Goal: Check status: Check status

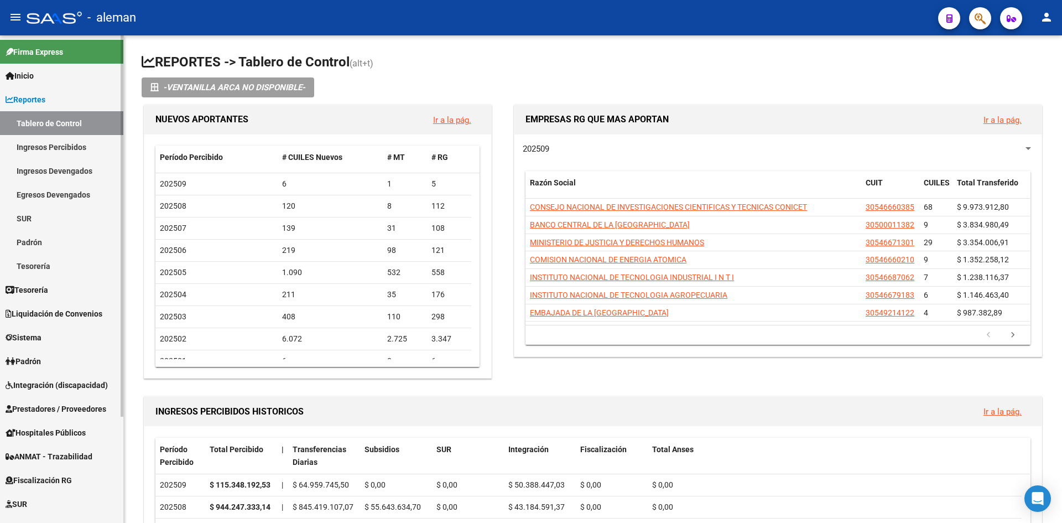
scroll to position [111, 0]
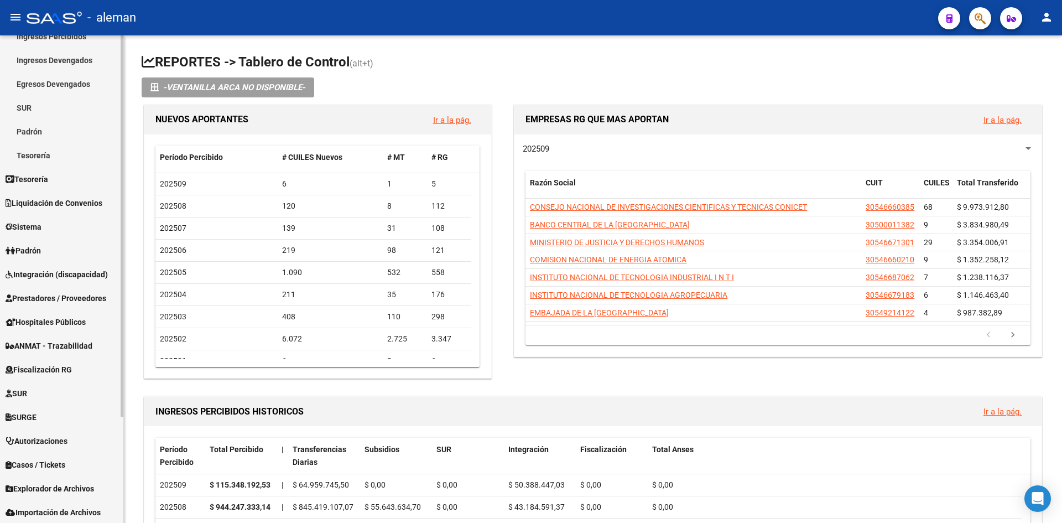
click at [56, 300] on span "Prestadores / Proveedores" at bounding box center [56, 298] width 101 height 12
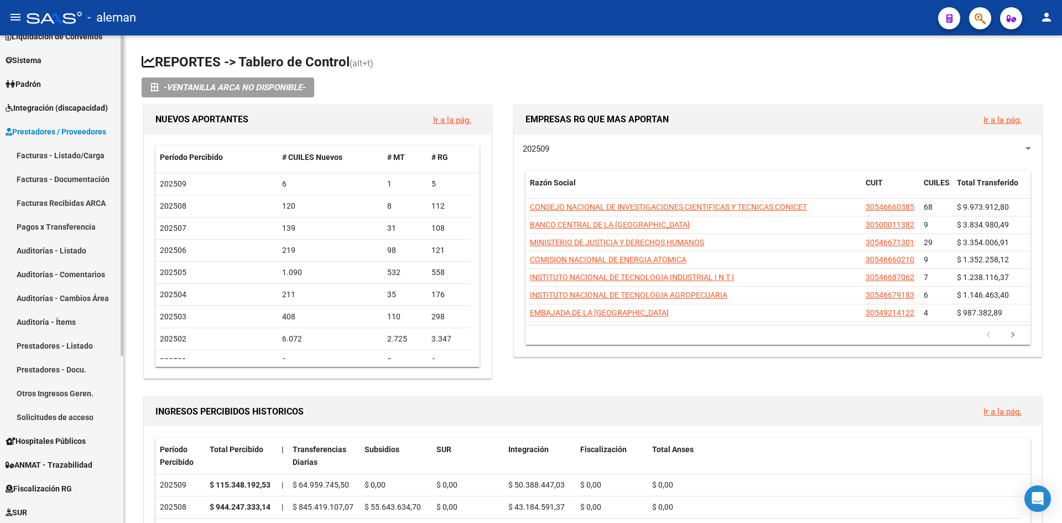
click at [54, 108] on span "Integración (discapacidad)" at bounding box center [57, 108] width 102 height 12
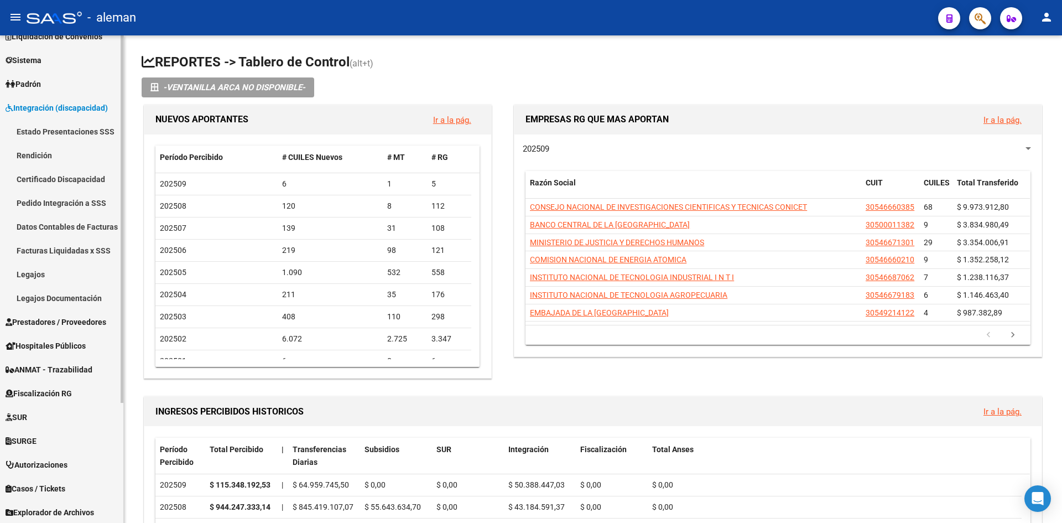
click at [46, 152] on link "Rendición" at bounding box center [61, 155] width 123 height 24
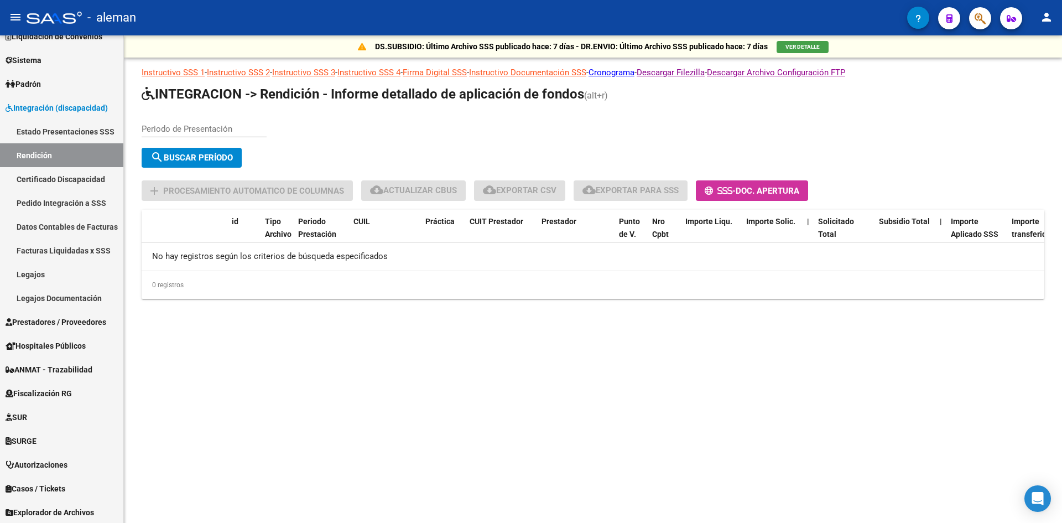
click at [186, 125] on input "Periodo de Presentación" at bounding box center [204, 129] width 125 height 10
type input "202507"
click at [212, 157] on span "search Buscar Período" at bounding box center [191, 158] width 82 height 10
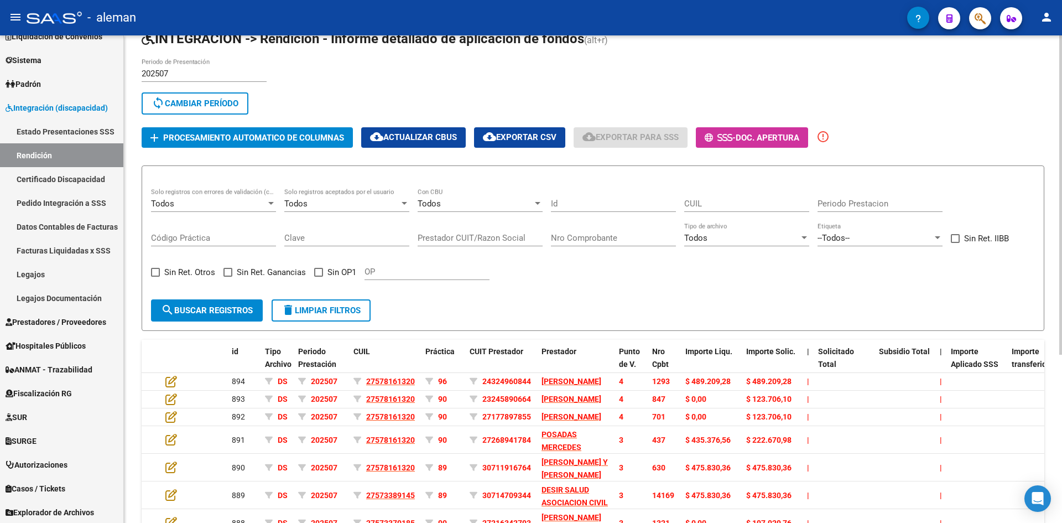
scroll to position [1, 0]
click at [270, 138] on span "Procesamiento automatico de columnas" at bounding box center [253, 138] width 181 height 10
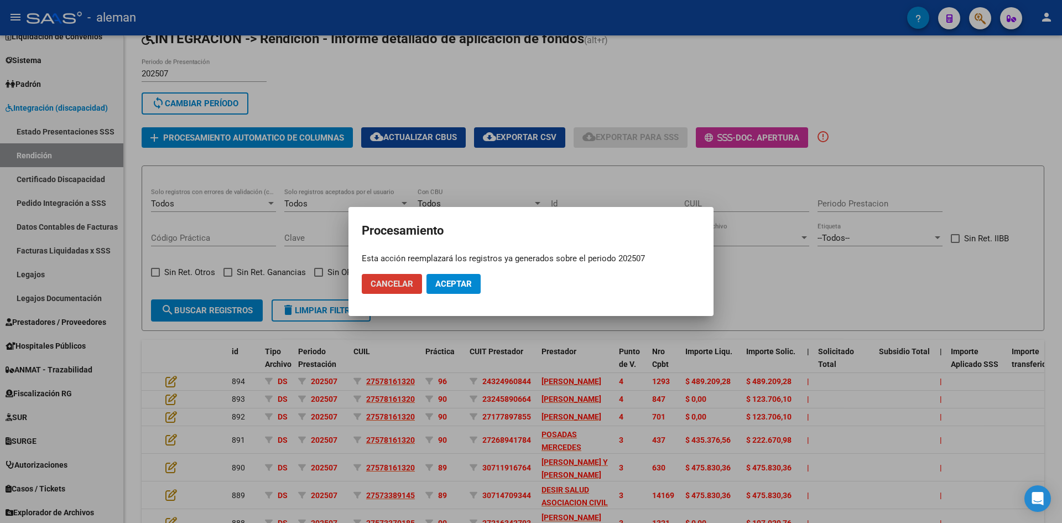
click at [449, 282] on span "Aceptar" at bounding box center [453, 284] width 37 height 10
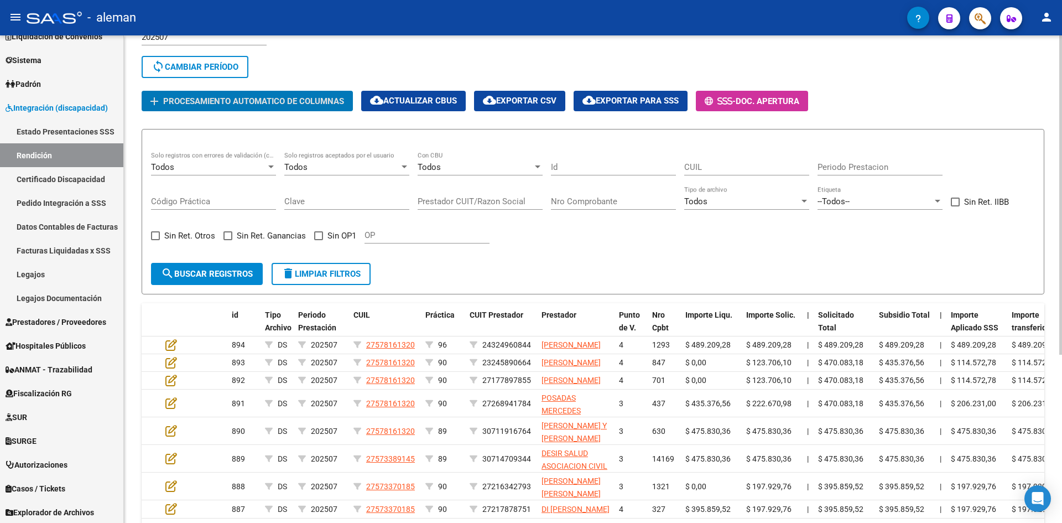
scroll to position [91, 0]
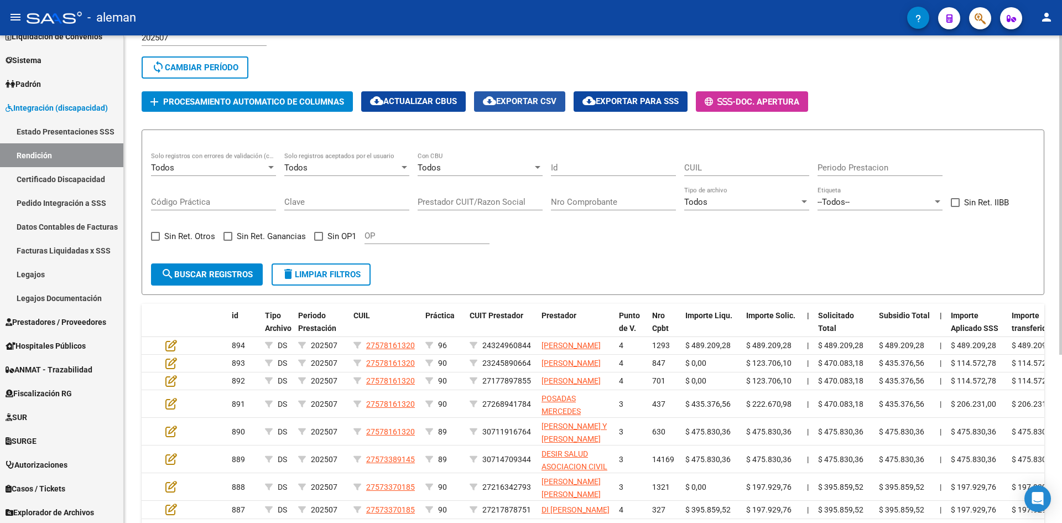
click at [533, 101] on span "cloud_download Exportar CSV" at bounding box center [520, 101] width 74 height 10
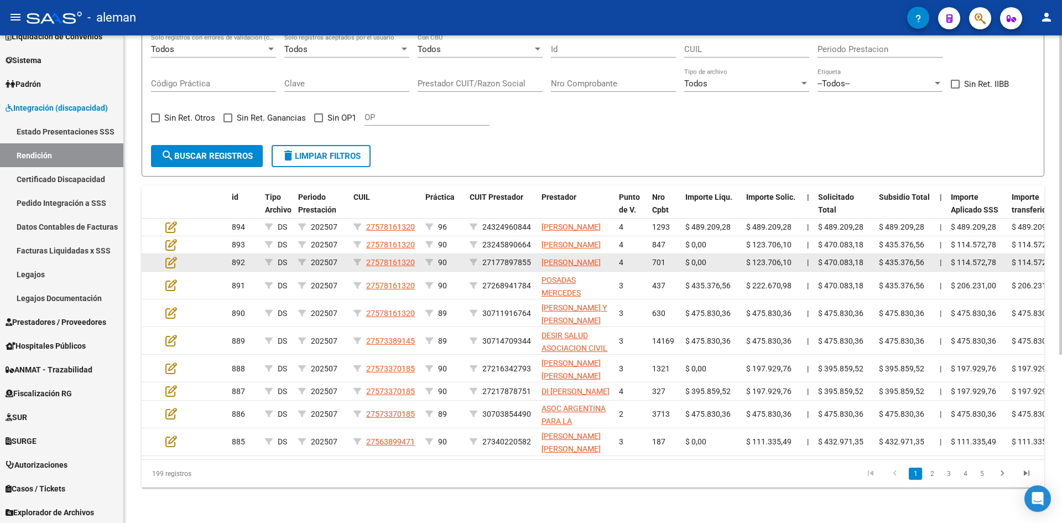
scroll to position [257, 0]
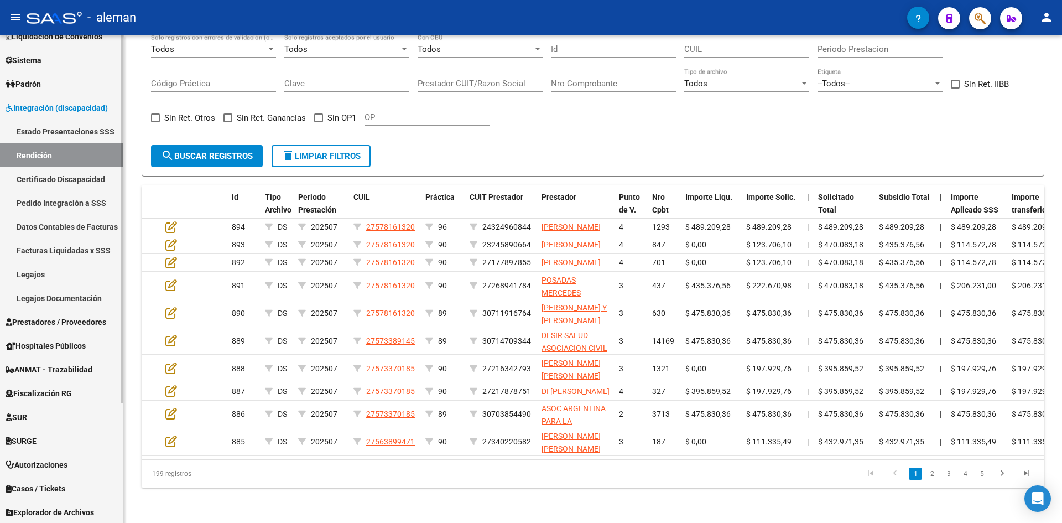
click at [65, 326] on span "Prestadores / Proveedores" at bounding box center [56, 322] width 101 height 12
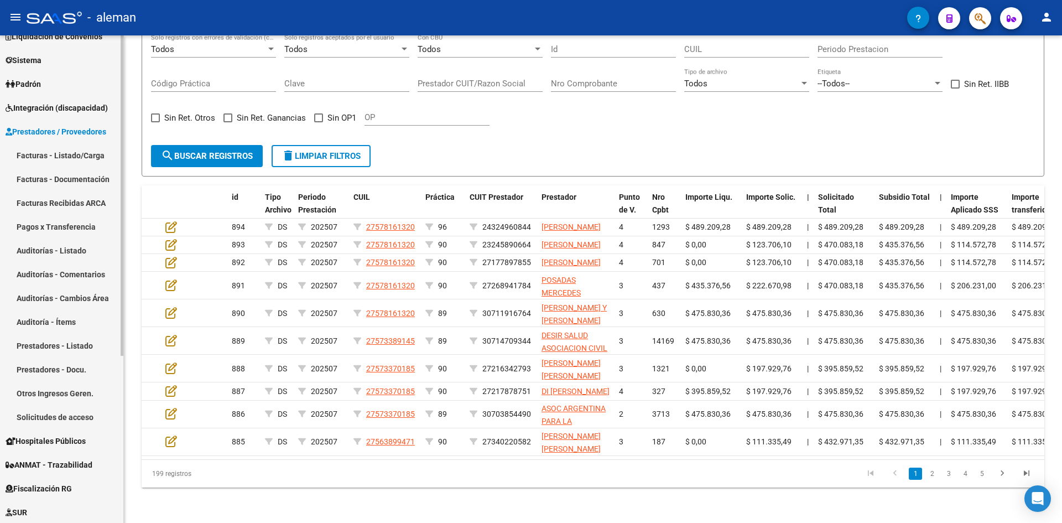
click at [80, 158] on link "Facturas - Listado/Carga" at bounding box center [61, 155] width 123 height 24
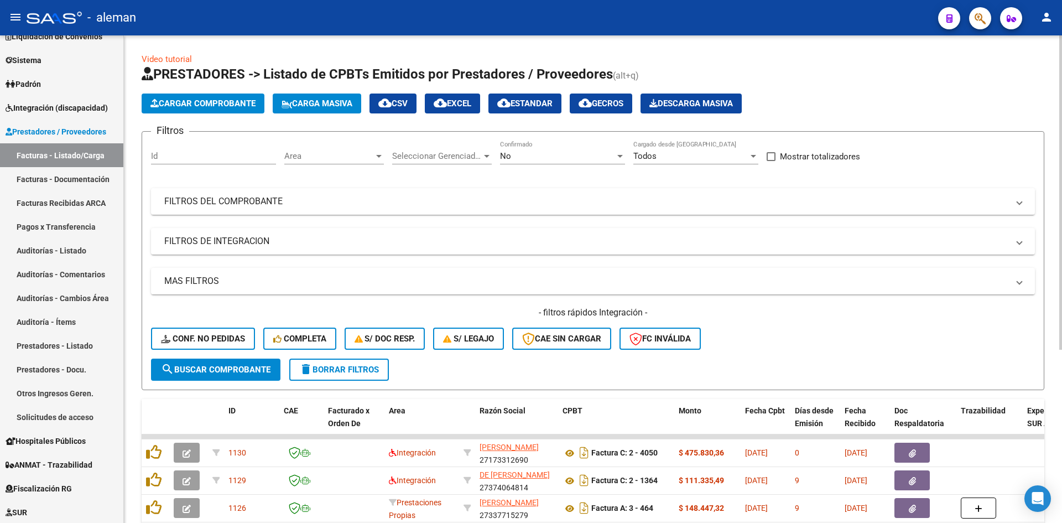
click at [375, 156] on div at bounding box center [379, 156] width 10 height 9
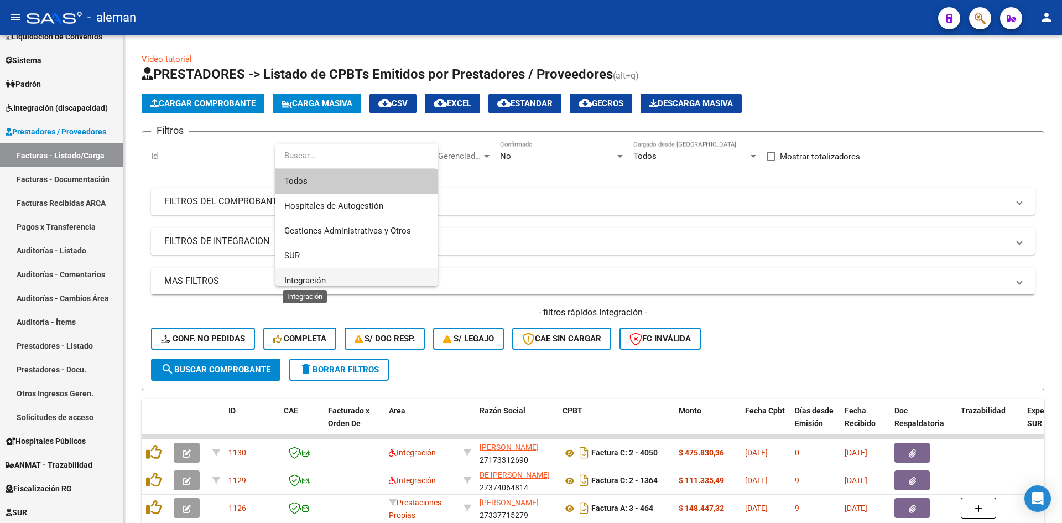
click at [314, 278] on span "Integración" at bounding box center [304, 281] width 41 height 10
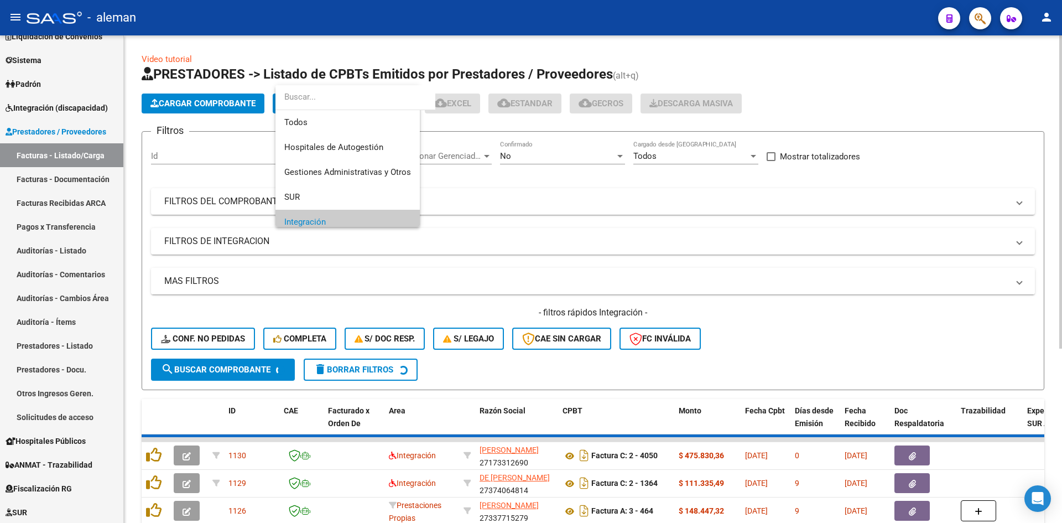
scroll to position [66, 0]
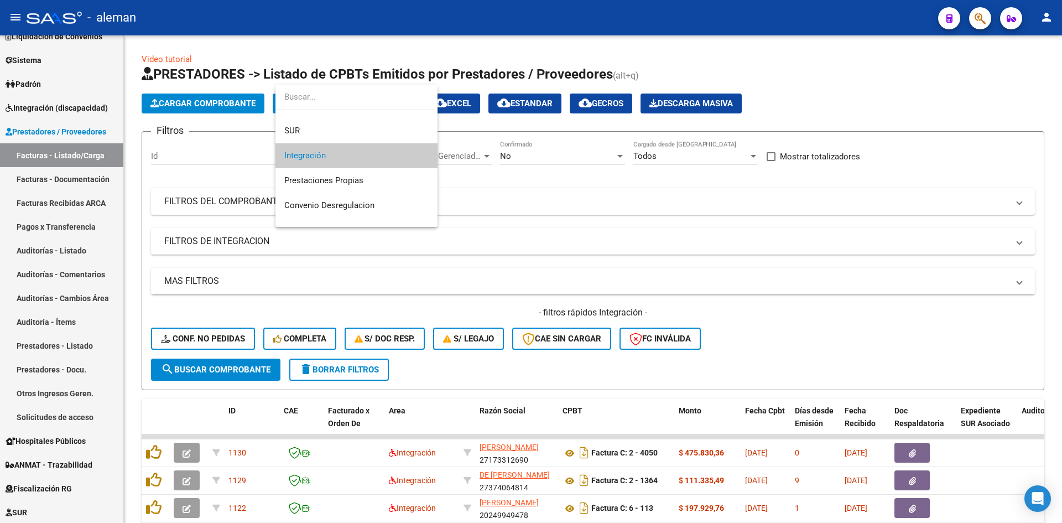
click at [266, 379] on div at bounding box center [531, 261] width 1062 height 523
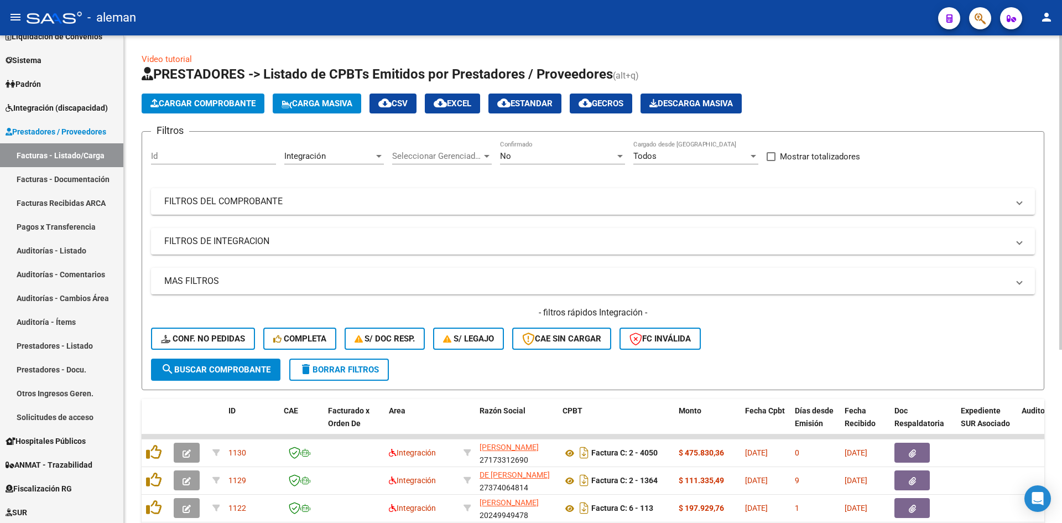
click at [229, 368] on span "search Buscar Comprobante" at bounding box center [216, 370] width 110 height 10
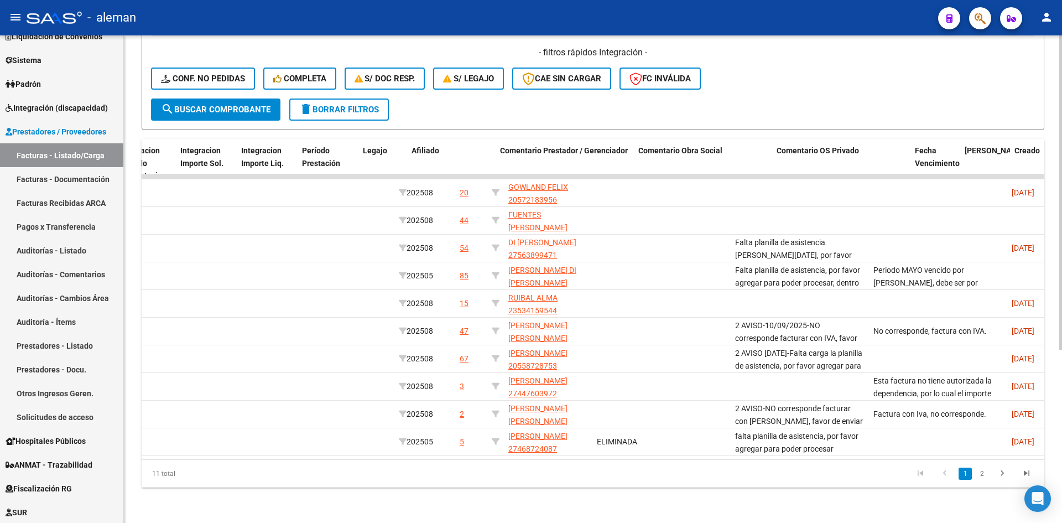
scroll to position [0, 1426]
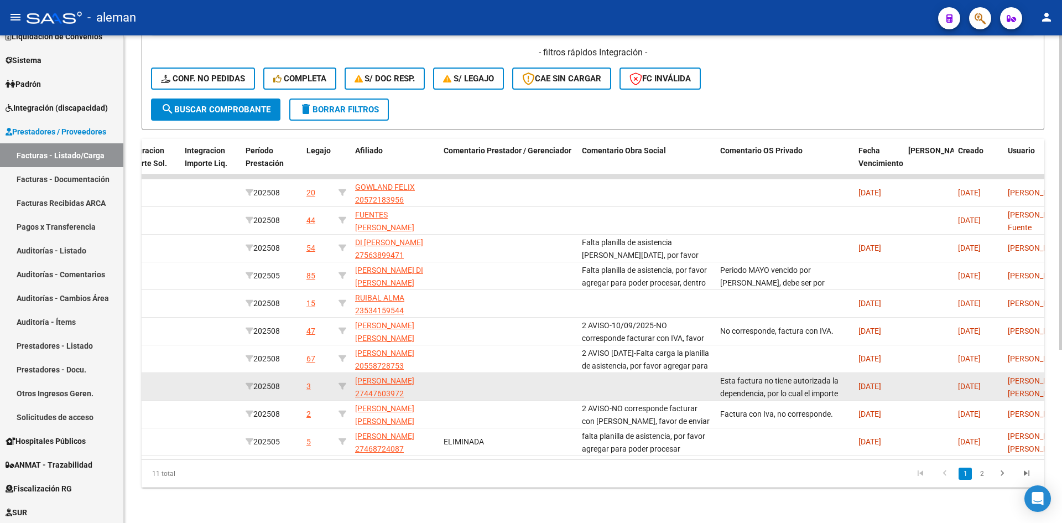
click at [740, 378] on div "Esta factura no tiene autorizada la dependencia, por lo cual el importe subsidi…" at bounding box center [784, 386] width 129 height 23
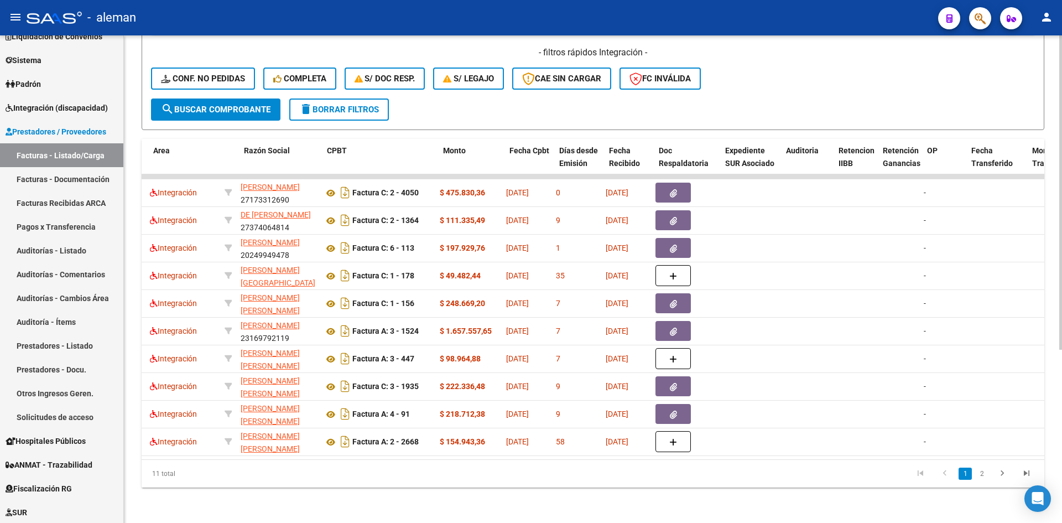
scroll to position [0, 236]
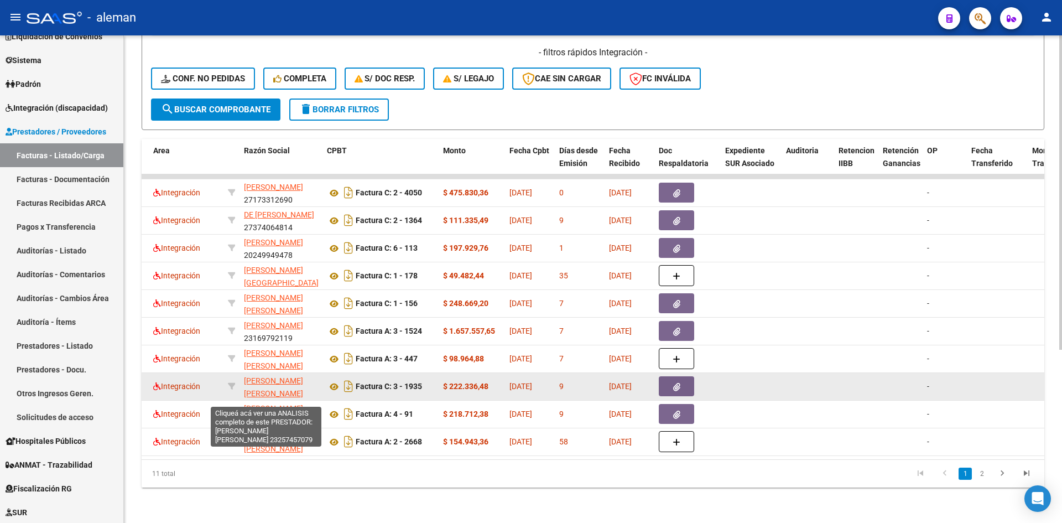
click at [269, 377] on span "[PERSON_NAME] [PERSON_NAME]" at bounding box center [273, 387] width 59 height 22
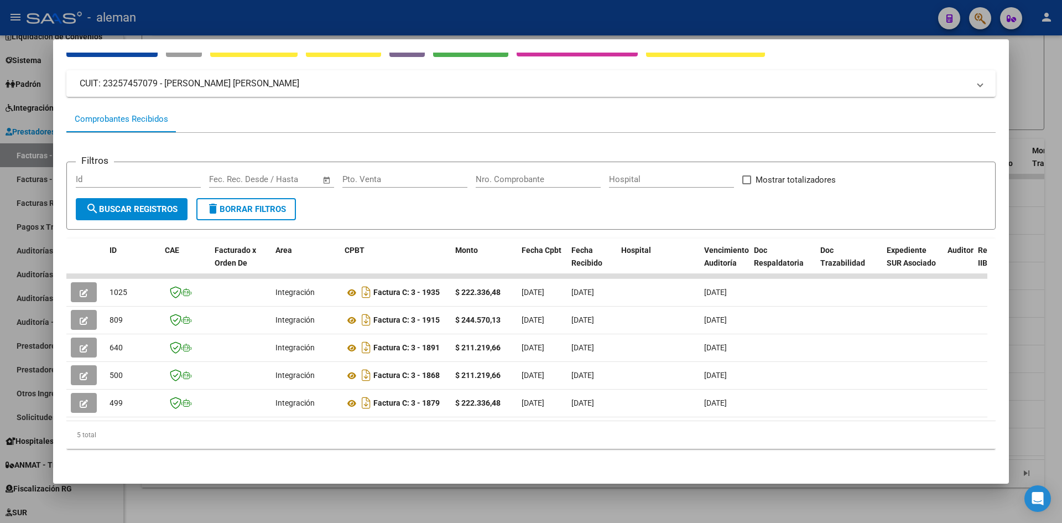
scroll to position [64, 0]
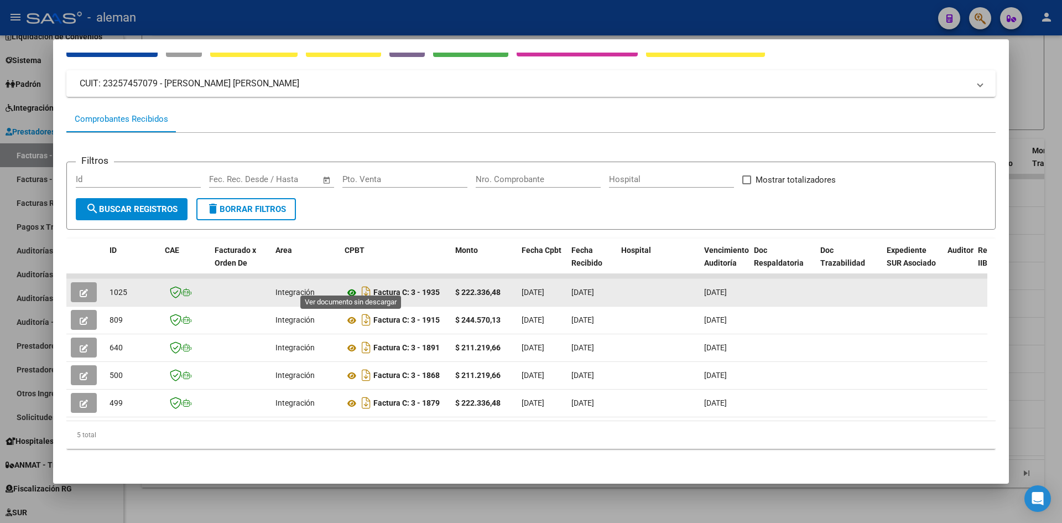
click at [350, 287] on icon at bounding box center [352, 292] width 14 height 13
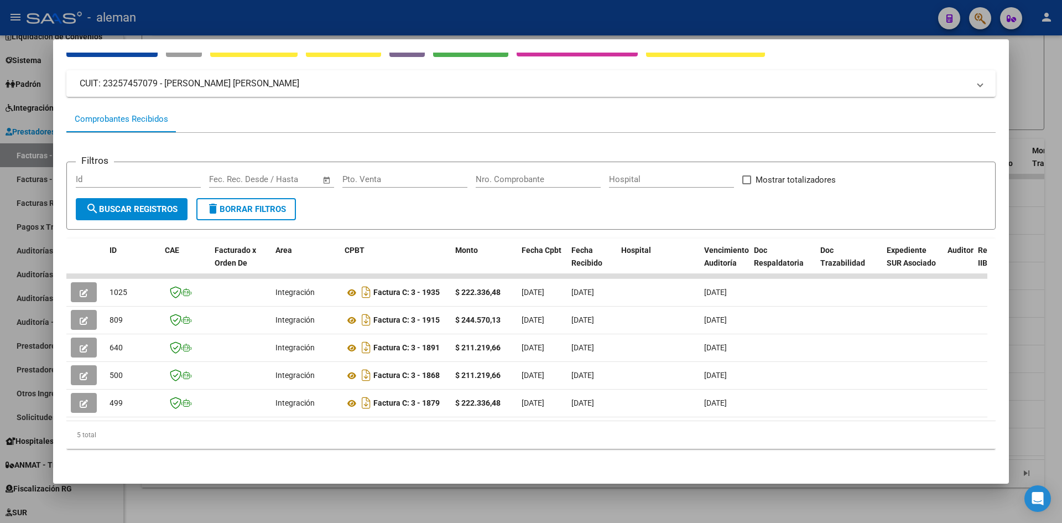
click at [30, 175] on div at bounding box center [531, 261] width 1062 height 523
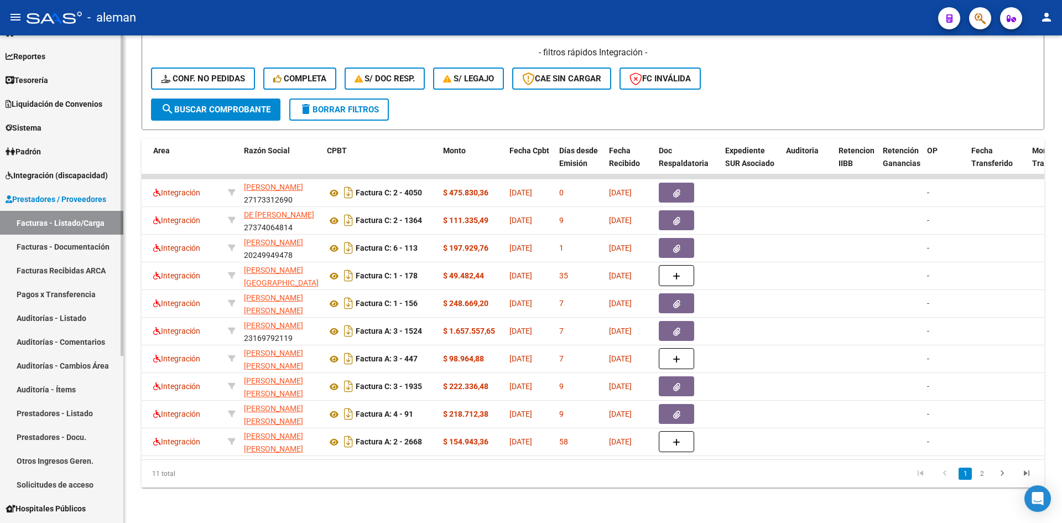
scroll to position [0, 0]
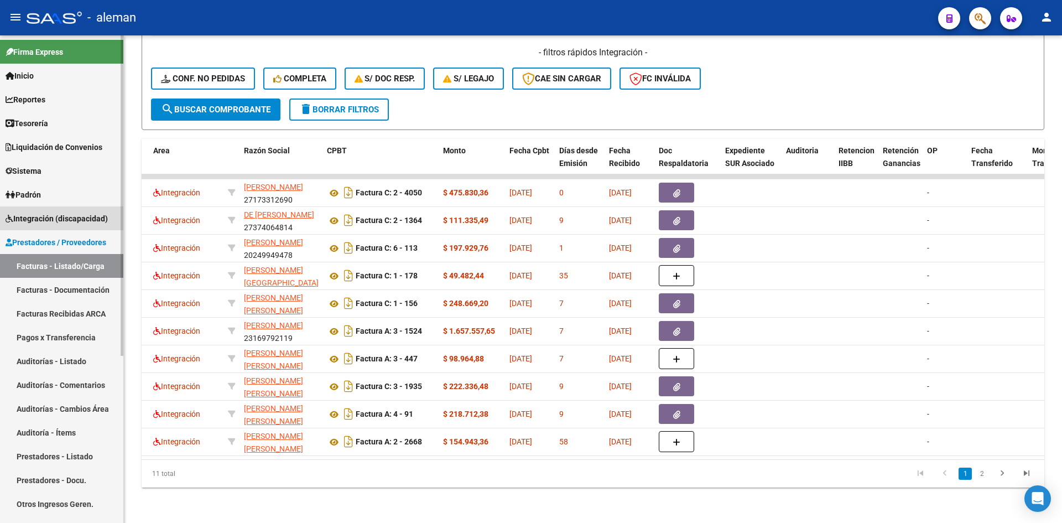
click at [50, 219] on span "Integración (discapacidad)" at bounding box center [57, 218] width 102 height 12
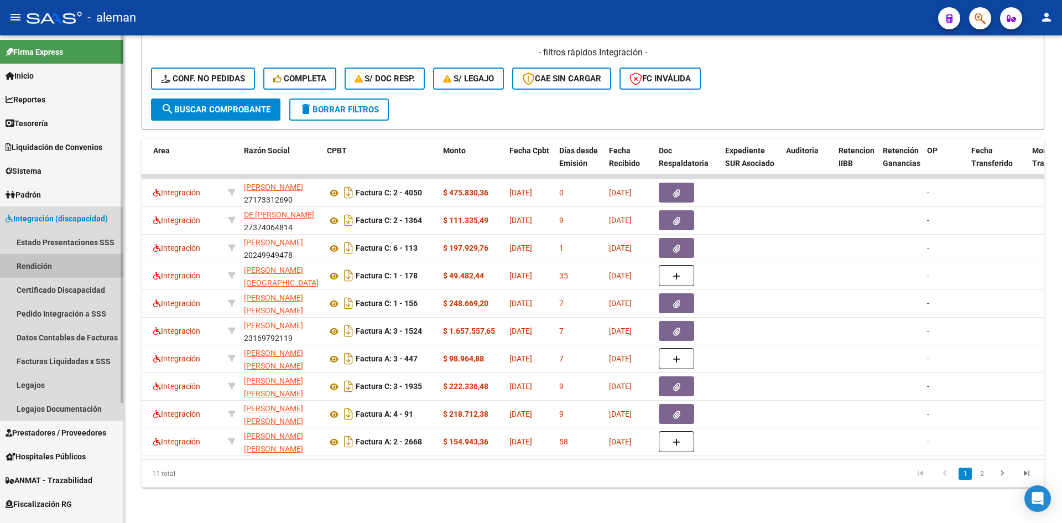
click at [45, 268] on link "Rendición" at bounding box center [61, 266] width 123 height 24
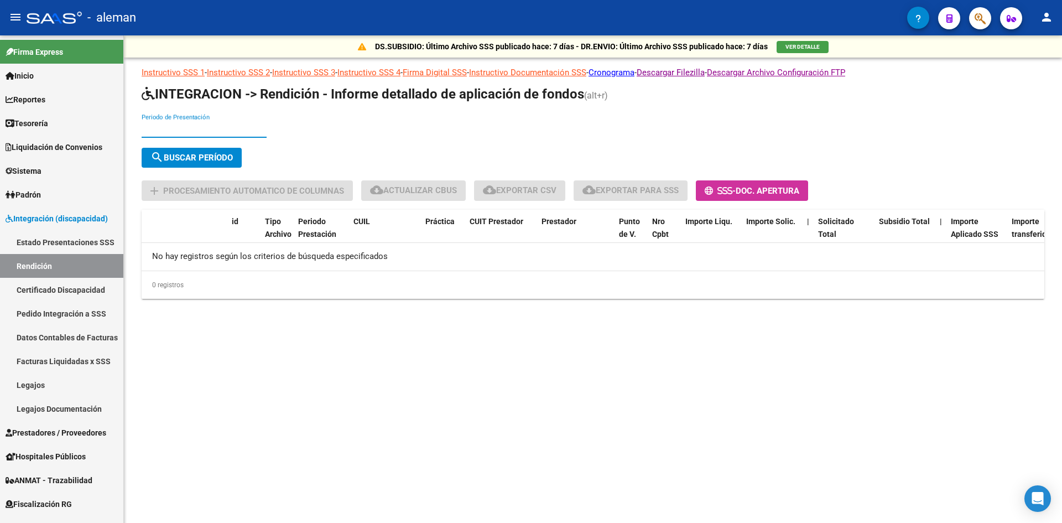
click at [210, 127] on input "Periodo de Presentación" at bounding box center [204, 129] width 125 height 10
type input "202507"
click at [237, 151] on button "search Buscar Período" at bounding box center [192, 158] width 100 height 20
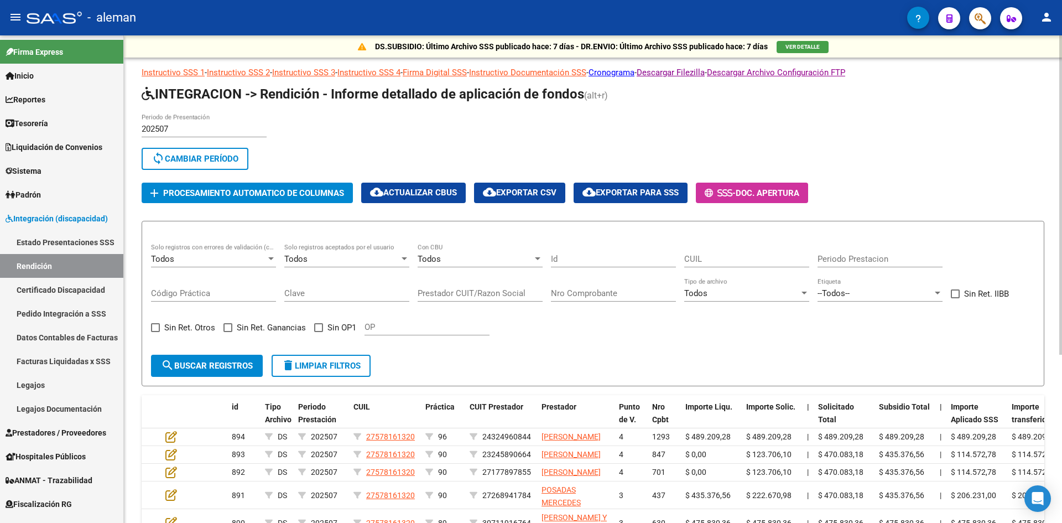
click at [463, 295] on input "Prestador CUIT/Razon Social" at bounding box center [480, 293] width 125 height 10
paste input "23257457079"
type input "23257457079"
click at [226, 371] on button "search Buscar registros" at bounding box center [207, 366] width 112 height 22
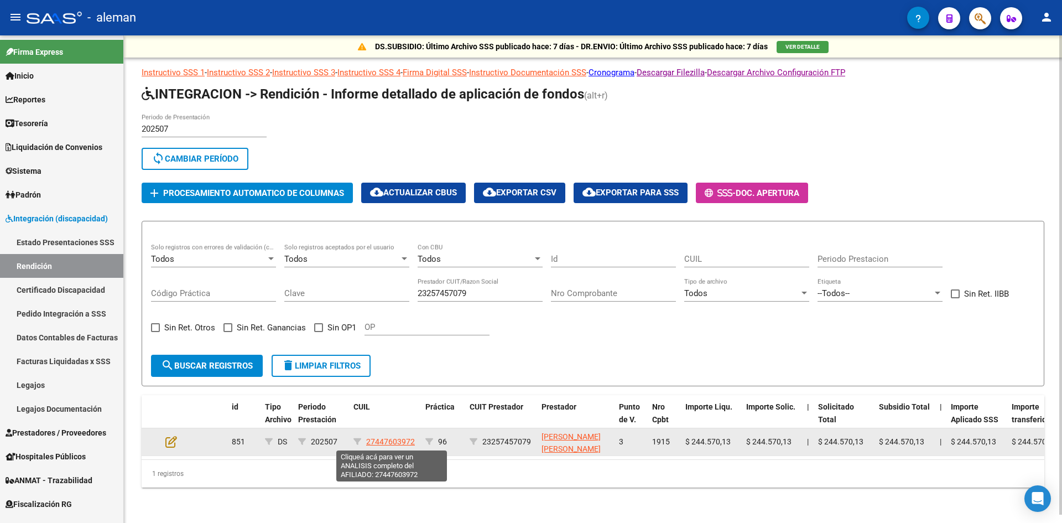
click at [406, 440] on span "27447603972" at bounding box center [390, 441] width 49 height 9
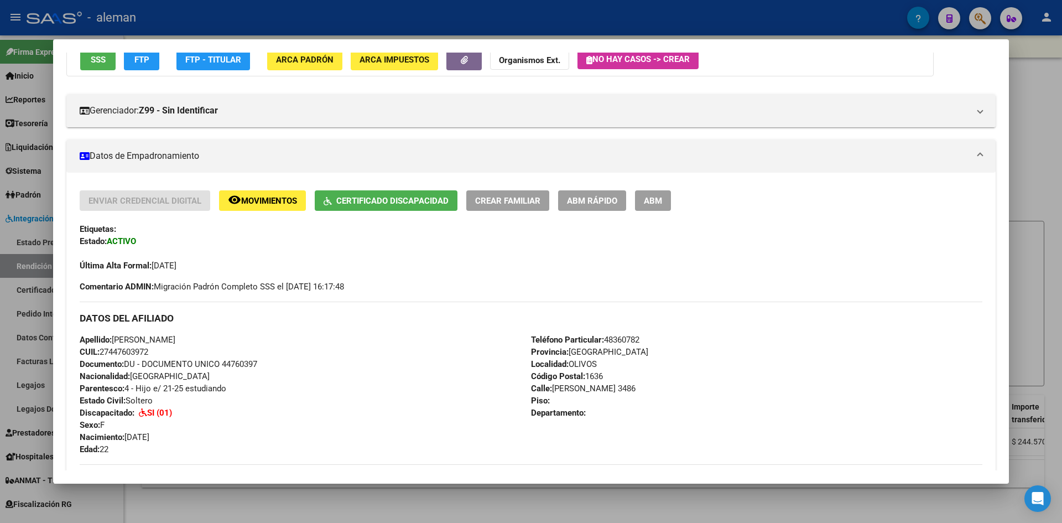
scroll to position [111, 0]
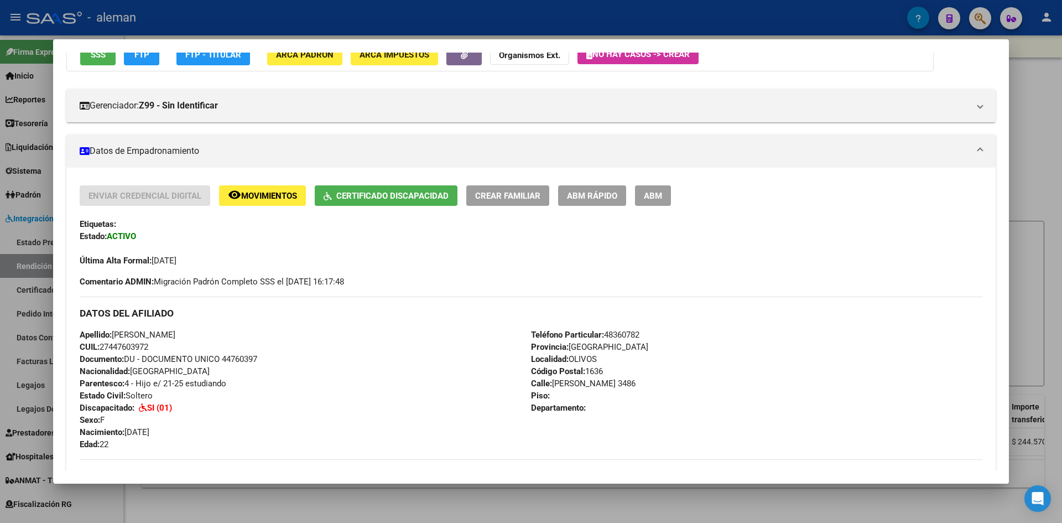
click at [1038, 90] on div at bounding box center [531, 261] width 1062 height 523
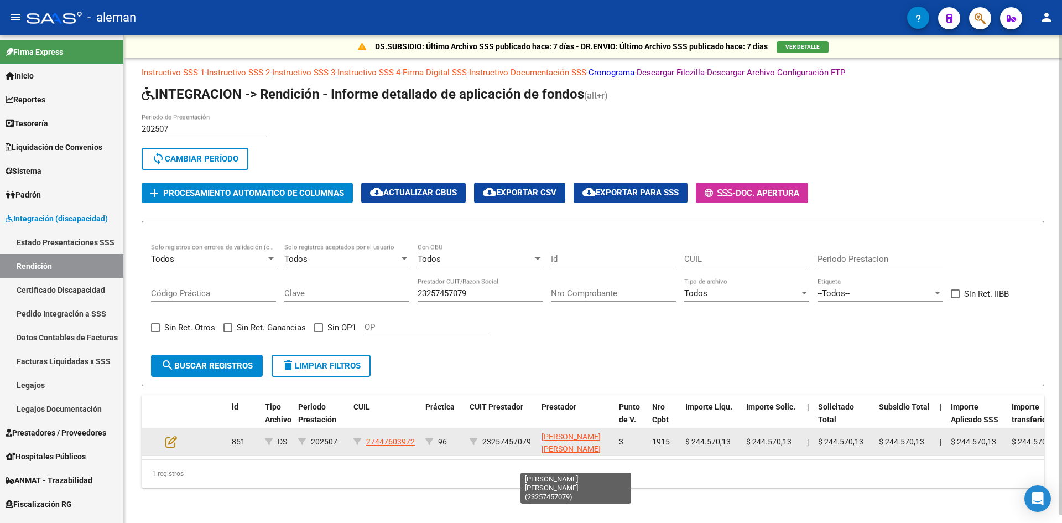
click at [560, 443] on app-link-go-to "[PERSON_NAME] [PERSON_NAME]" at bounding box center [576, 442] width 69 height 25
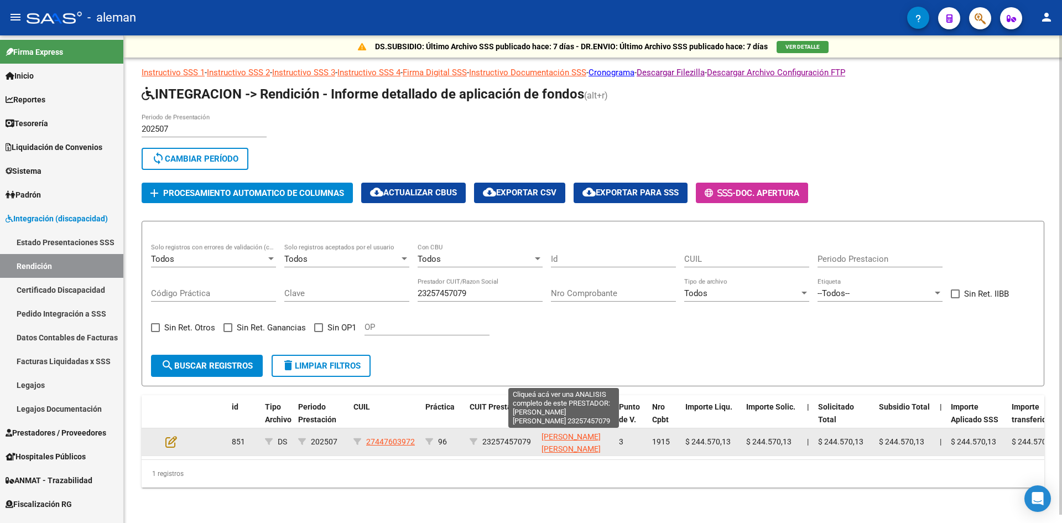
click at [560, 438] on span "[PERSON_NAME] [PERSON_NAME]" at bounding box center [571, 443] width 59 height 22
type textarea "23257457079"
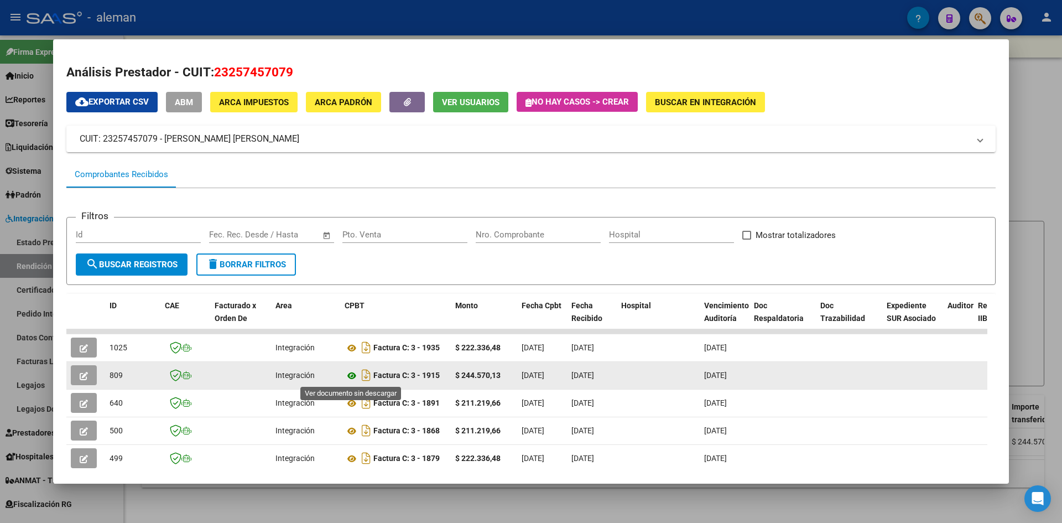
click at [351, 377] on icon at bounding box center [352, 375] width 14 height 13
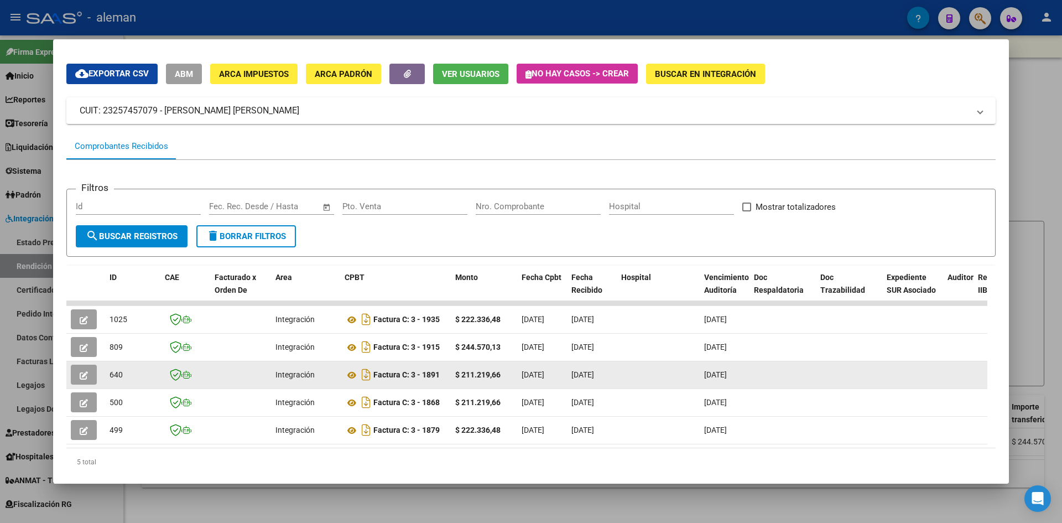
scroll to position [55, 0]
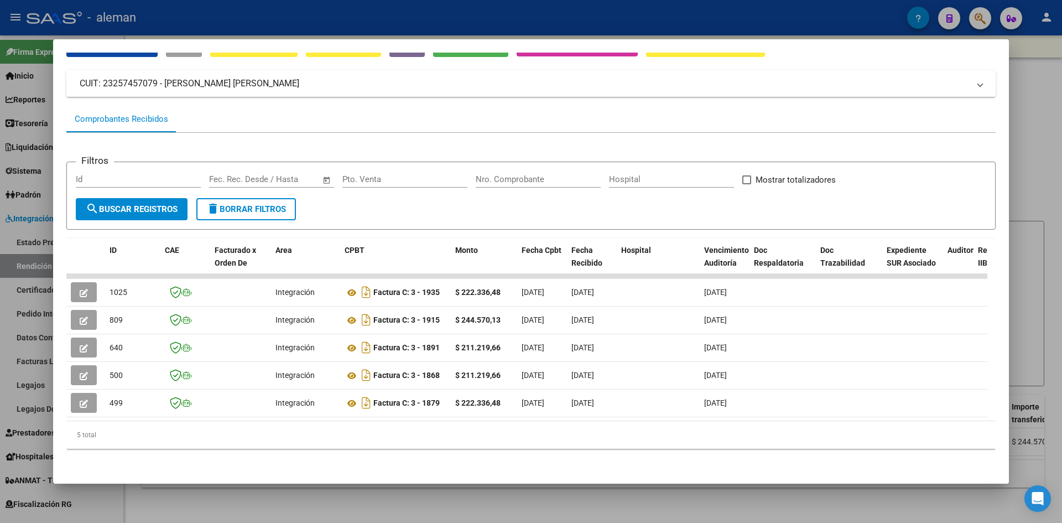
click at [1025, 189] on div at bounding box center [531, 261] width 1062 height 523
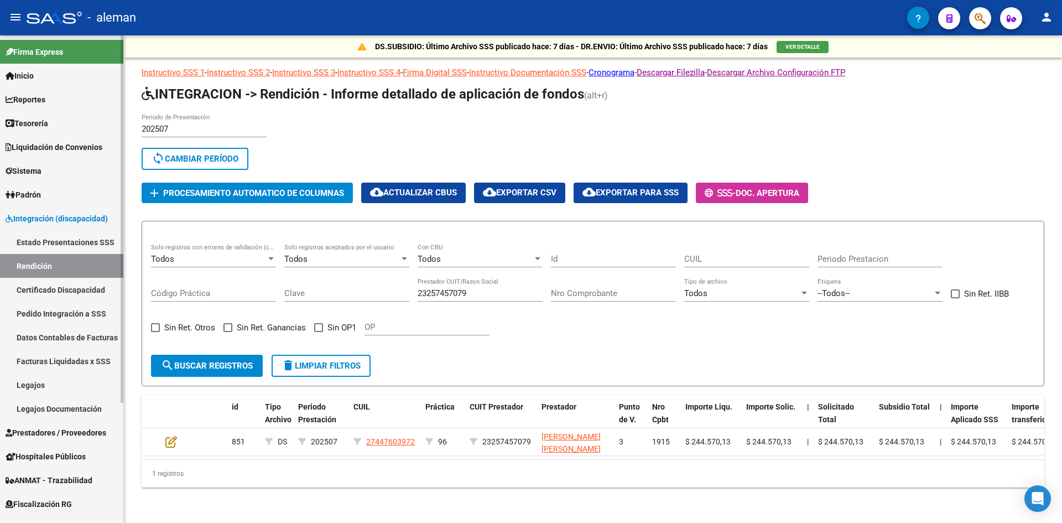
click at [44, 430] on span "Prestadores / Proveedores" at bounding box center [56, 433] width 101 height 12
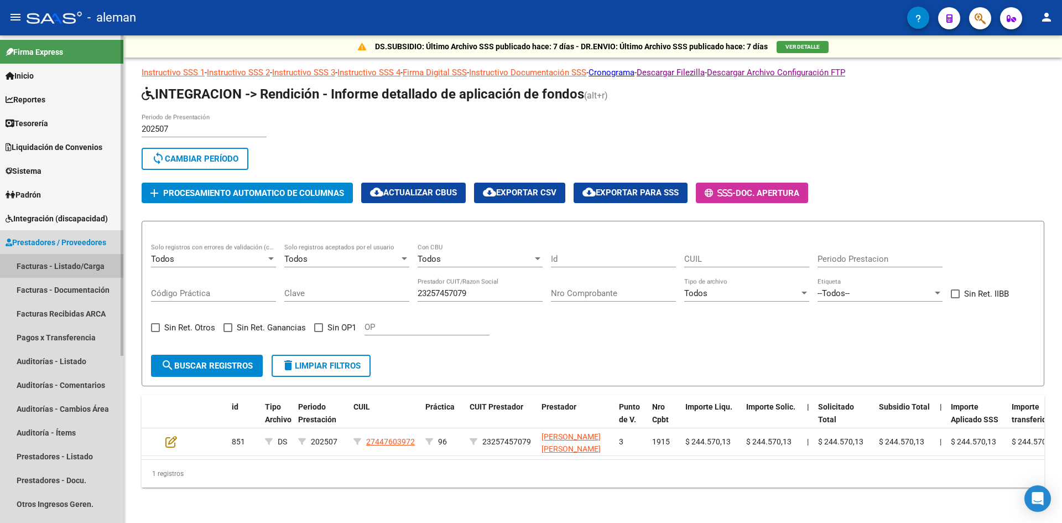
click at [72, 269] on link "Facturas - Listado/Carga" at bounding box center [61, 266] width 123 height 24
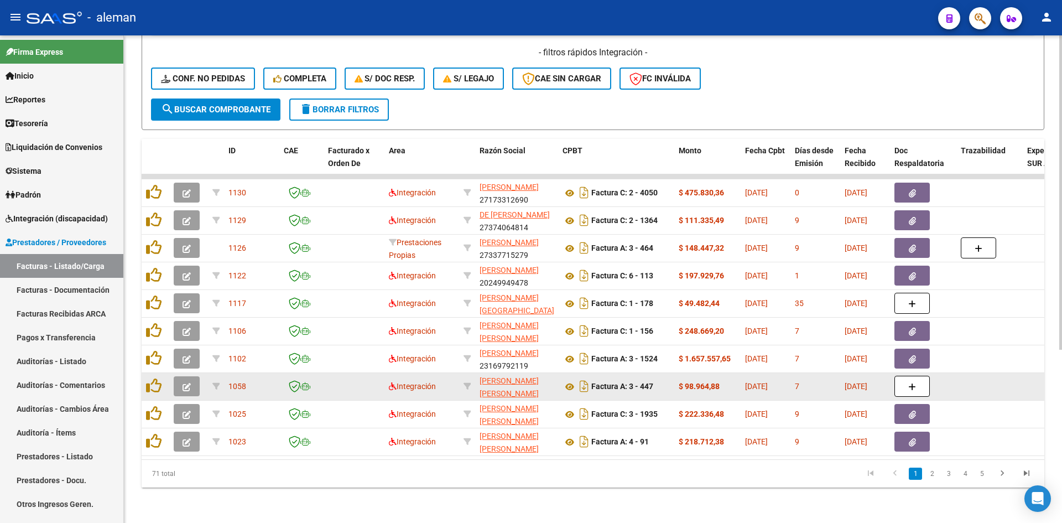
scroll to position [268, 0]
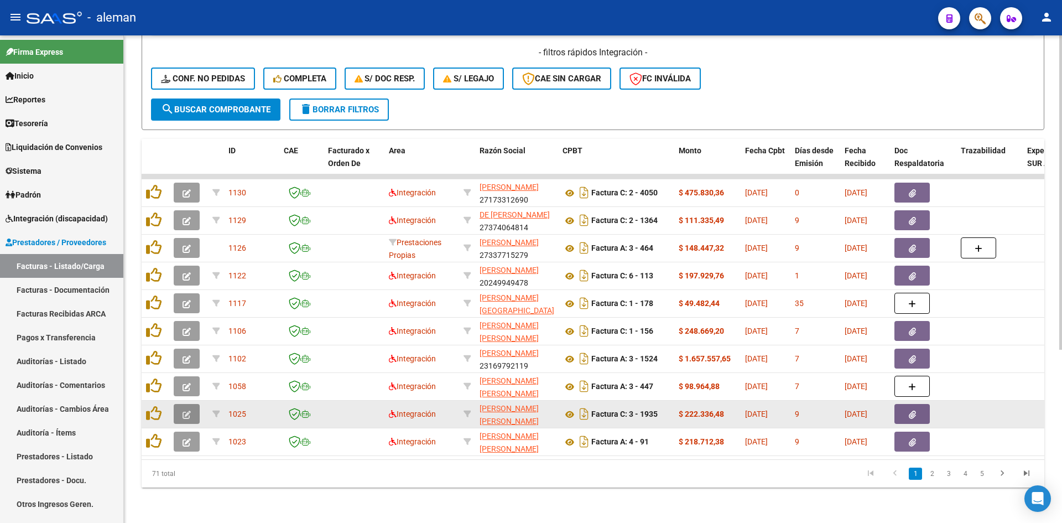
click at [190, 411] on icon "button" at bounding box center [187, 415] width 8 height 8
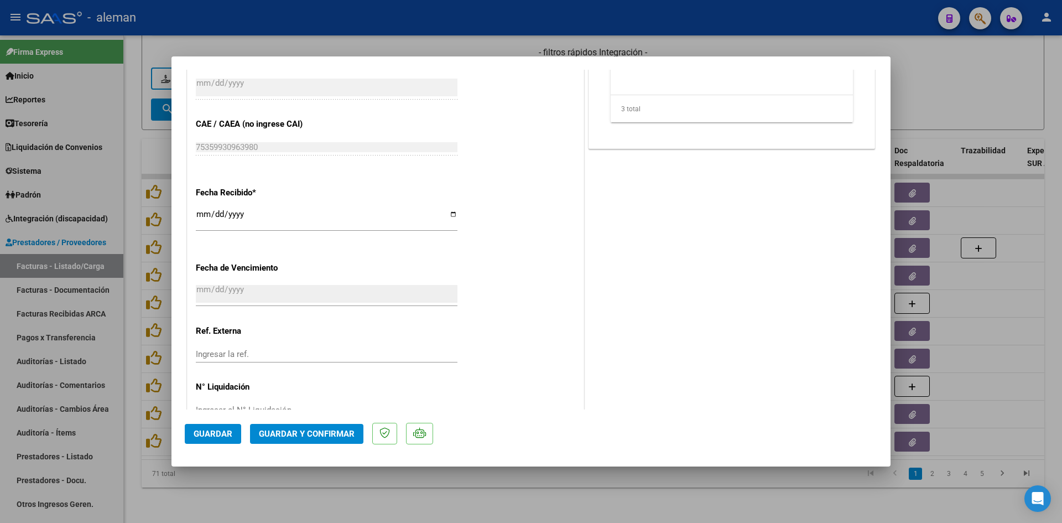
scroll to position [631, 0]
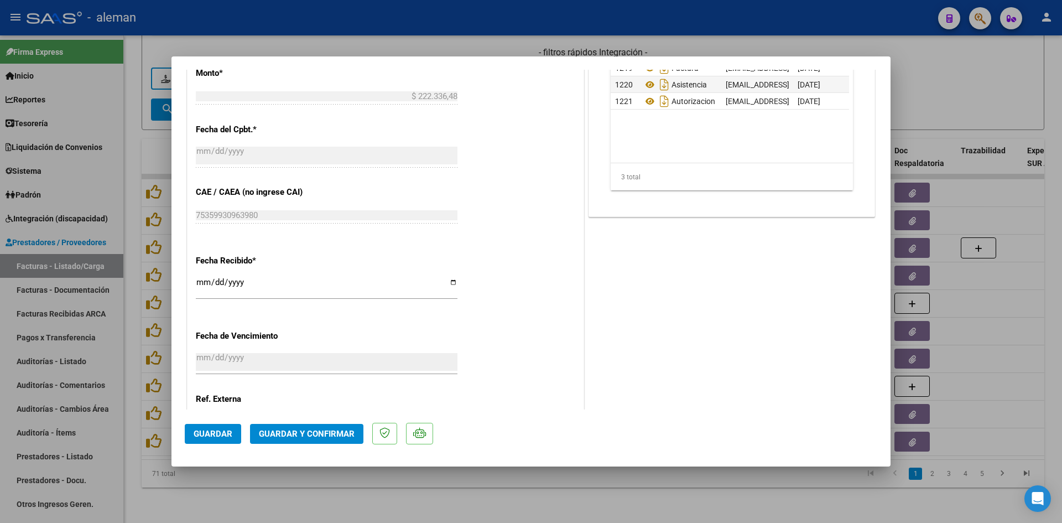
click at [976, 306] on div at bounding box center [531, 261] width 1062 height 523
type input "$ 0,00"
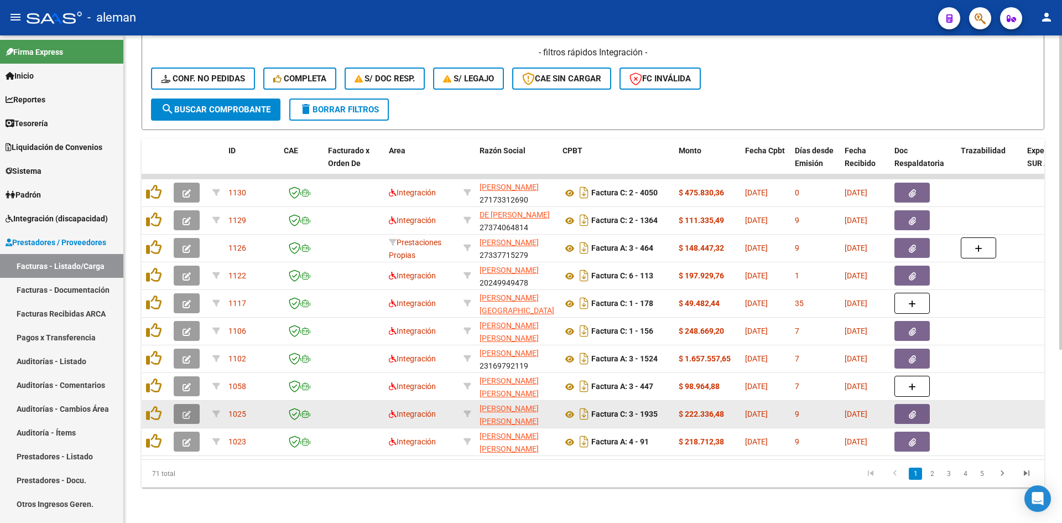
click at [178, 406] on button "button" at bounding box center [187, 414] width 26 height 20
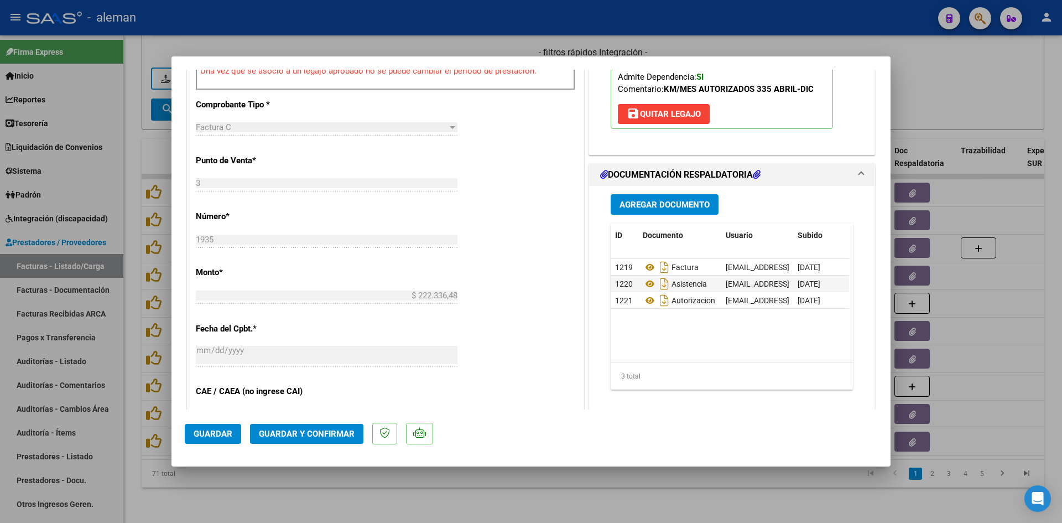
scroll to position [498, 0]
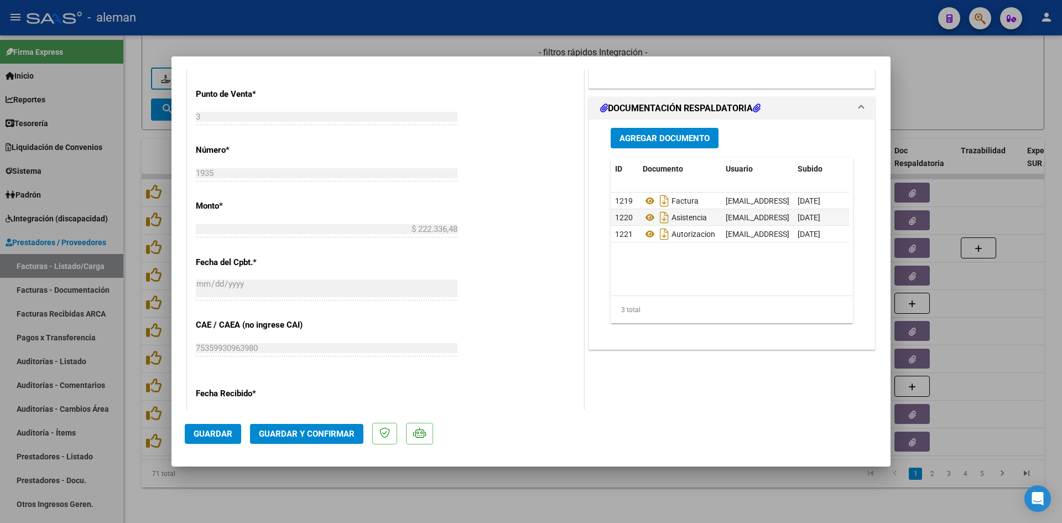
click at [327, 430] on span "Guardar y Confirmar" at bounding box center [307, 434] width 96 height 10
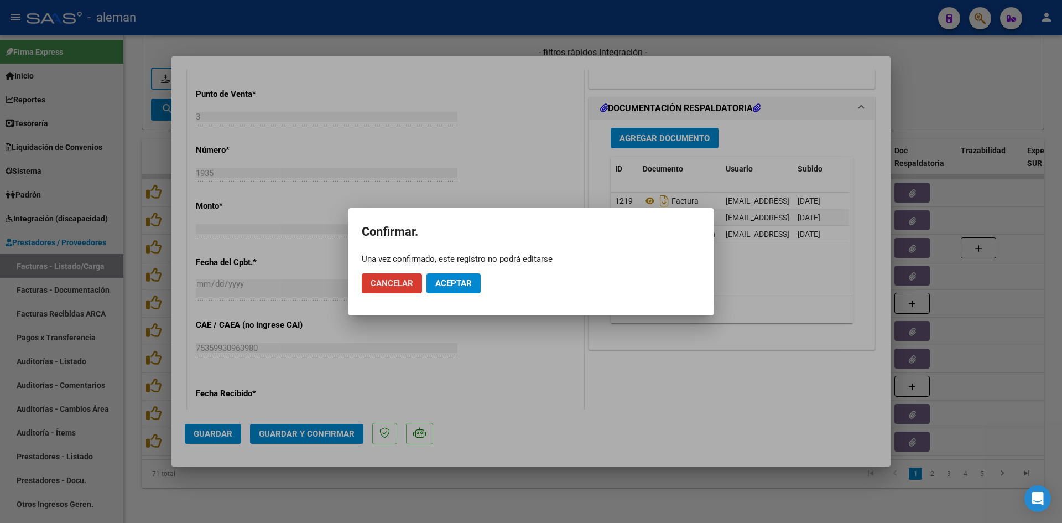
click at [468, 282] on span "Aceptar" at bounding box center [453, 283] width 37 height 10
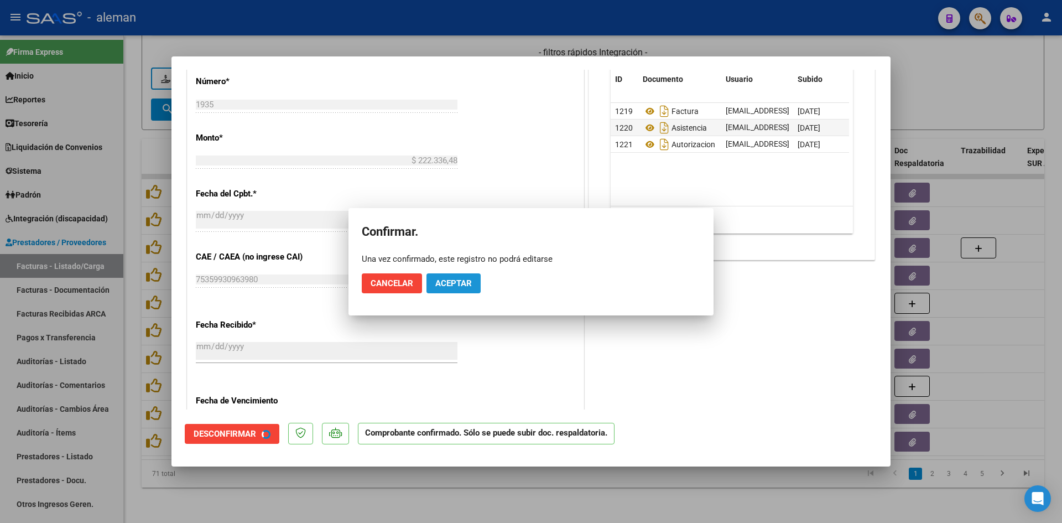
scroll to position [429, 0]
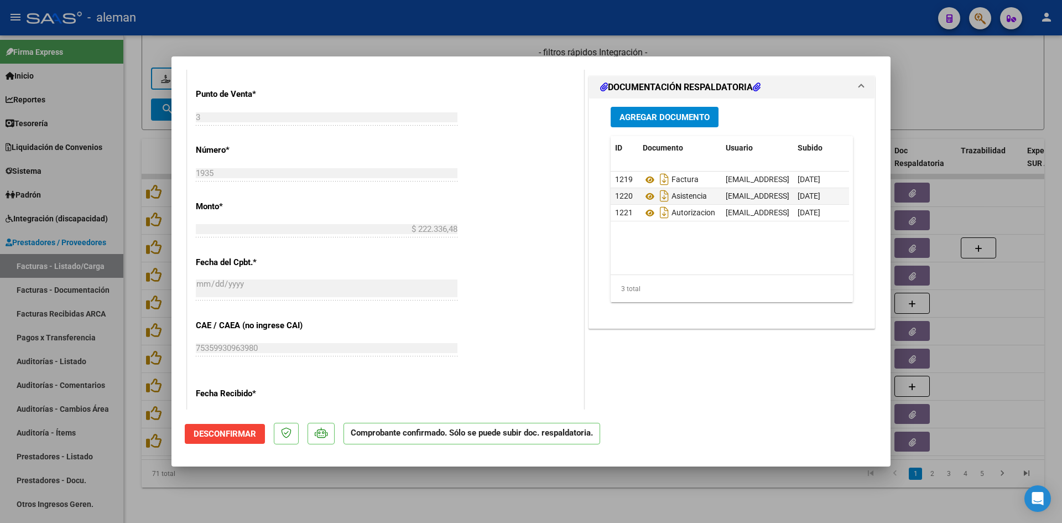
click at [943, 289] on div at bounding box center [531, 261] width 1062 height 523
type input "$ 0,00"
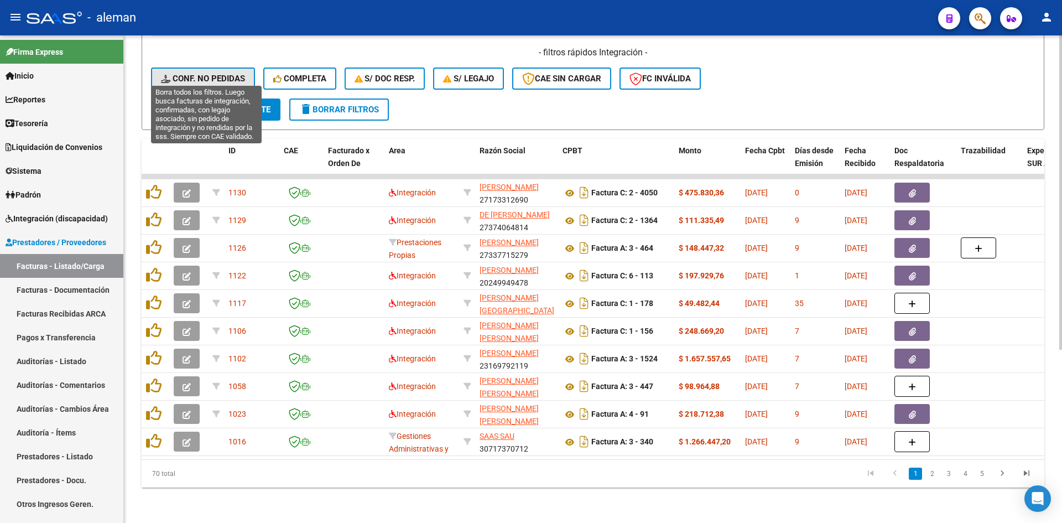
click at [238, 75] on button "Conf. no pedidas" at bounding box center [203, 78] width 104 height 22
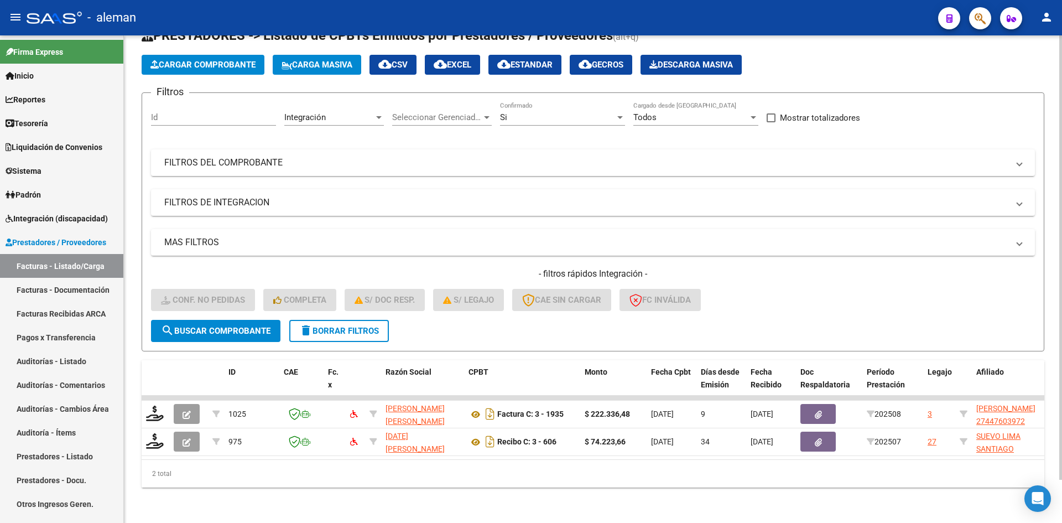
scroll to position [47, 0]
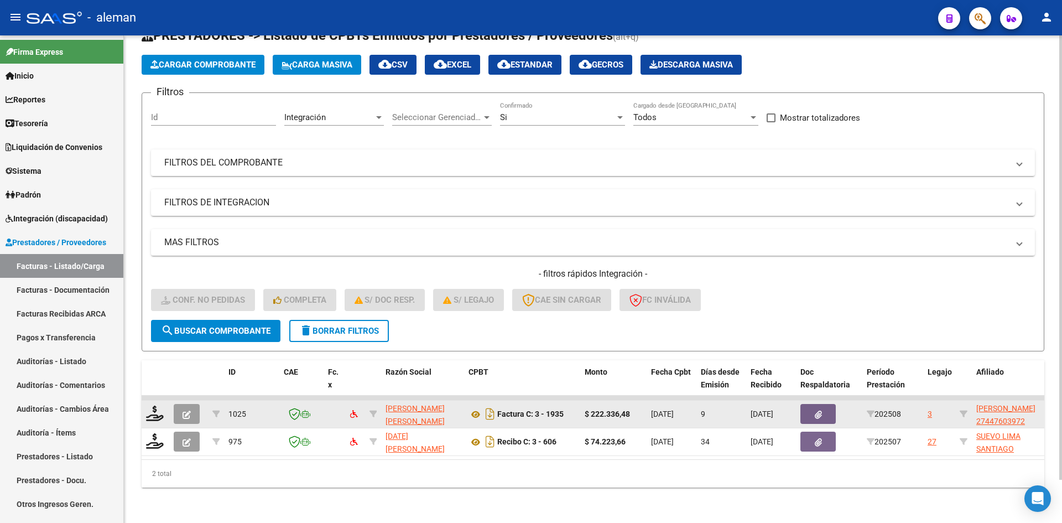
click at [181, 404] on button "button" at bounding box center [187, 414] width 26 height 20
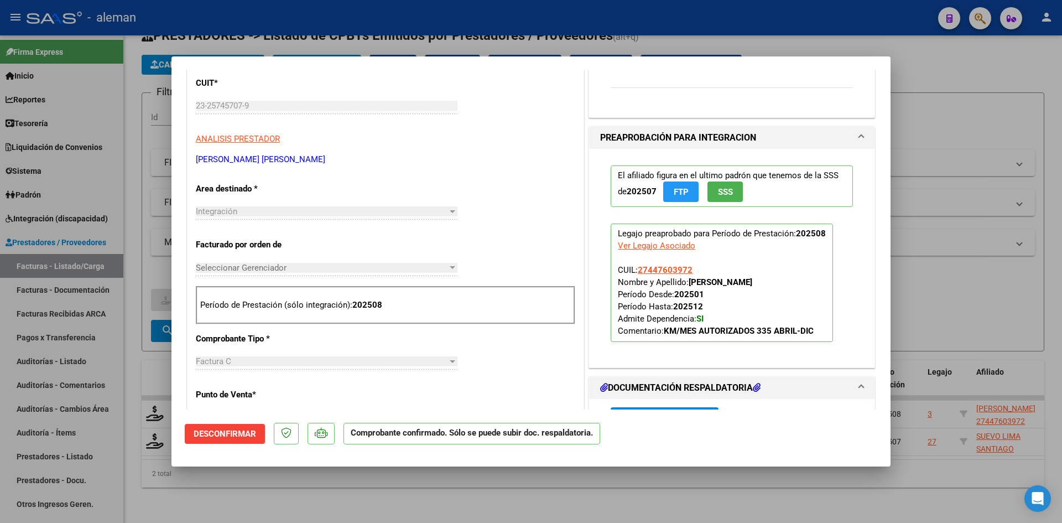
scroll to position [119, 0]
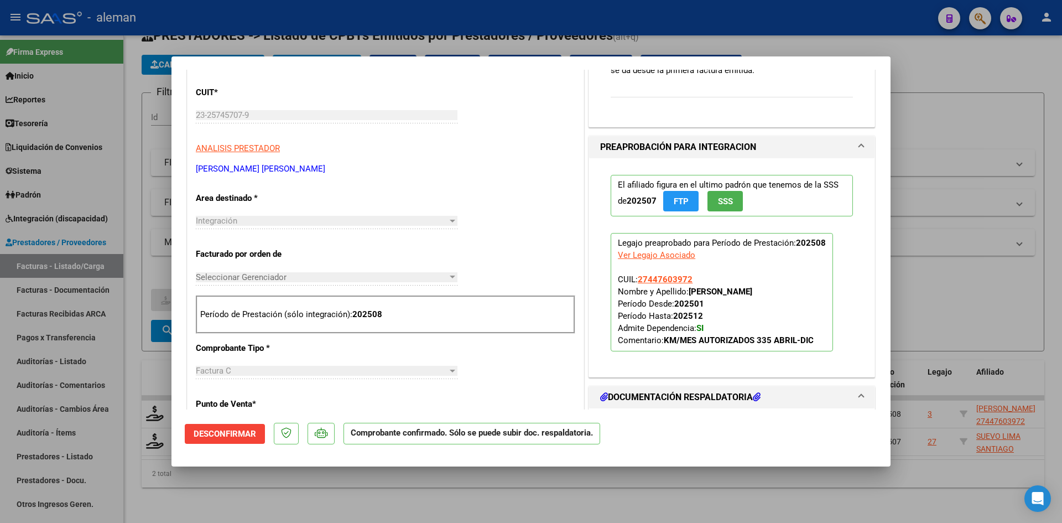
click at [945, 314] on div at bounding box center [531, 261] width 1062 height 523
type input "$ 0,00"
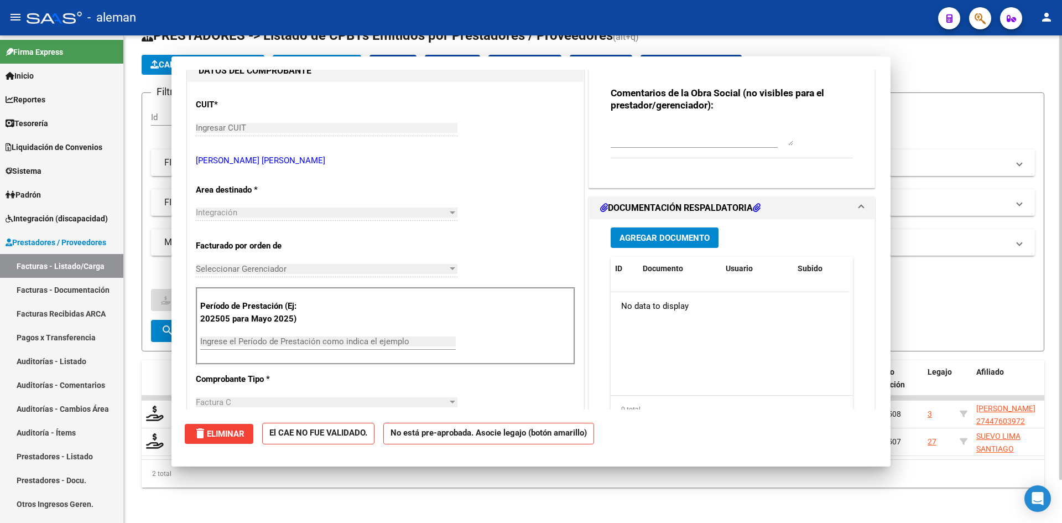
scroll to position [0, 0]
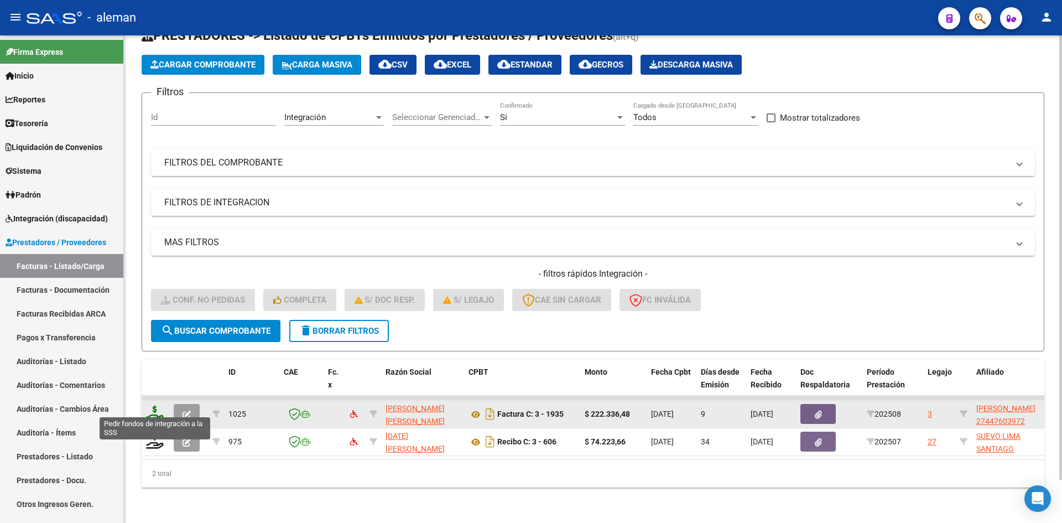
click at [158, 408] on icon at bounding box center [155, 413] width 18 height 15
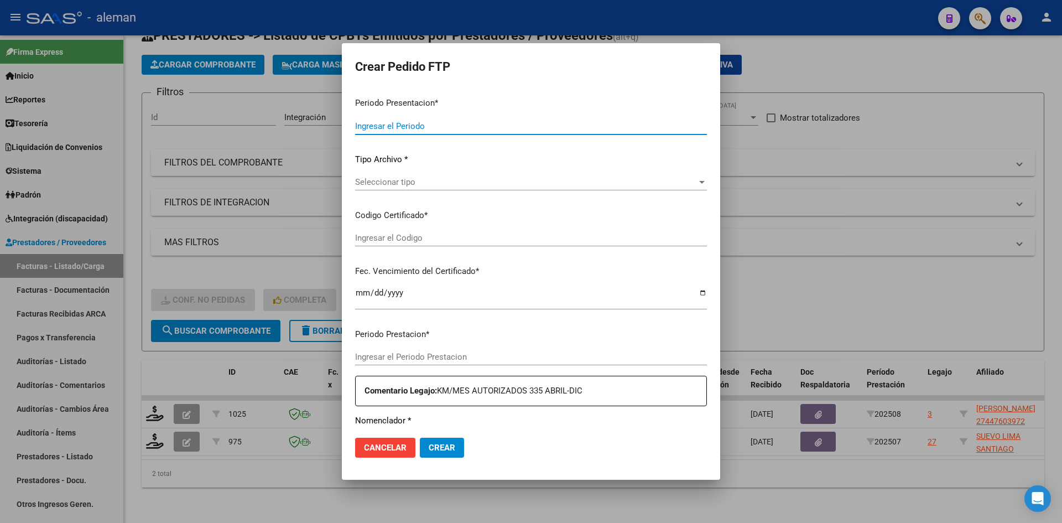
type input "202508"
type input "$ 222.336,48"
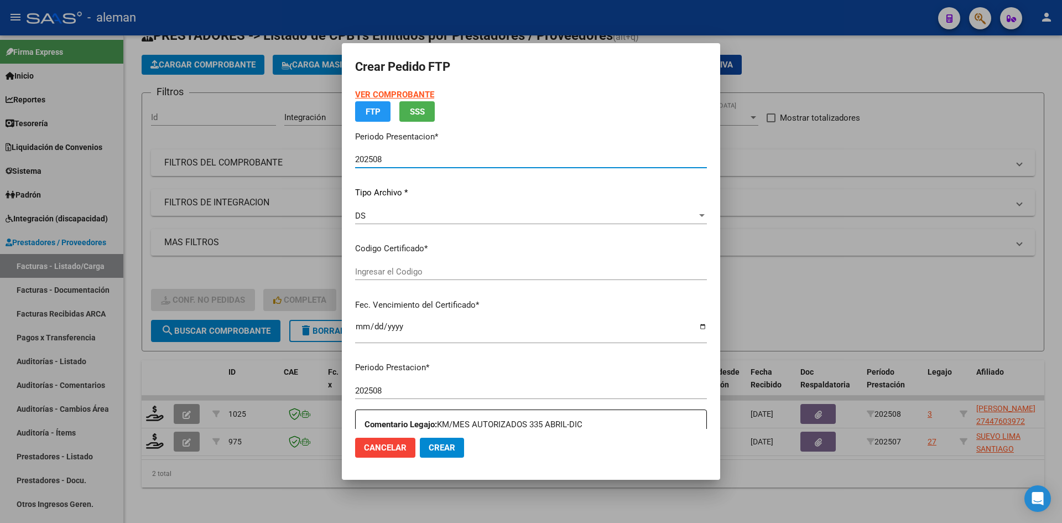
type input "ARG01000447603972020111120301111BS350"
type input "[DATE]"
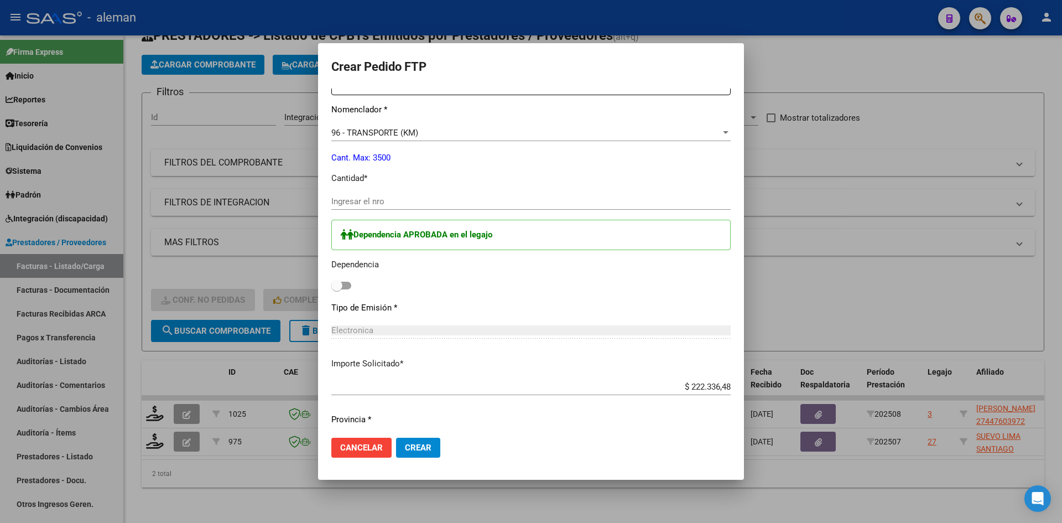
scroll to position [443, 0]
click at [341, 285] on span at bounding box center [341, 284] width 20 height 8
click at [337, 288] on input "checkbox" at bounding box center [336, 288] width 1 height 1
click at [331, 286] on span at bounding box center [341, 284] width 20 height 8
click at [336, 288] on input "checkbox" at bounding box center [336, 288] width 1 height 1
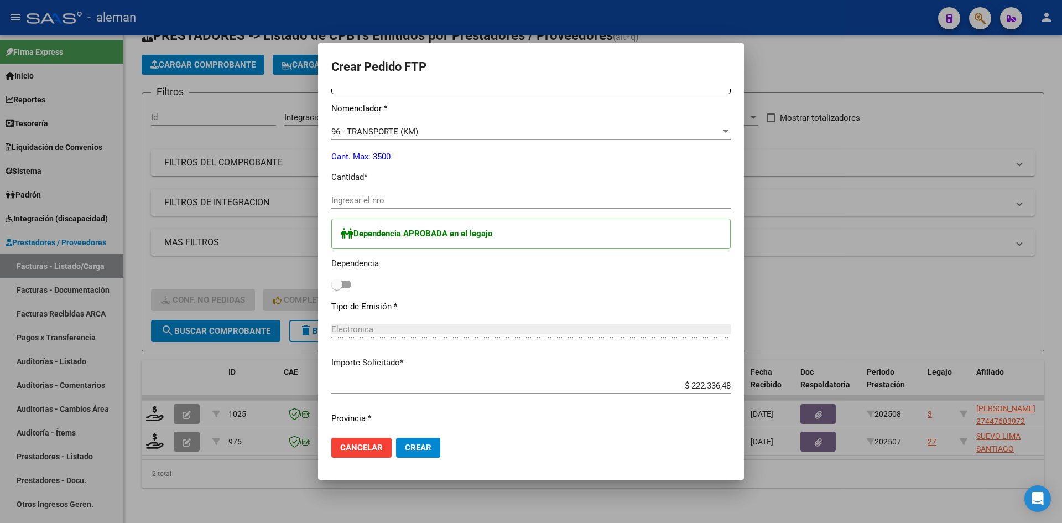
click at [344, 285] on div "Dependencia APROBADA en el legajo Dependencia" at bounding box center [530, 256] width 399 height 74
click at [339, 282] on span at bounding box center [341, 284] width 20 height 8
click at [337, 288] on input "checkbox" at bounding box center [336, 288] width 1 height 1
click at [331, 283] on span at bounding box center [341, 284] width 20 height 8
click at [336, 288] on input "checkbox" at bounding box center [336, 288] width 1 height 1
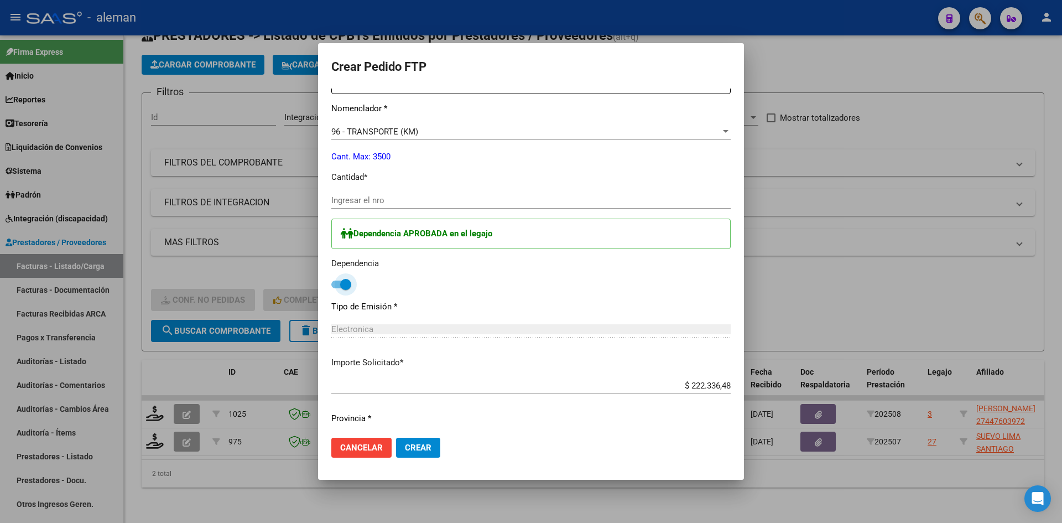
checkbox input "false"
click at [794, 291] on div at bounding box center [531, 261] width 1062 height 523
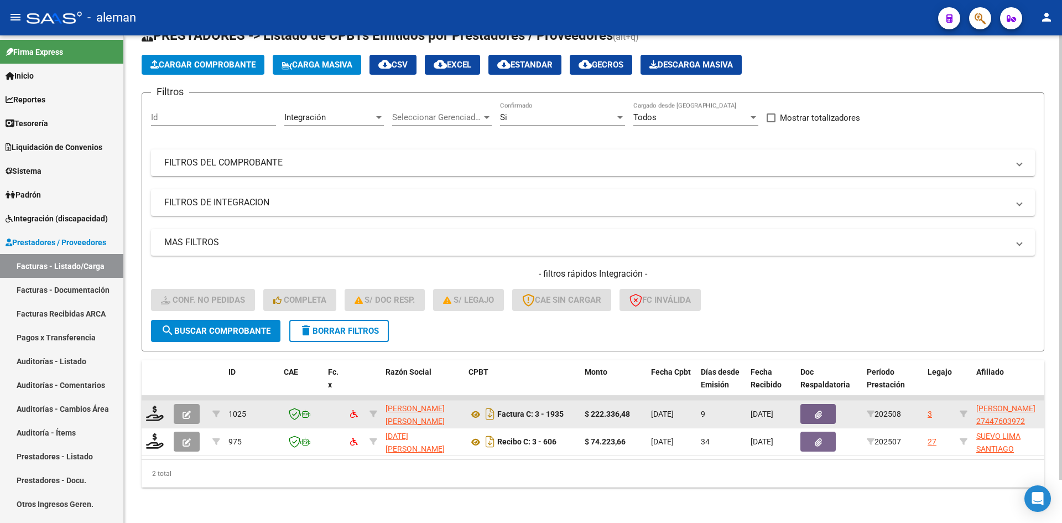
click at [929, 409] on div "3" at bounding box center [930, 414] width 4 height 13
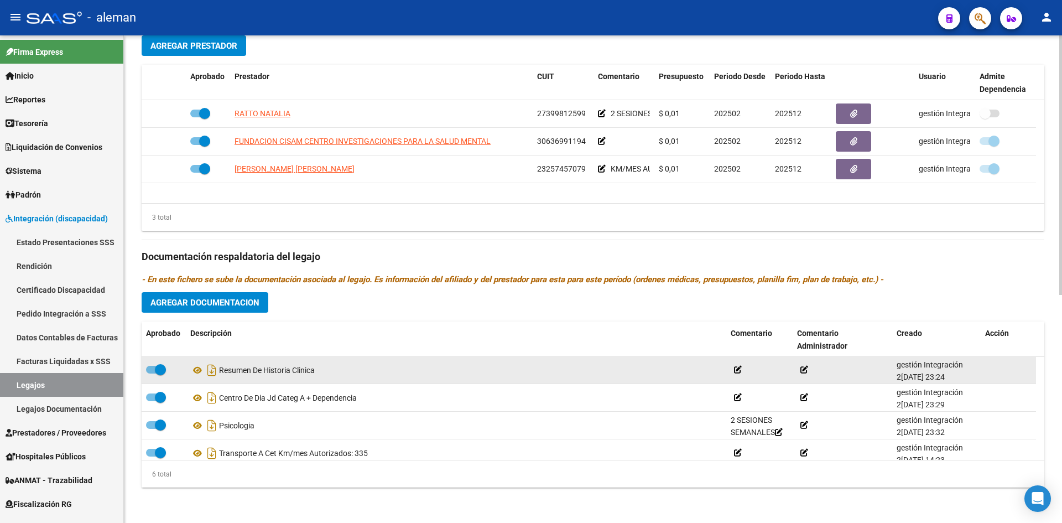
scroll to position [66, 0]
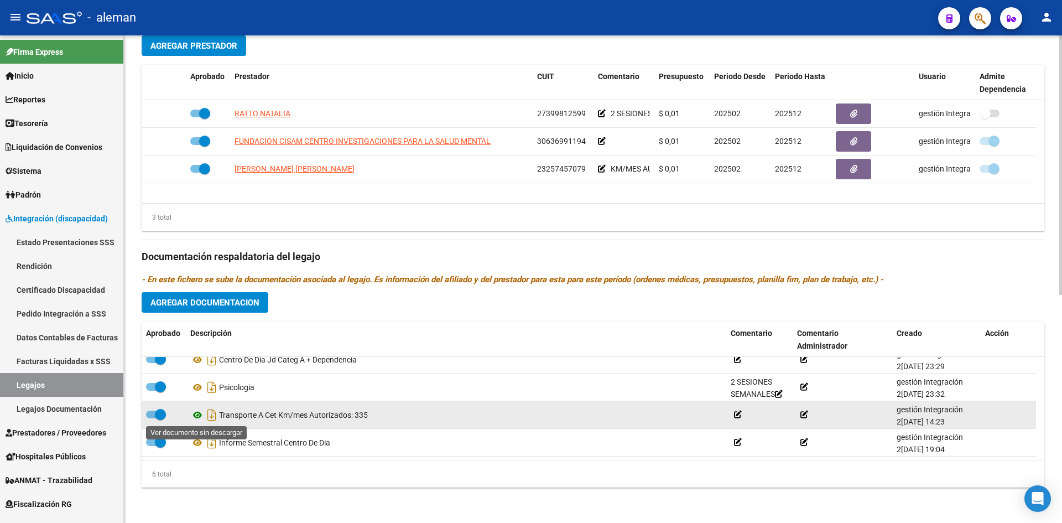
click at [196, 415] on icon at bounding box center [197, 414] width 14 height 13
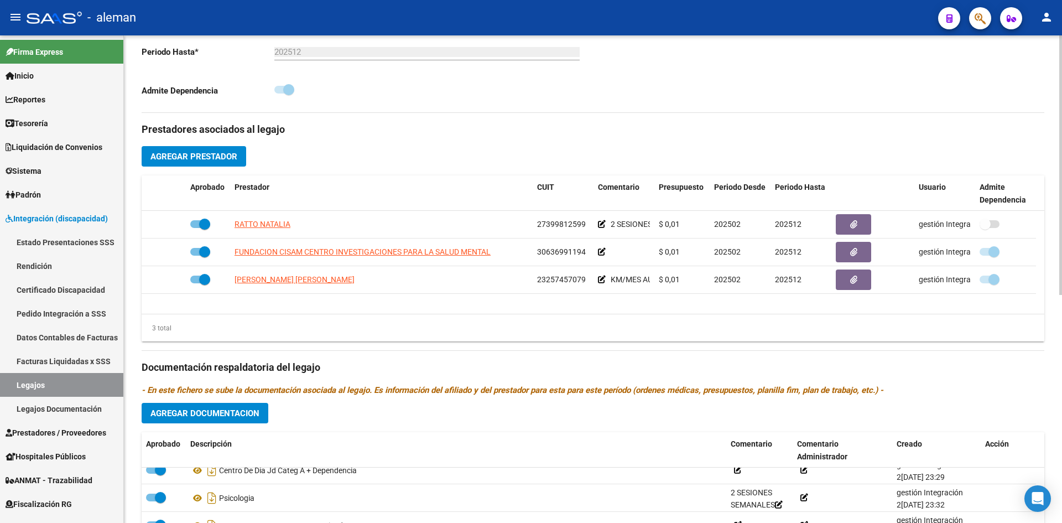
scroll to position [262, 0]
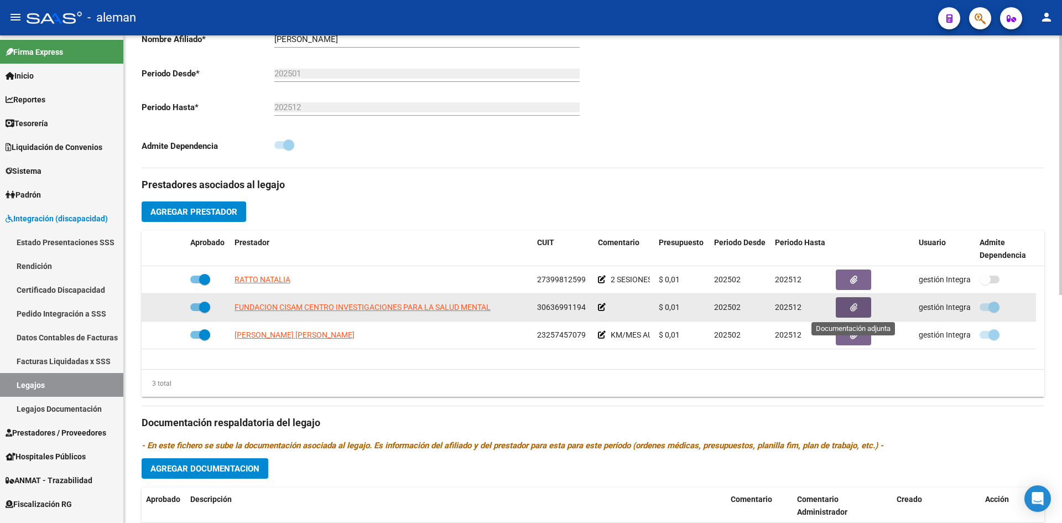
click at [861, 303] on button "button" at bounding box center [853, 307] width 35 height 20
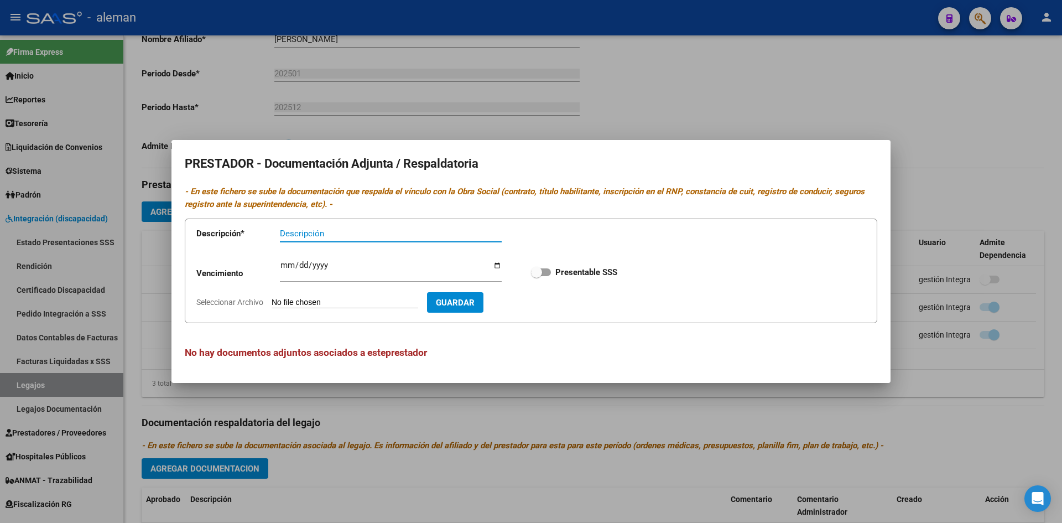
click at [950, 190] on div at bounding box center [531, 261] width 1062 height 523
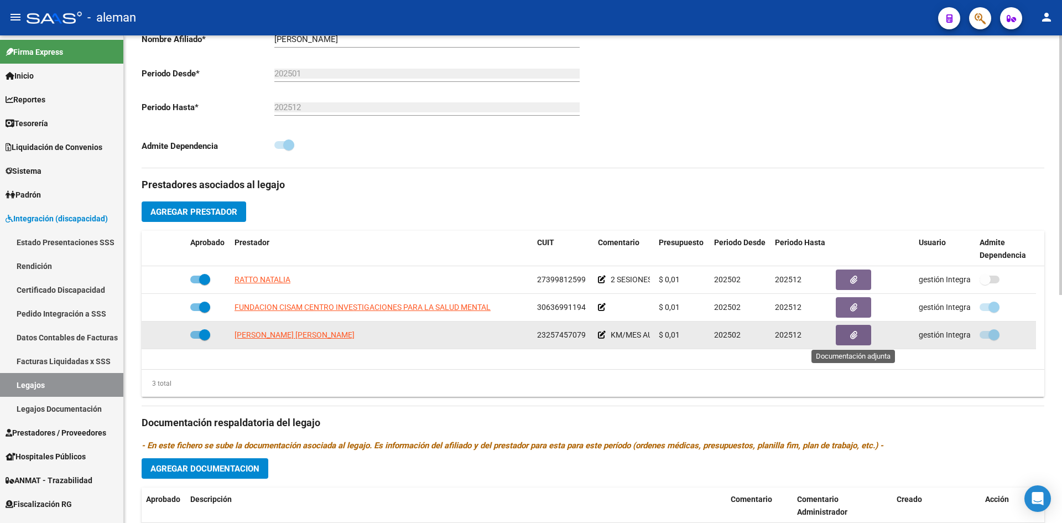
click at [852, 332] on icon "button" at bounding box center [853, 335] width 7 height 8
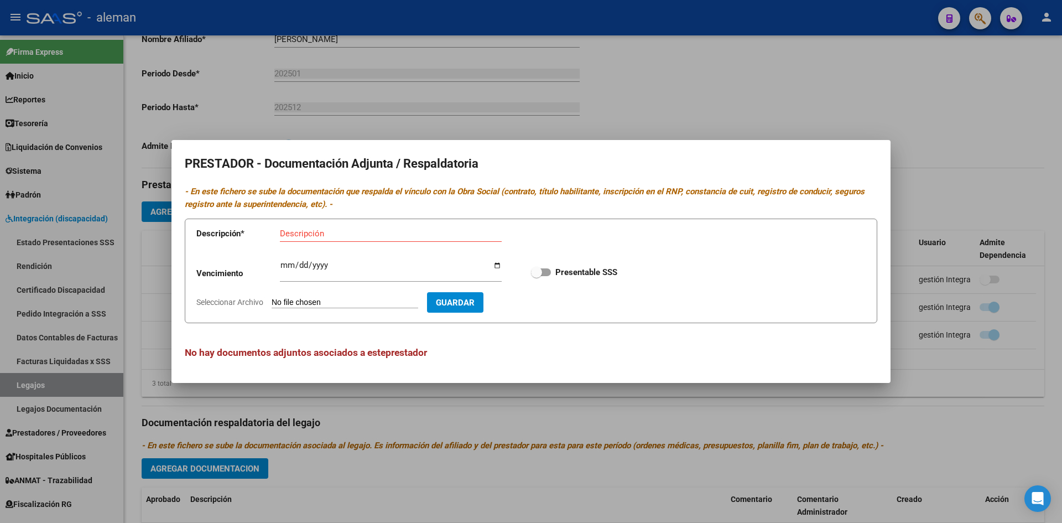
click at [929, 188] on div at bounding box center [531, 261] width 1062 height 523
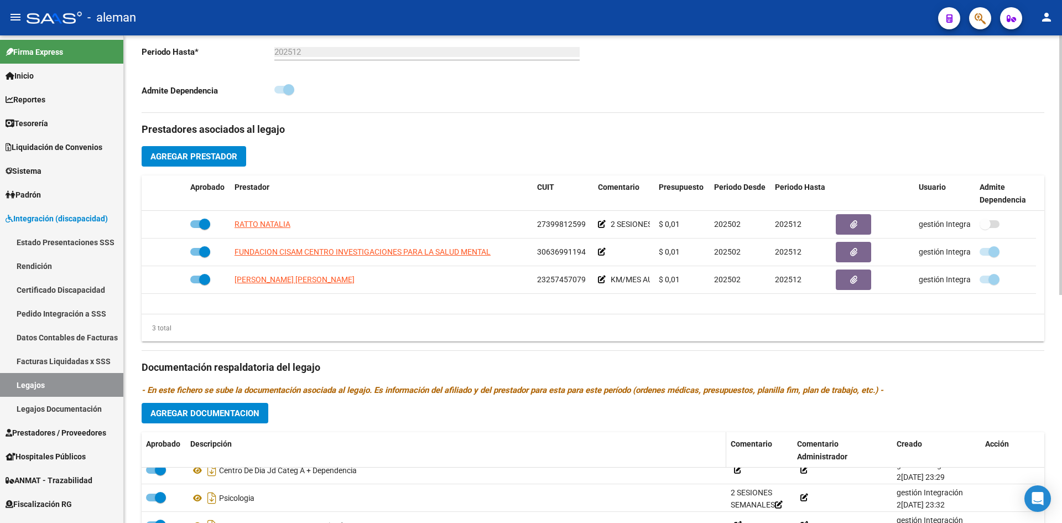
scroll to position [373, 0]
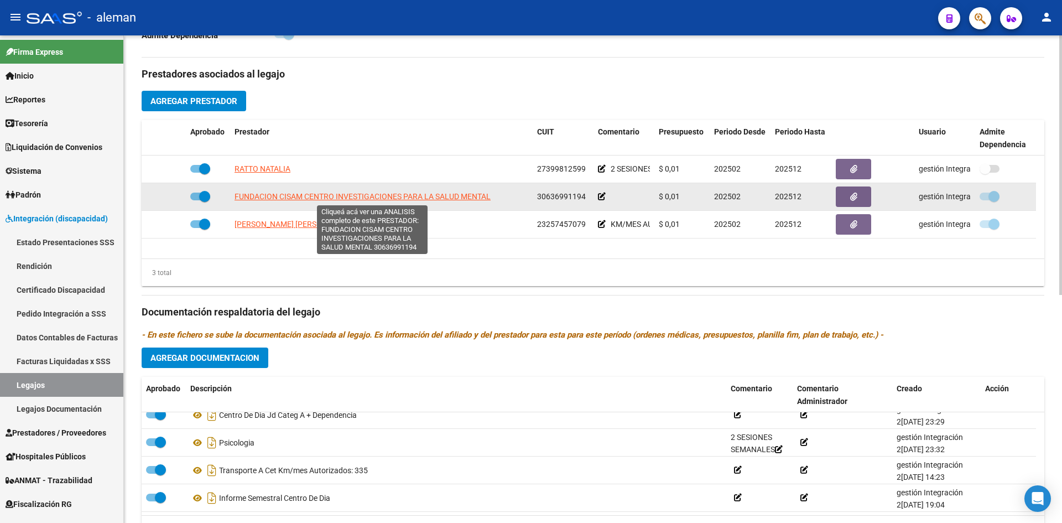
click at [271, 196] on span "FUNDACION CISAM CENTRO INVESTIGACIONES PARA LA SALUD MENTAL" at bounding box center [363, 196] width 256 height 9
type textarea "30636991194"
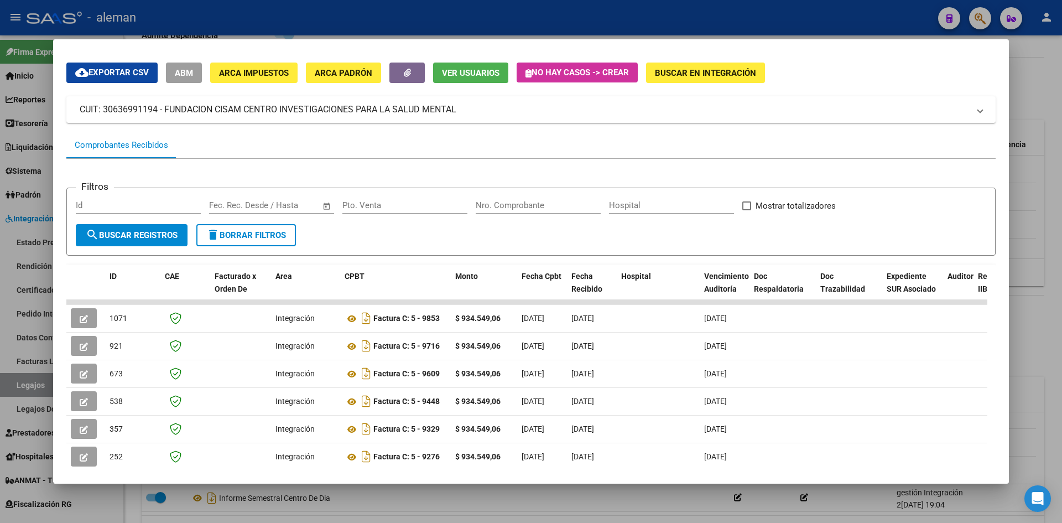
scroll to position [55, 0]
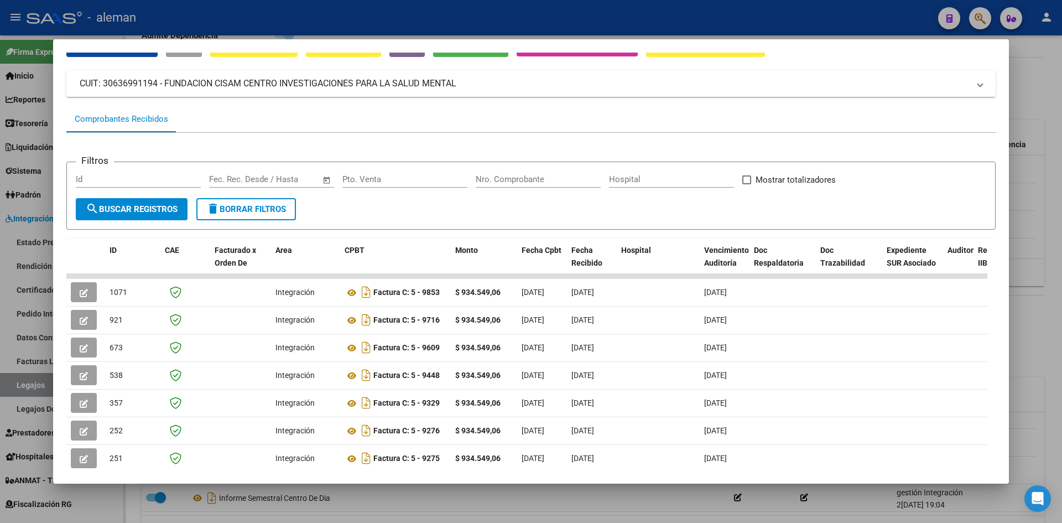
click at [1031, 199] on div at bounding box center [531, 261] width 1062 height 523
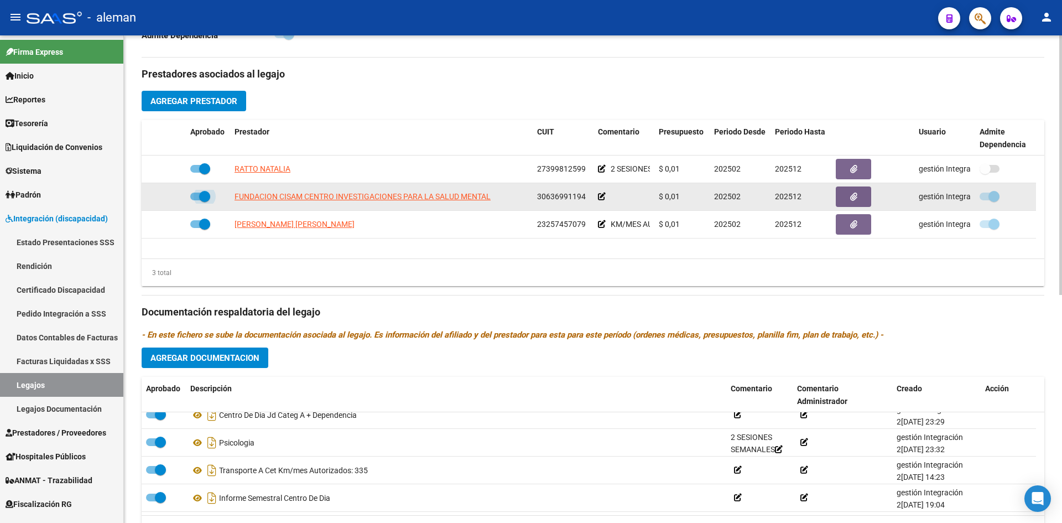
click at [193, 198] on span at bounding box center [200, 197] width 20 height 8
click at [195, 200] on input "checkbox" at bounding box center [195, 200] width 1 height 1
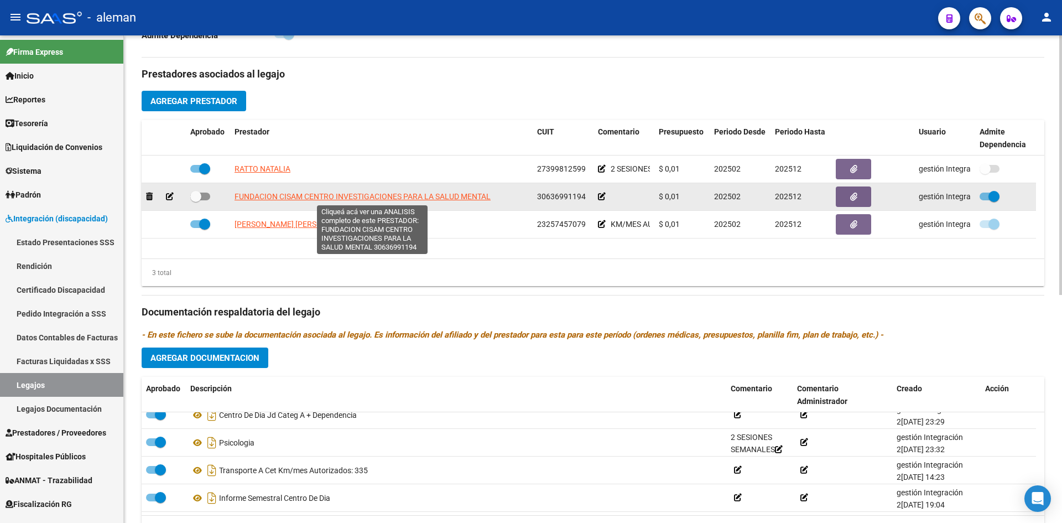
click at [267, 196] on span "FUNDACION CISAM CENTRO INVESTIGACIONES PARA LA SALUD MENTAL" at bounding box center [363, 196] width 256 height 9
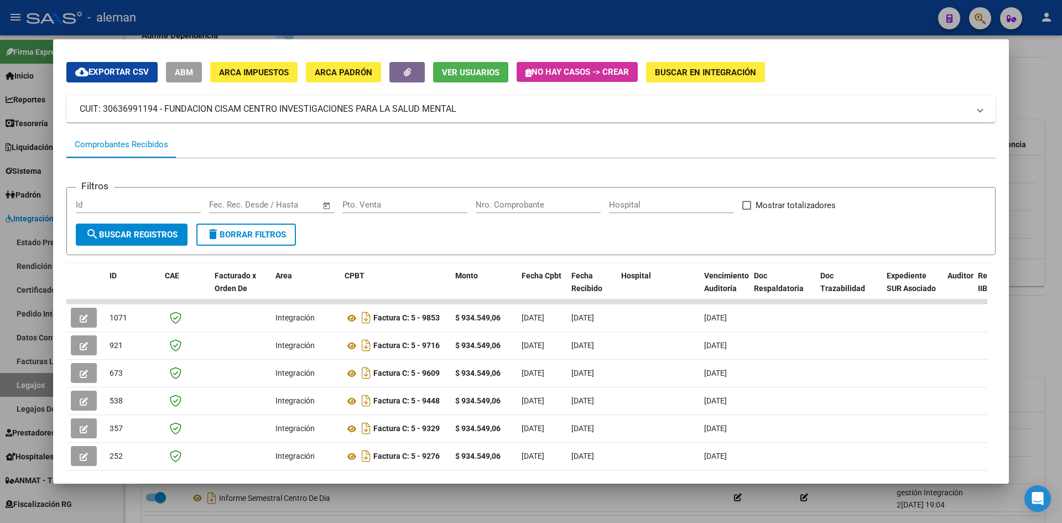
scroll to position [0, 0]
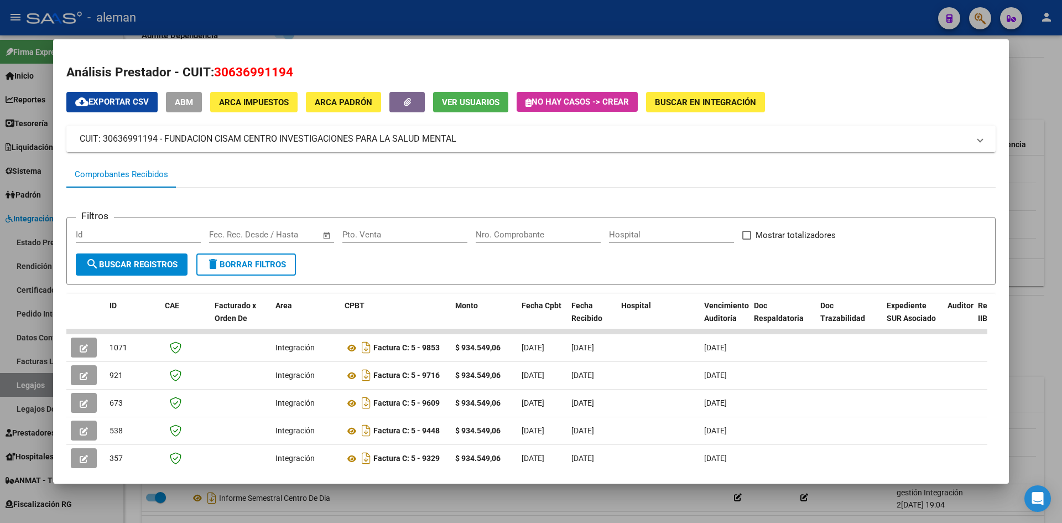
click at [1027, 247] on div at bounding box center [531, 261] width 1062 height 523
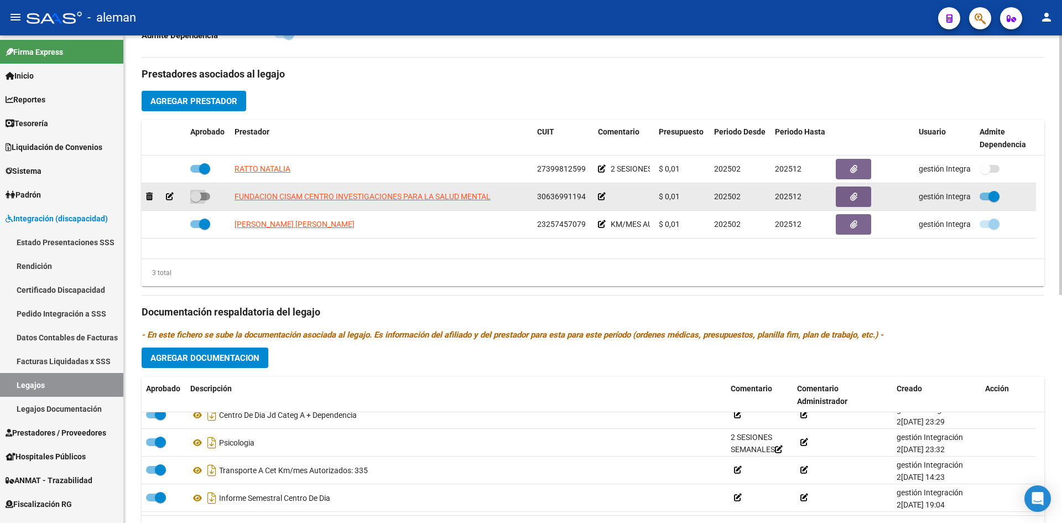
click at [206, 197] on span at bounding box center [200, 197] width 20 height 8
click at [196, 200] on input "checkbox" at bounding box center [195, 200] width 1 height 1
checkbox input "true"
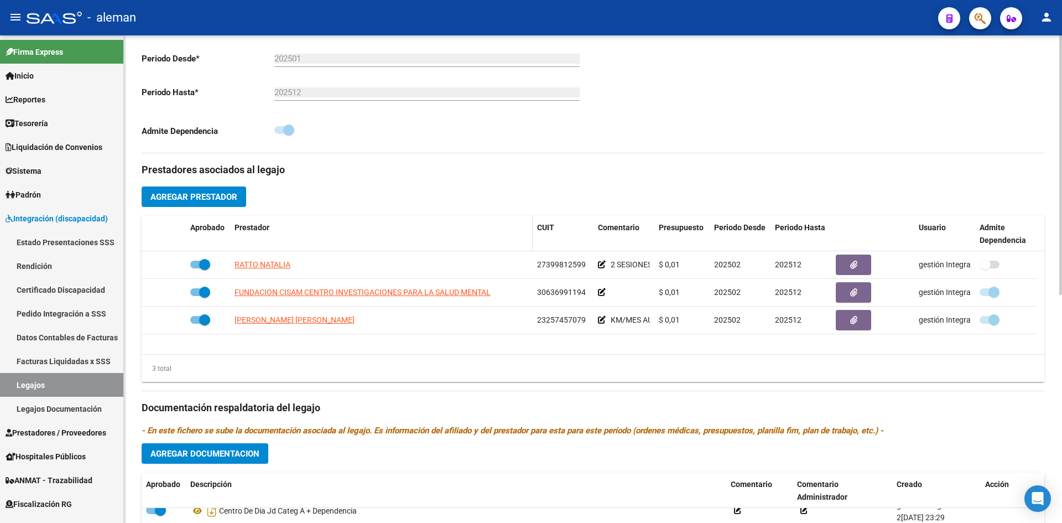
scroll to position [262, 0]
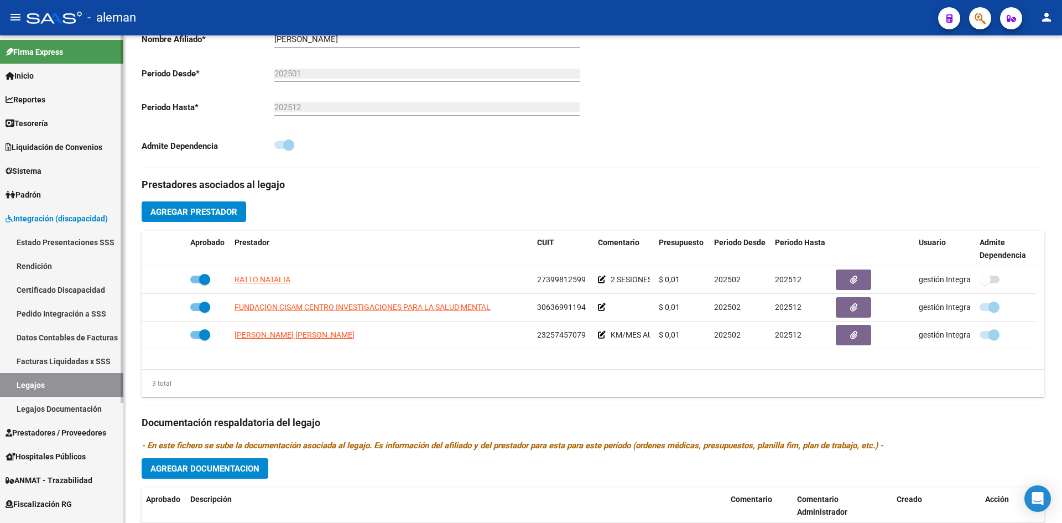
click at [49, 434] on span "Prestadores / Proveedores" at bounding box center [56, 433] width 101 height 12
click at [63, 428] on span "Prestadores / Proveedores" at bounding box center [56, 433] width 101 height 12
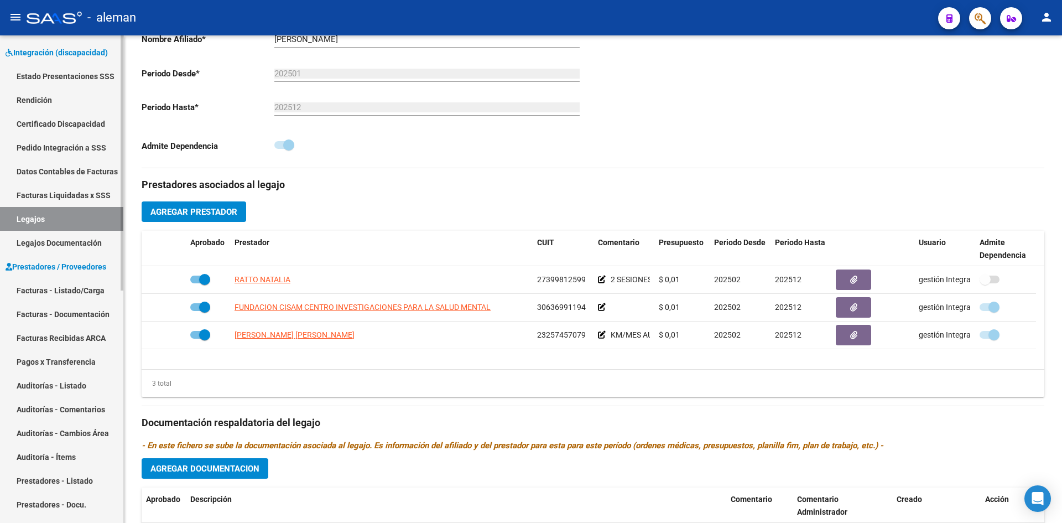
scroll to position [277, 0]
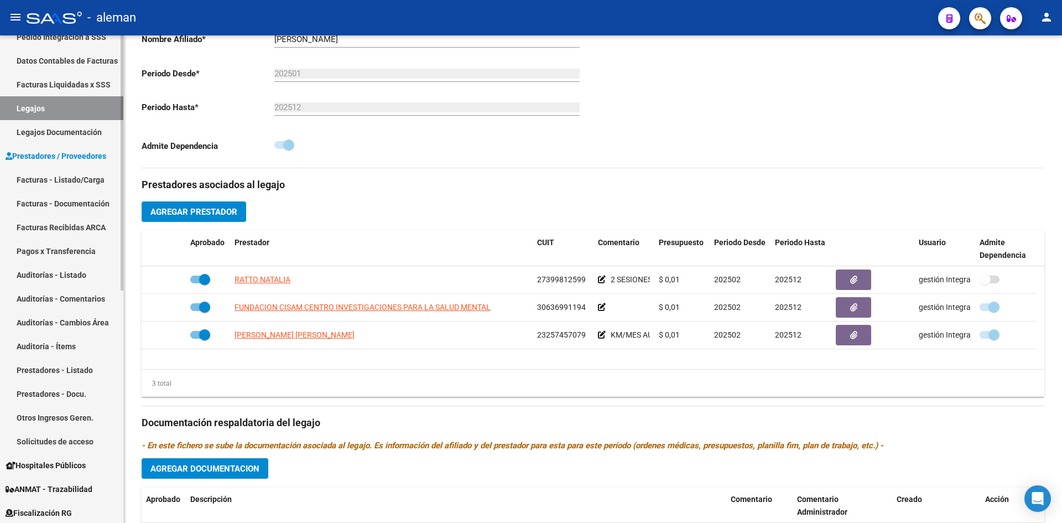
click at [60, 391] on link "Prestadores - Docu." at bounding box center [61, 394] width 123 height 24
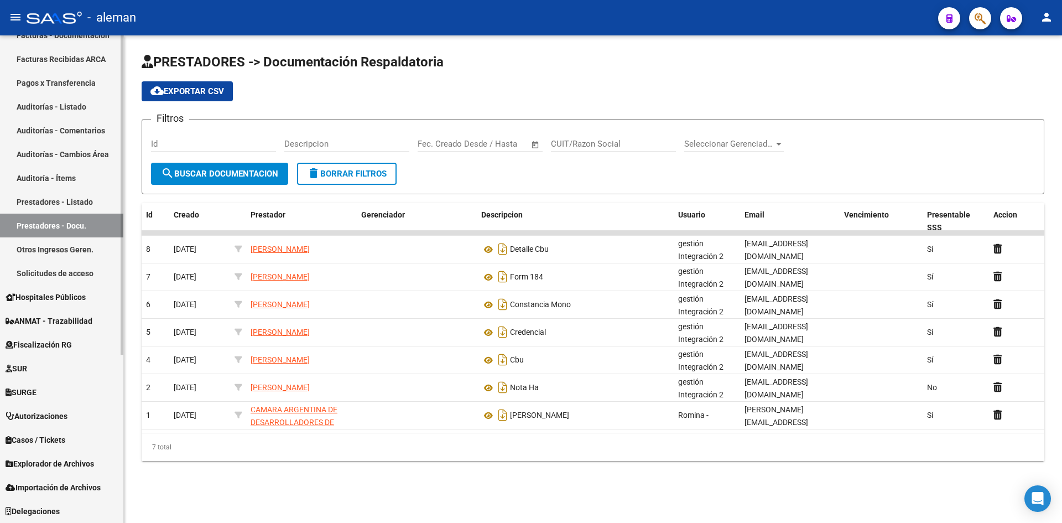
scroll to position [254, 0]
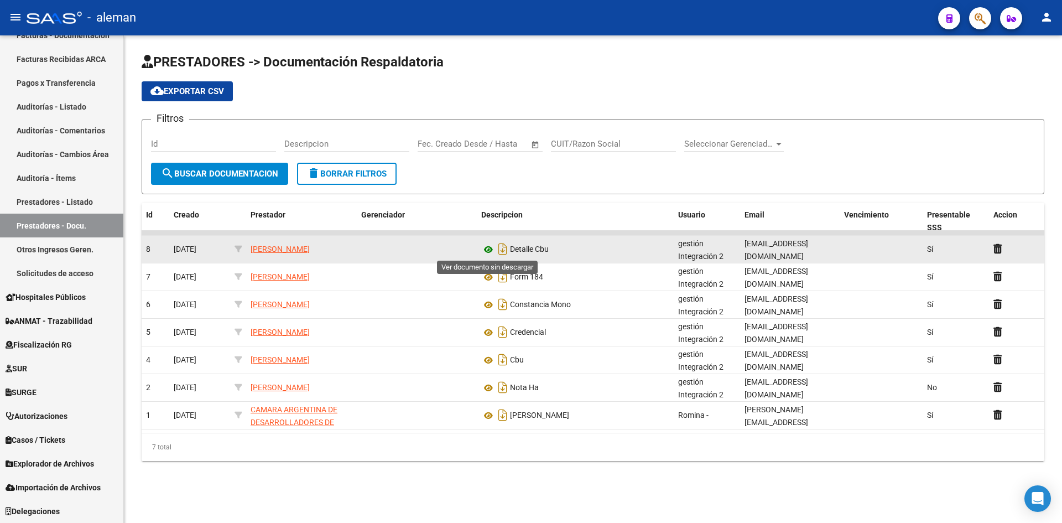
click at [486, 250] on icon at bounding box center [488, 249] width 14 height 13
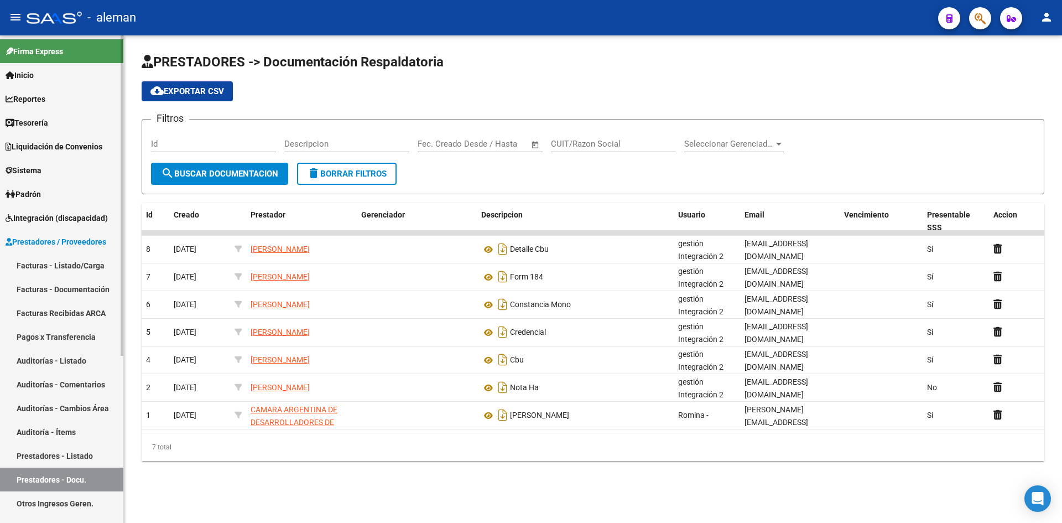
scroll to position [0, 0]
click at [41, 170] on span "Sistema" at bounding box center [24, 171] width 36 height 12
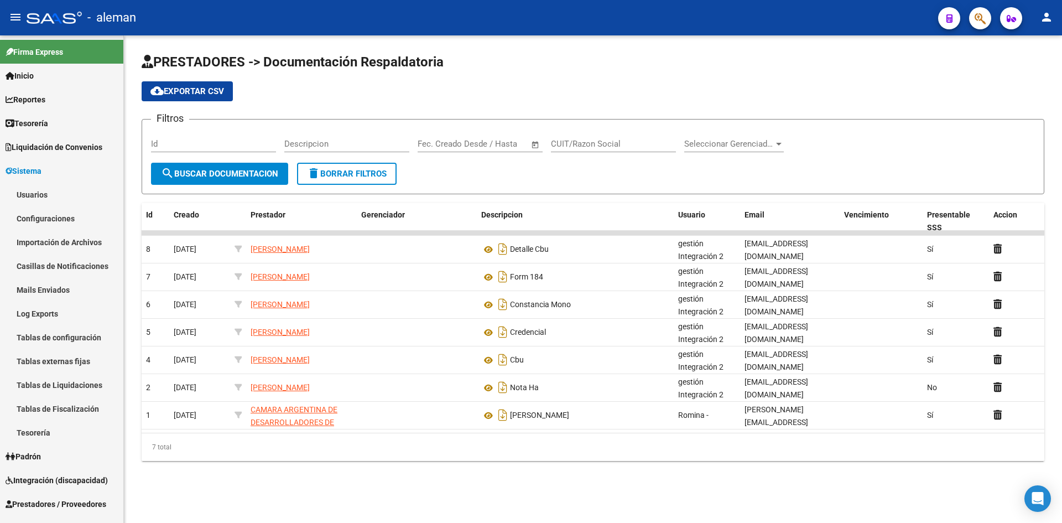
click at [230, 486] on div "PRESTADORES -> Documentación Respaldatoria cloud_download Exportar CSV Filtros …" at bounding box center [593, 265] width 938 height 461
click at [60, 152] on span "Liquidación de Convenios" at bounding box center [54, 147] width 97 height 12
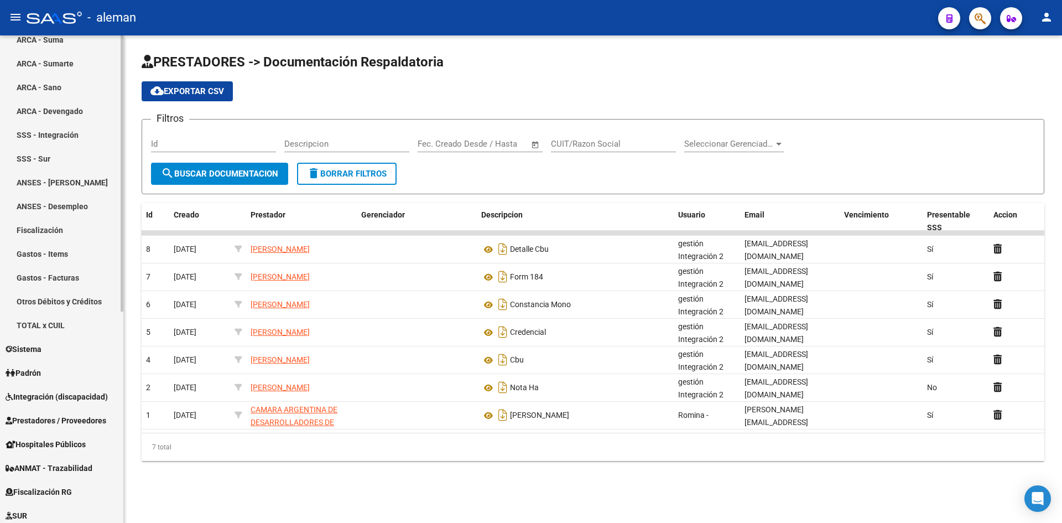
scroll to position [277, 0]
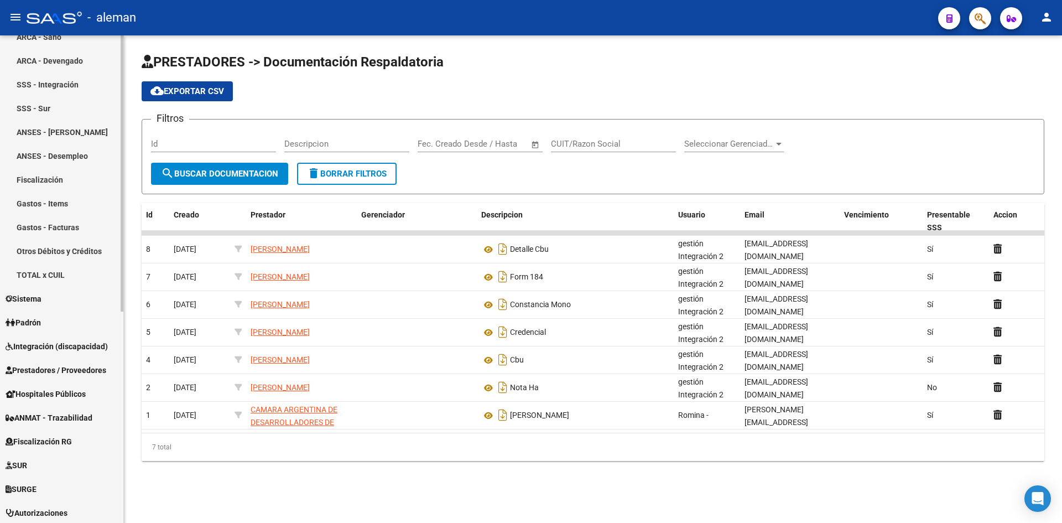
click at [76, 371] on span "Prestadores / Proveedores" at bounding box center [56, 370] width 101 height 12
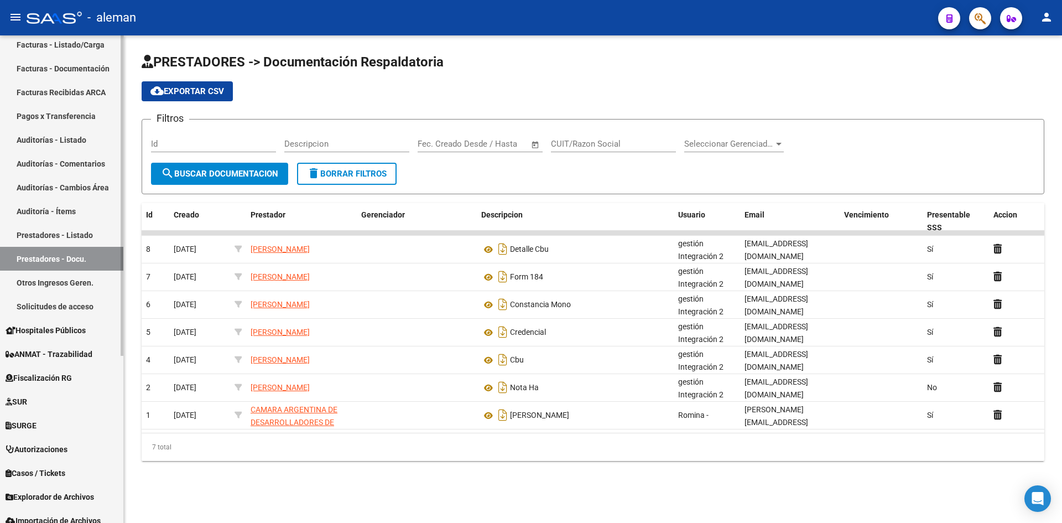
scroll to position [254, 0]
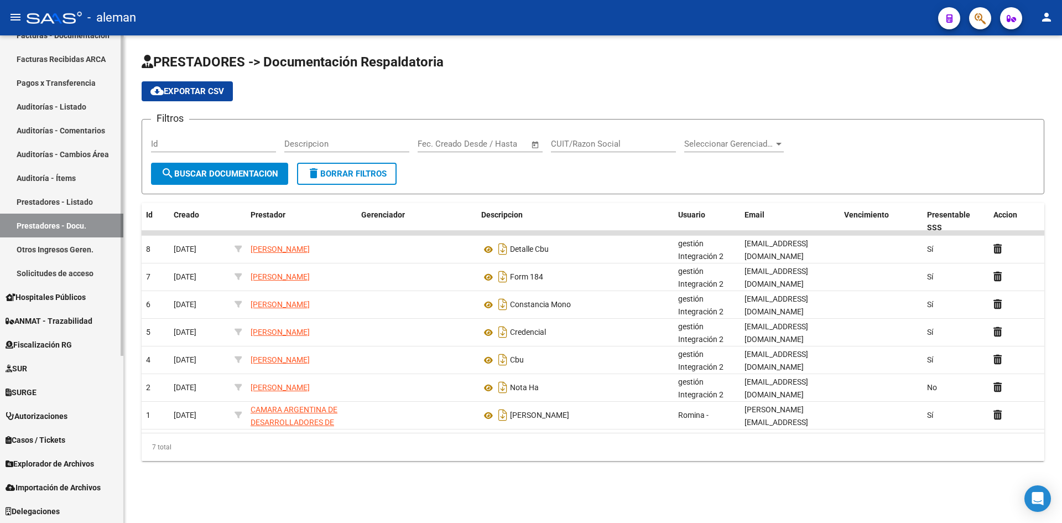
click at [62, 492] on span "Importación de Archivos" at bounding box center [53, 487] width 95 height 12
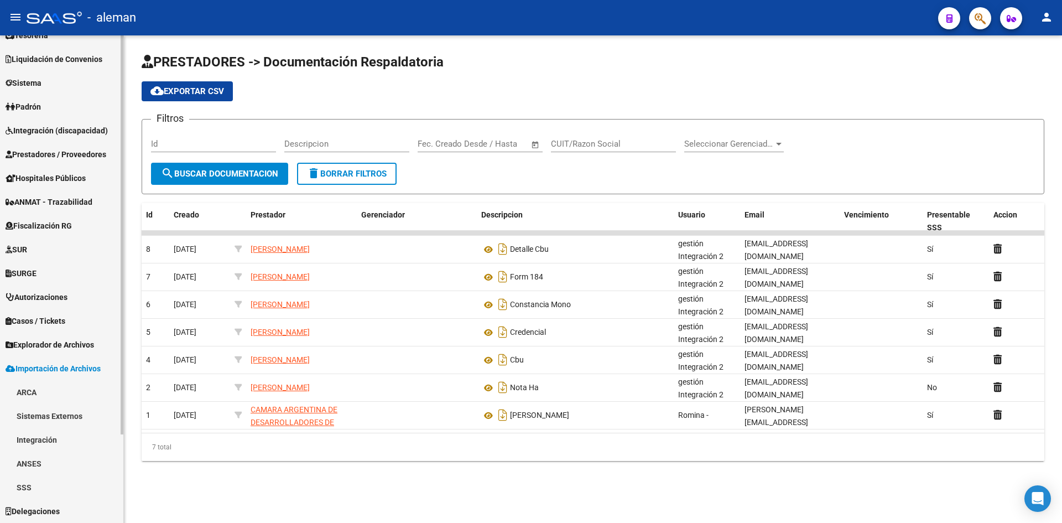
scroll to position [88, 0]
click at [61, 439] on link "Integración" at bounding box center [61, 440] width 123 height 24
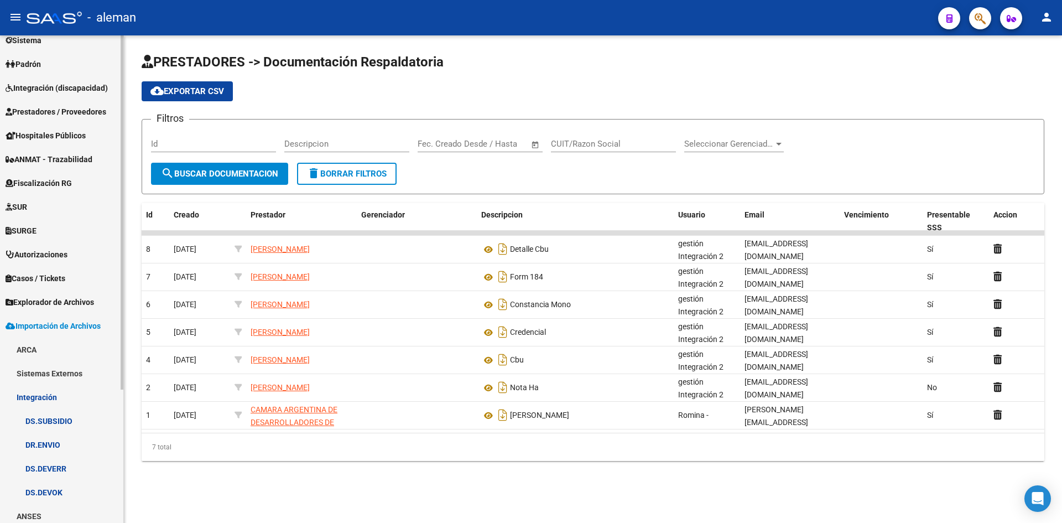
scroll to position [183, 0]
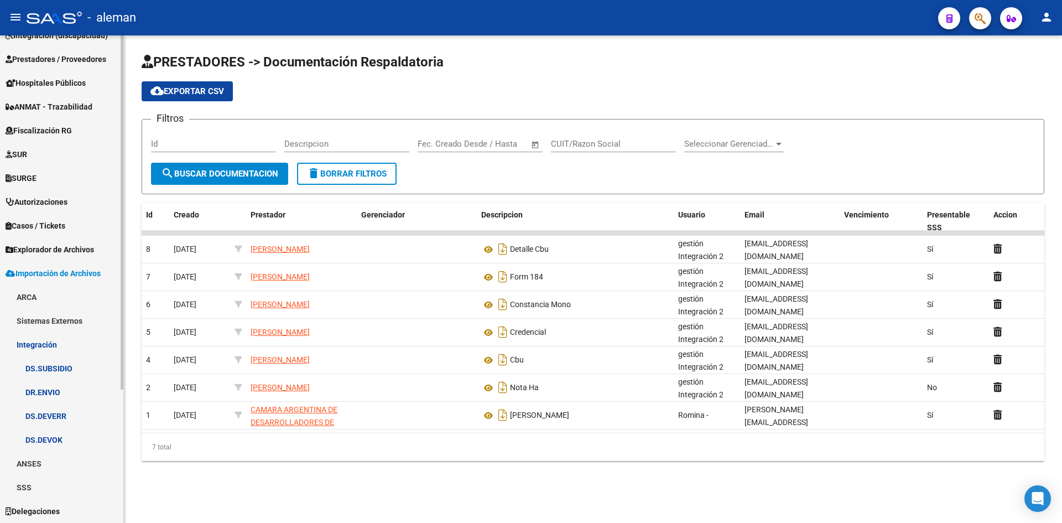
click at [81, 248] on span "Explorador de Archivos" at bounding box center [50, 249] width 89 height 12
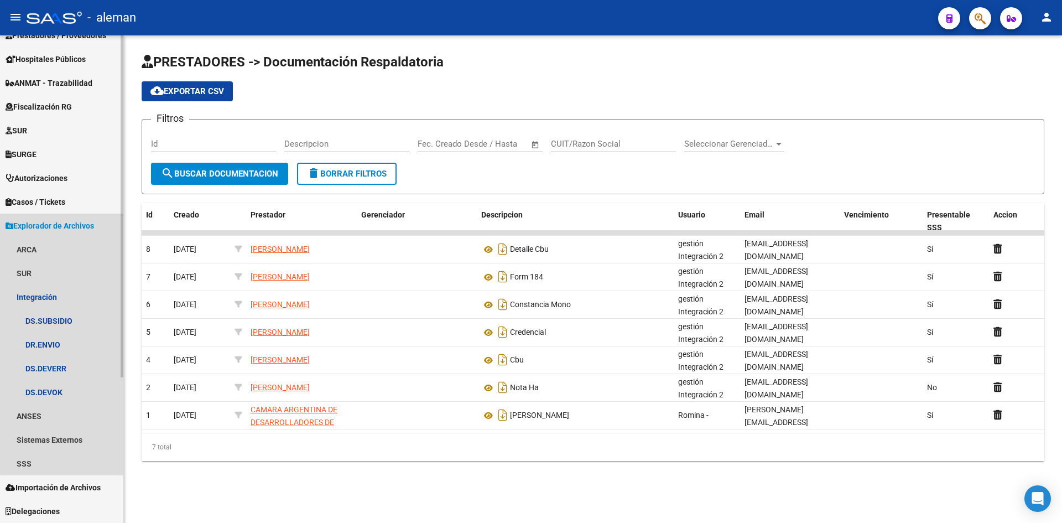
click at [92, 225] on span "Explorador de Archivos" at bounding box center [50, 226] width 89 height 12
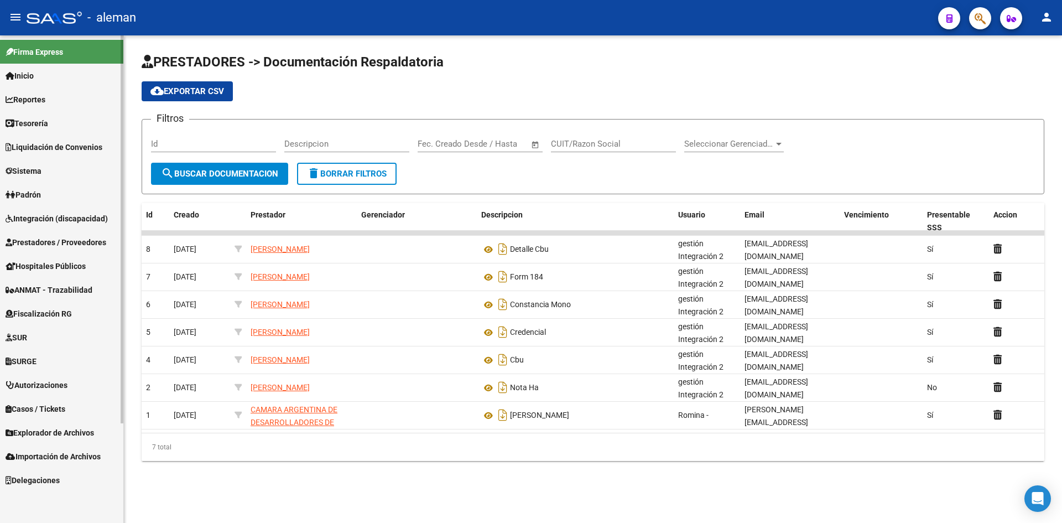
scroll to position [0, 0]
click at [55, 458] on span "Importación de Archivos" at bounding box center [53, 456] width 95 height 12
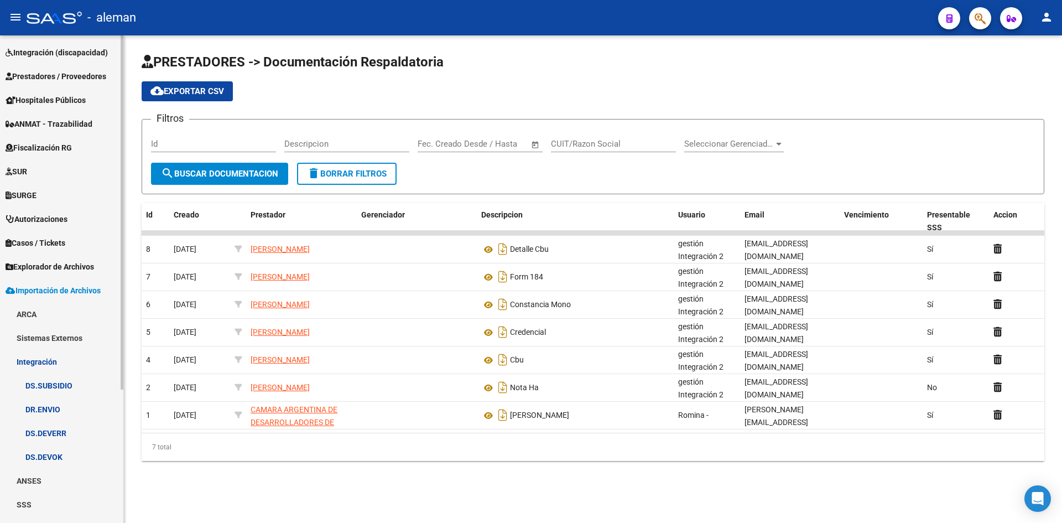
scroll to position [183, 0]
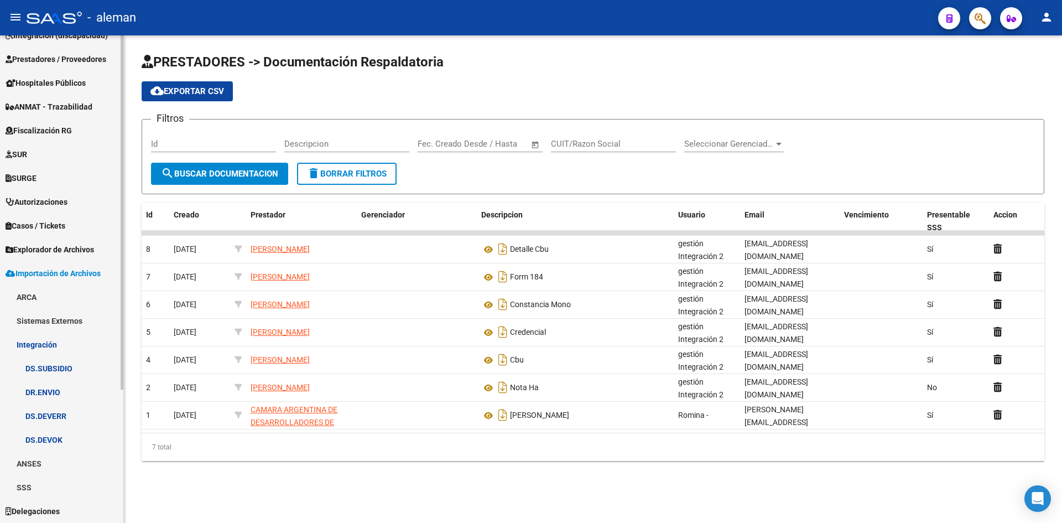
click at [94, 251] on span "Explorador de Archivos" at bounding box center [50, 249] width 89 height 12
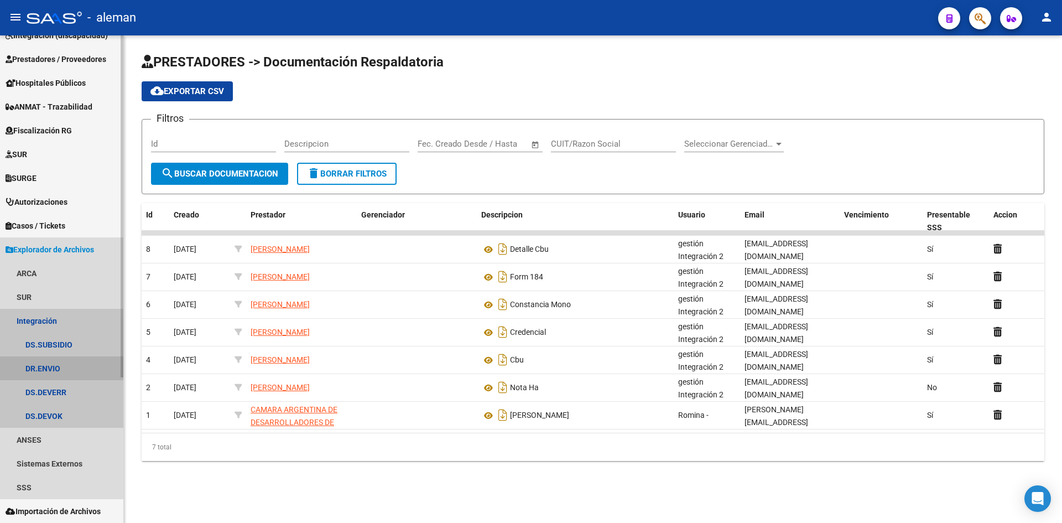
click at [64, 364] on link "DR.ENVIO" at bounding box center [61, 368] width 123 height 24
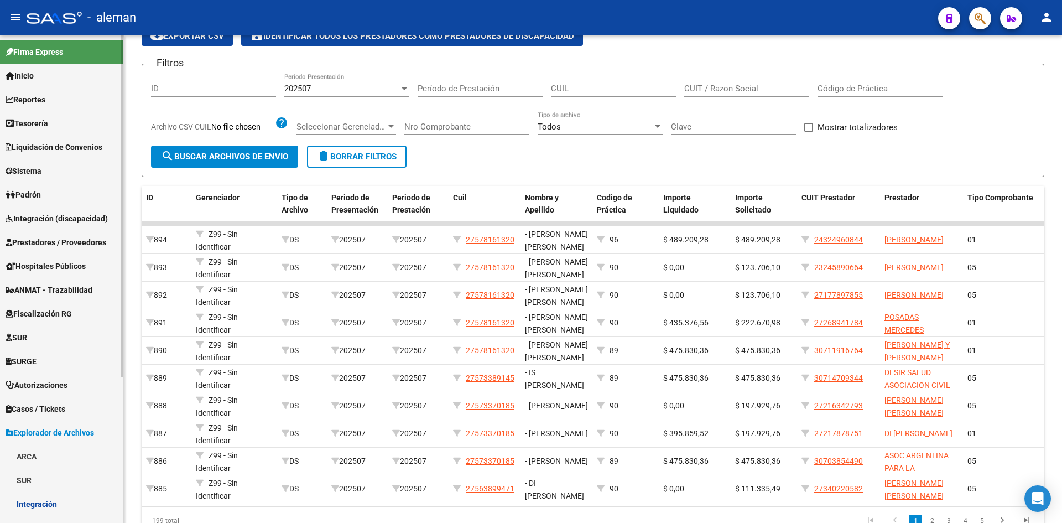
click at [62, 240] on span "Prestadores / Proveedores" at bounding box center [56, 242] width 101 height 12
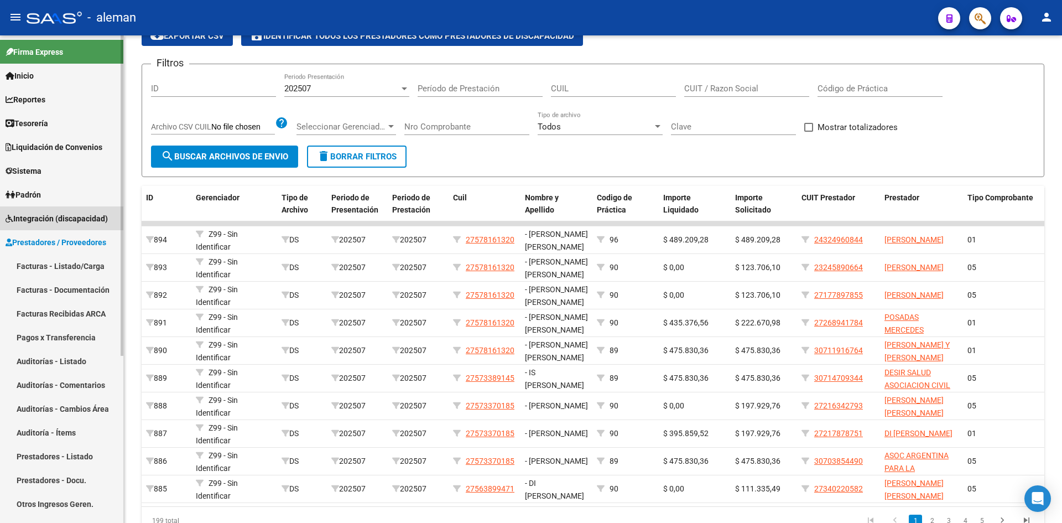
click at [54, 219] on span "Integración (discapacidad)" at bounding box center [57, 218] width 102 height 12
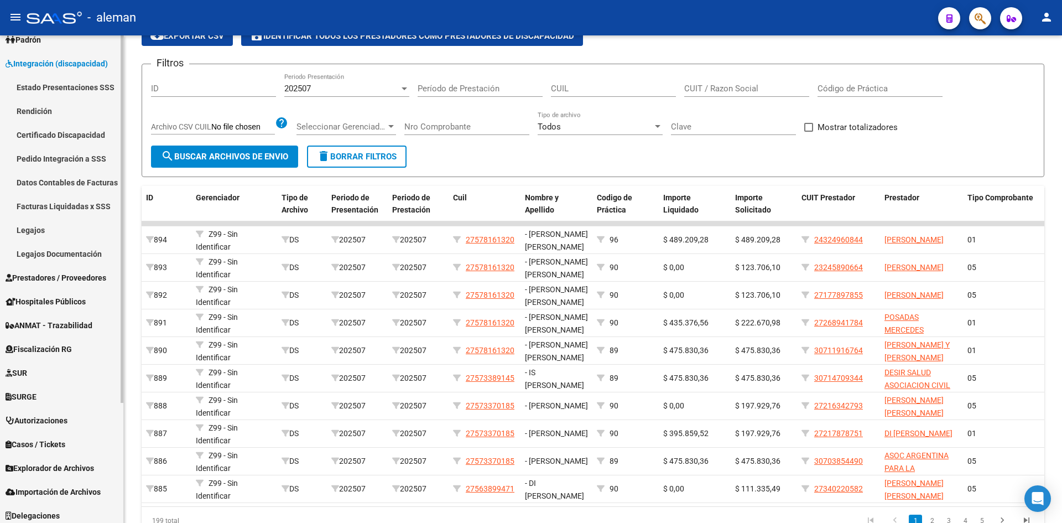
scroll to position [159, 0]
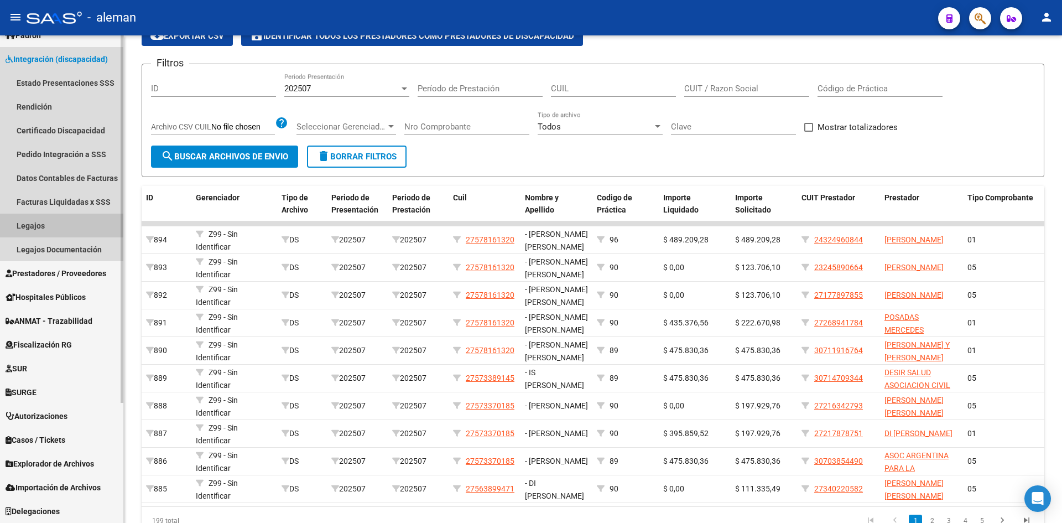
click at [42, 227] on link "Legajos" at bounding box center [61, 226] width 123 height 24
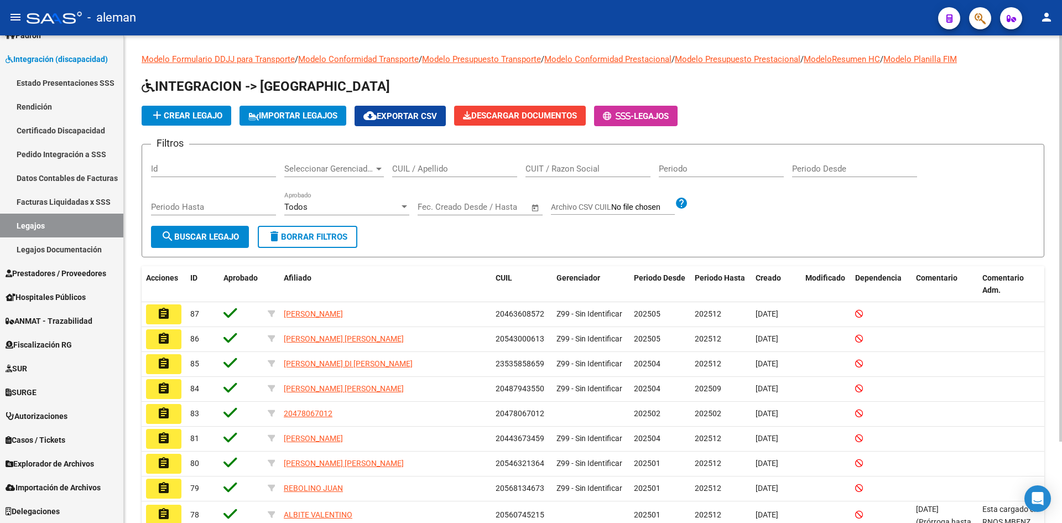
click at [560, 169] on input "CUIT / Razon Social" at bounding box center [588, 169] width 125 height 10
type input "27218001934"
click at [191, 235] on span "search Buscar Legajo" at bounding box center [200, 237] width 78 height 10
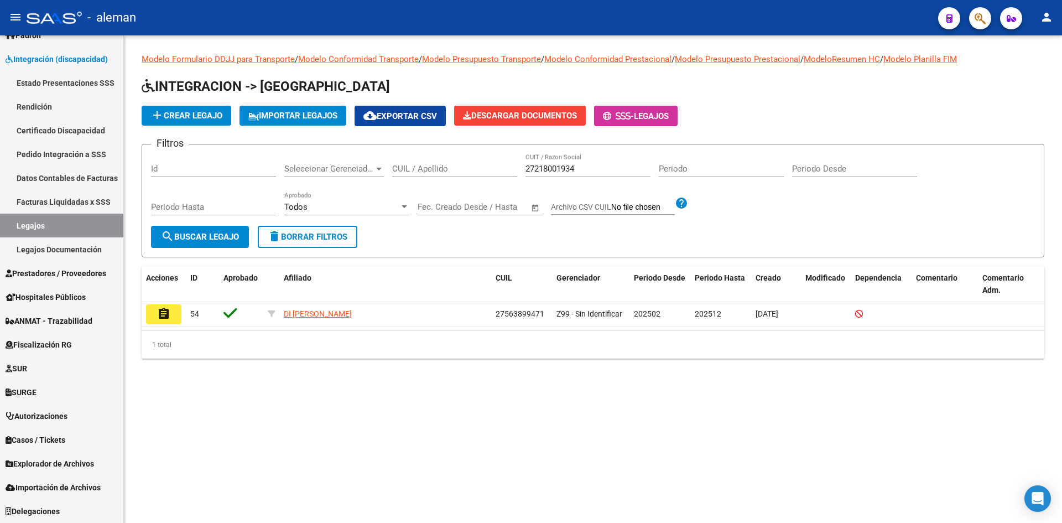
click at [160, 319] on mat-icon "assignment" at bounding box center [163, 313] width 13 height 13
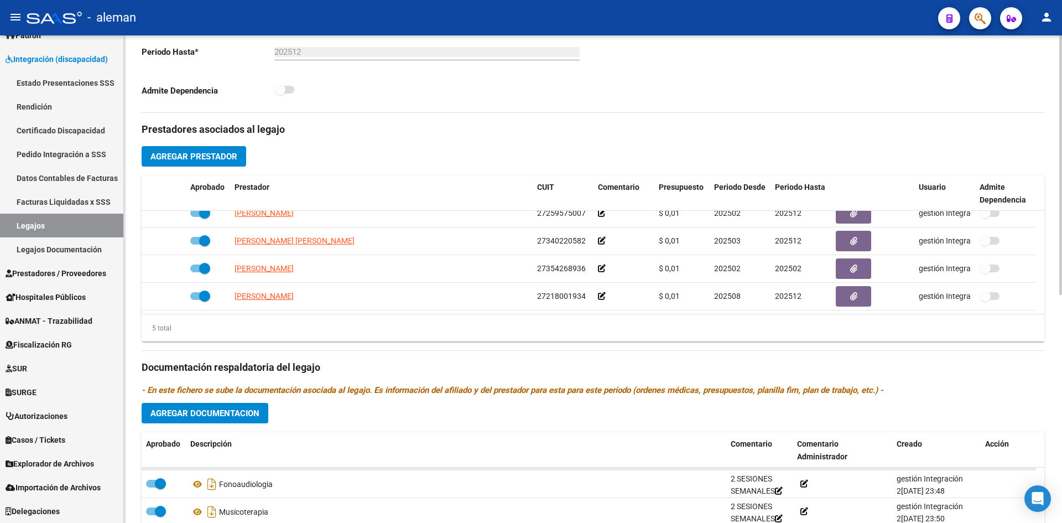
scroll to position [39, 0]
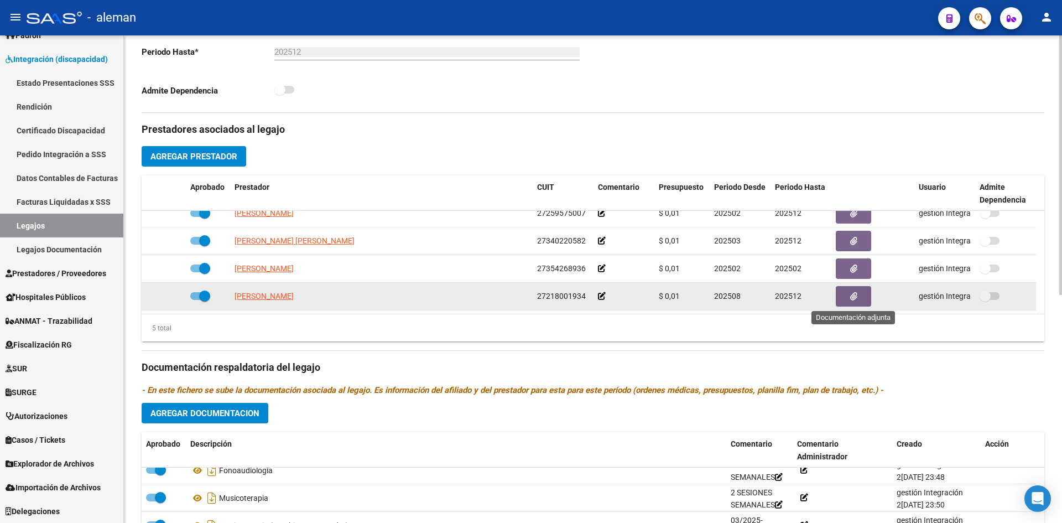
click at [851, 299] on icon "button" at bounding box center [853, 296] width 7 height 8
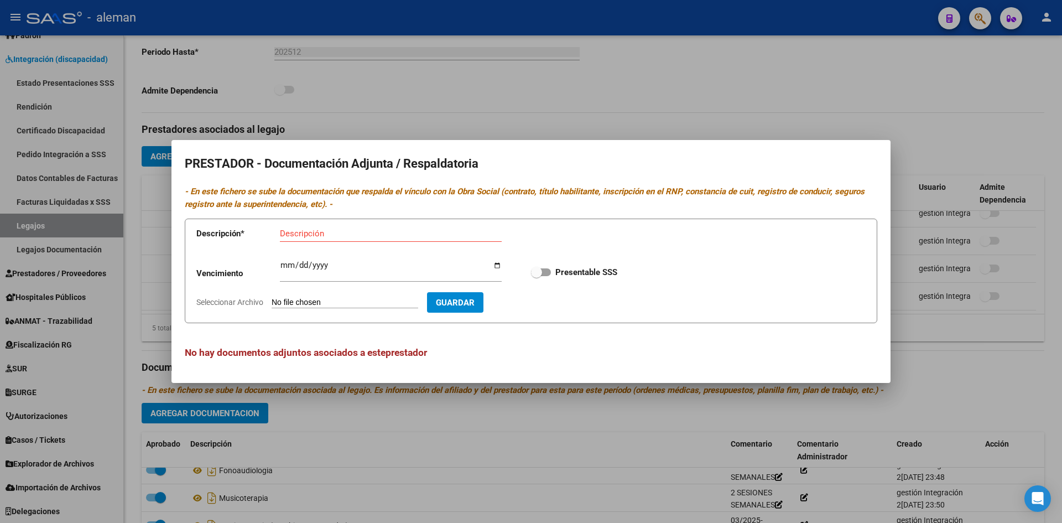
click at [942, 287] on div at bounding box center [531, 261] width 1062 height 523
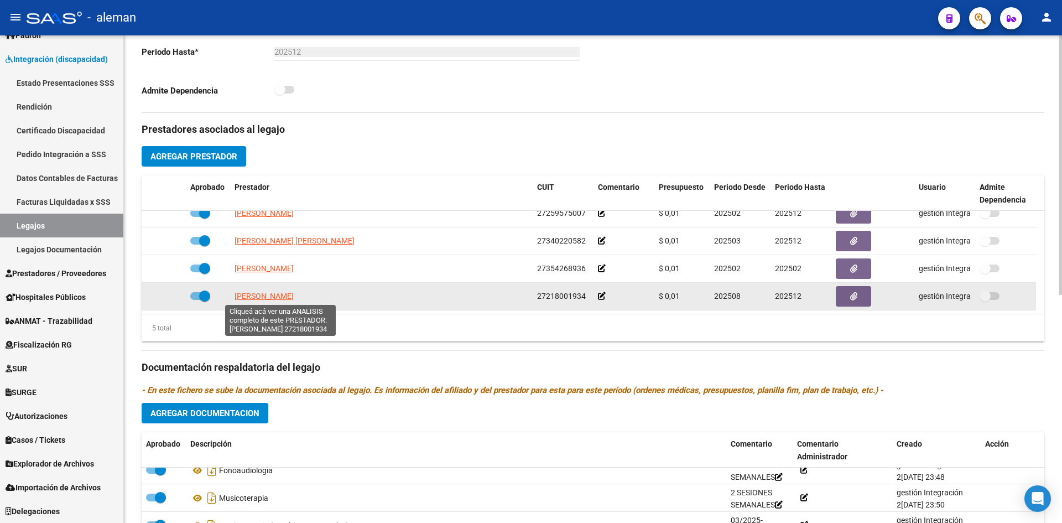
click at [294, 298] on span "[PERSON_NAME]" at bounding box center [264, 296] width 59 height 9
type textarea "27218001934"
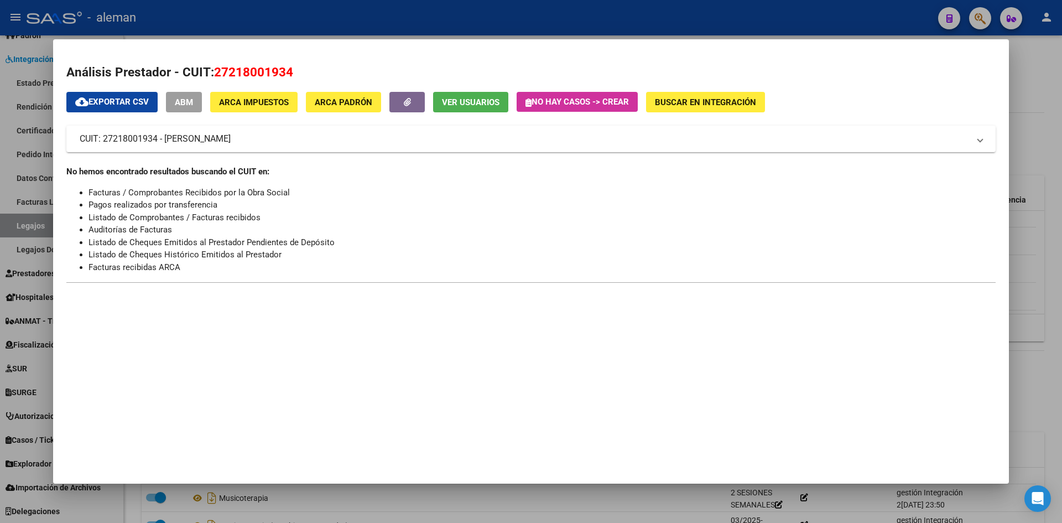
click at [1040, 115] on div at bounding box center [531, 261] width 1062 height 523
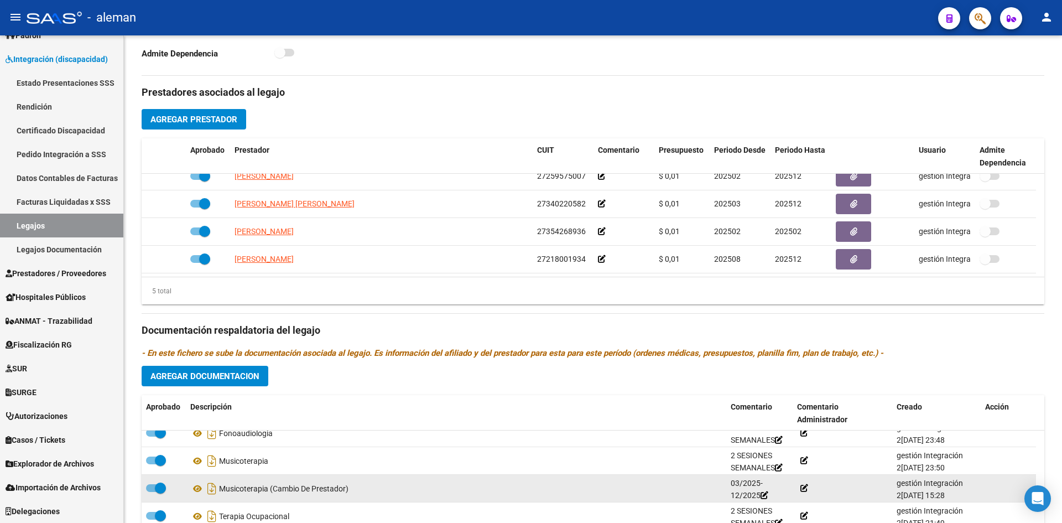
scroll to position [373, 0]
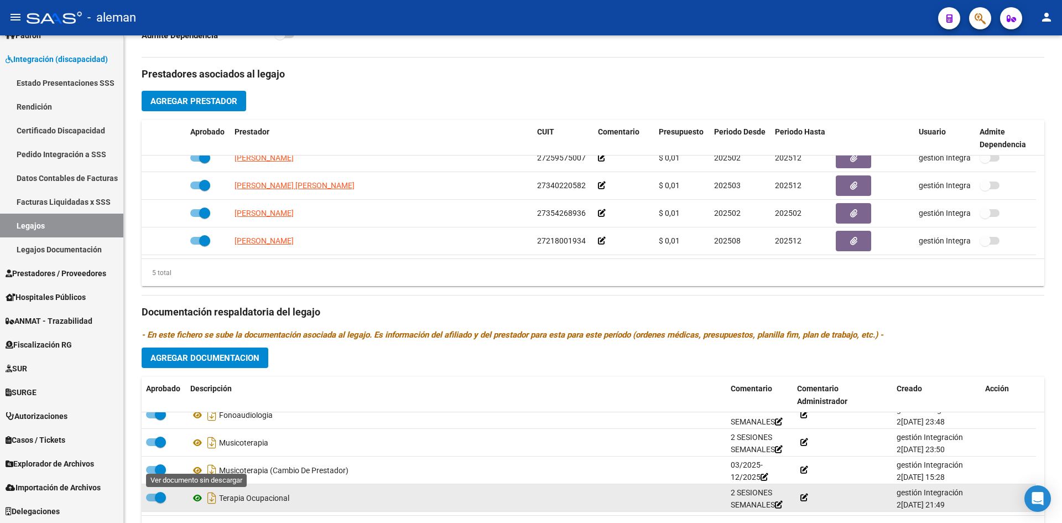
click at [200, 496] on icon at bounding box center [197, 497] width 14 height 13
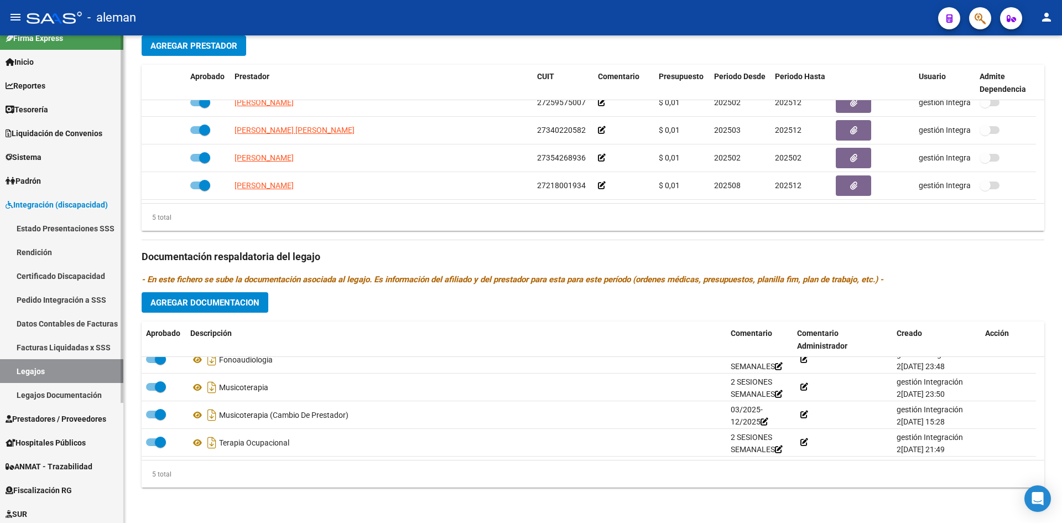
scroll to position [0, 0]
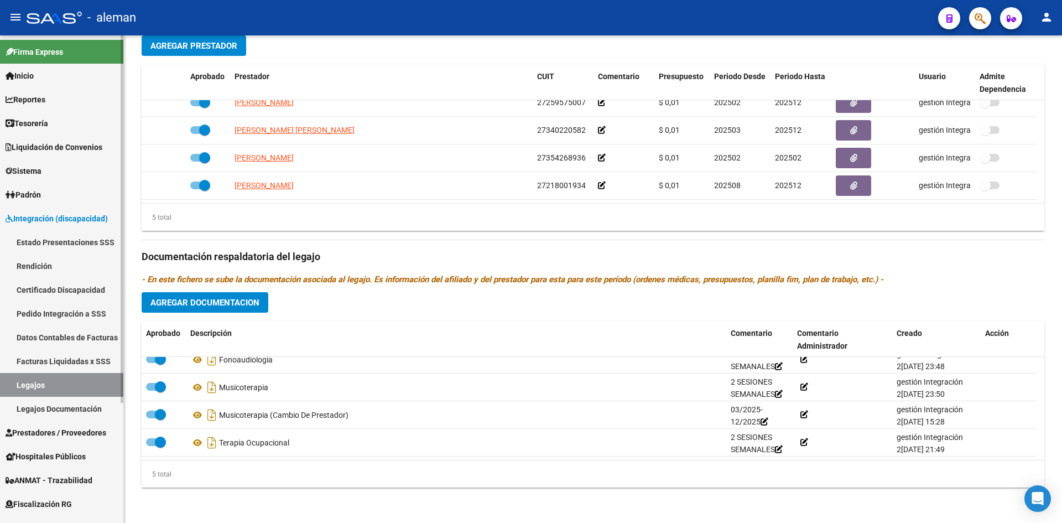
click at [55, 219] on span "Integración (discapacidad)" at bounding box center [57, 218] width 102 height 12
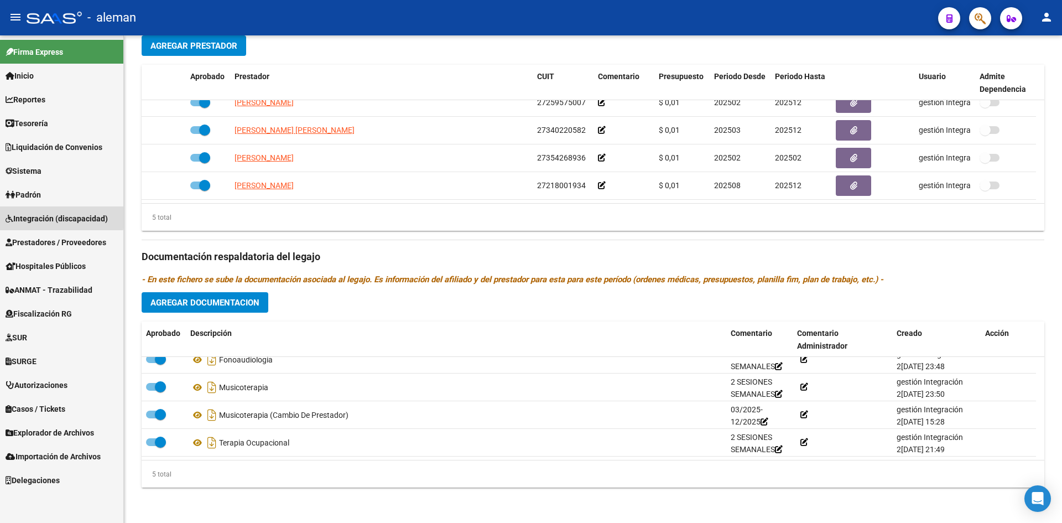
click at [48, 216] on span "Integración (discapacidad)" at bounding box center [57, 218] width 102 height 12
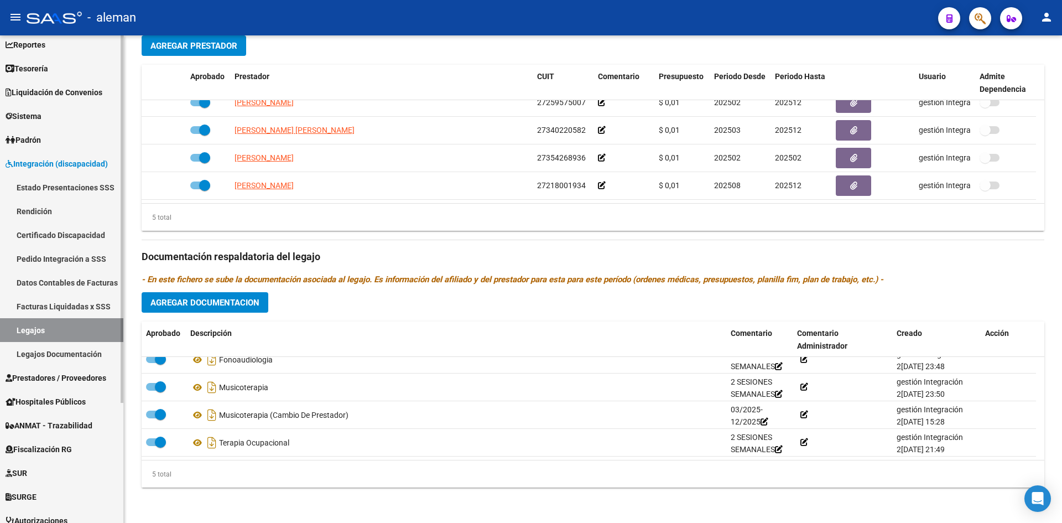
scroll to position [55, 0]
click at [66, 374] on span "Prestadores / Proveedores" at bounding box center [56, 377] width 101 height 12
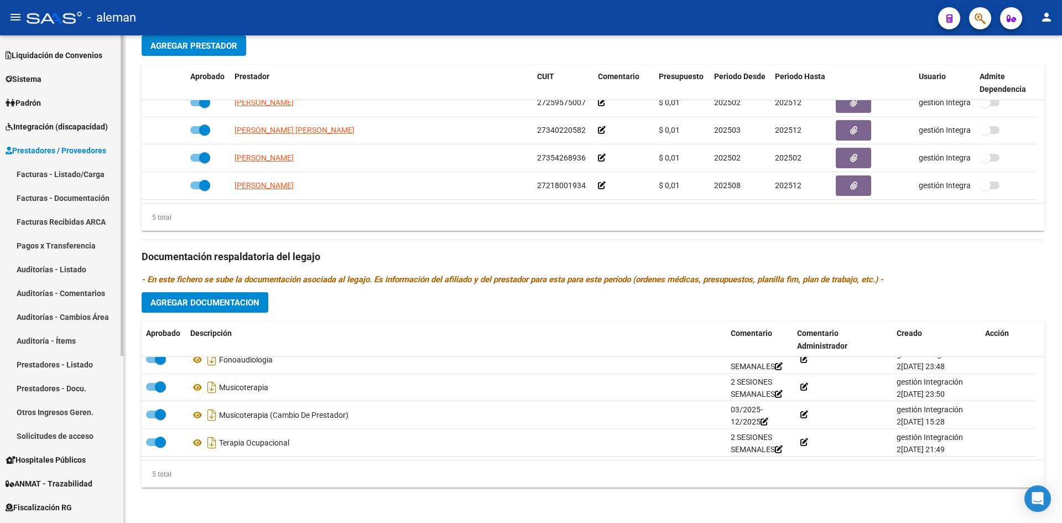
scroll to position [111, 0]
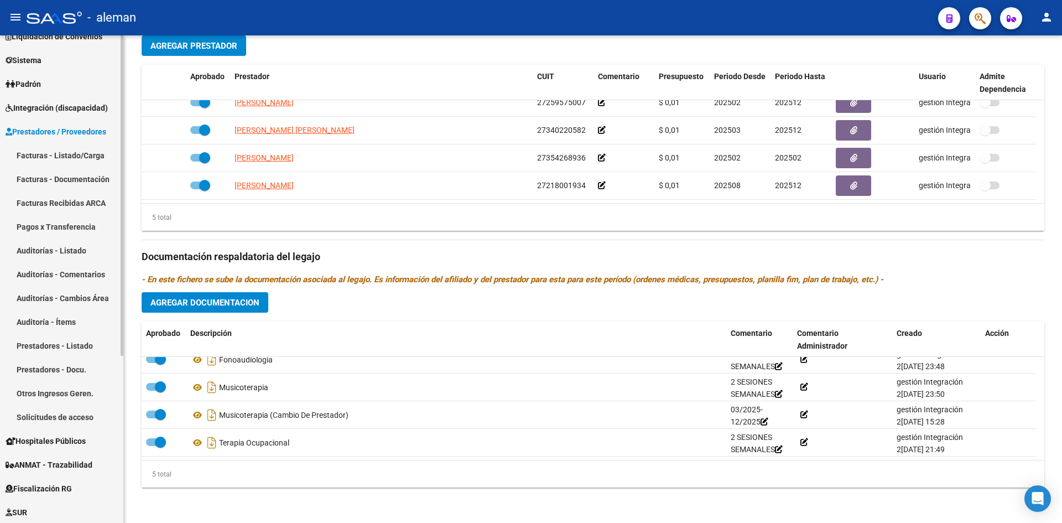
click at [65, 365] on link "Prestadores - Docu." at bounding box center [61, 369] width 123 height 24
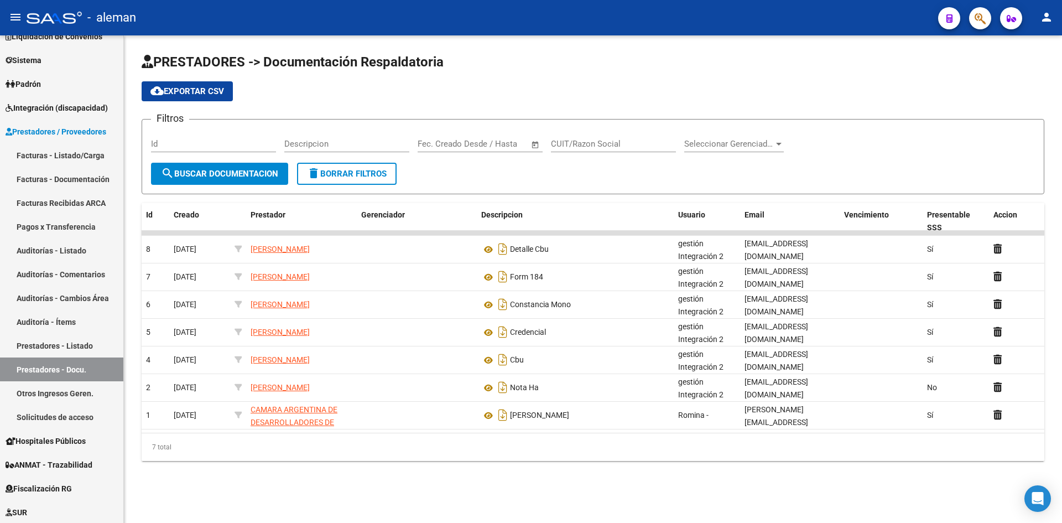
click at [576, 147] on input "CUIT/Razon Social" at bounding box center [613, 144] width 125 height 10
type input "27218001934"
click at [235, 175] on span "search Buscar Documentacion" at bounding box center [219, 174] width 117 height 10
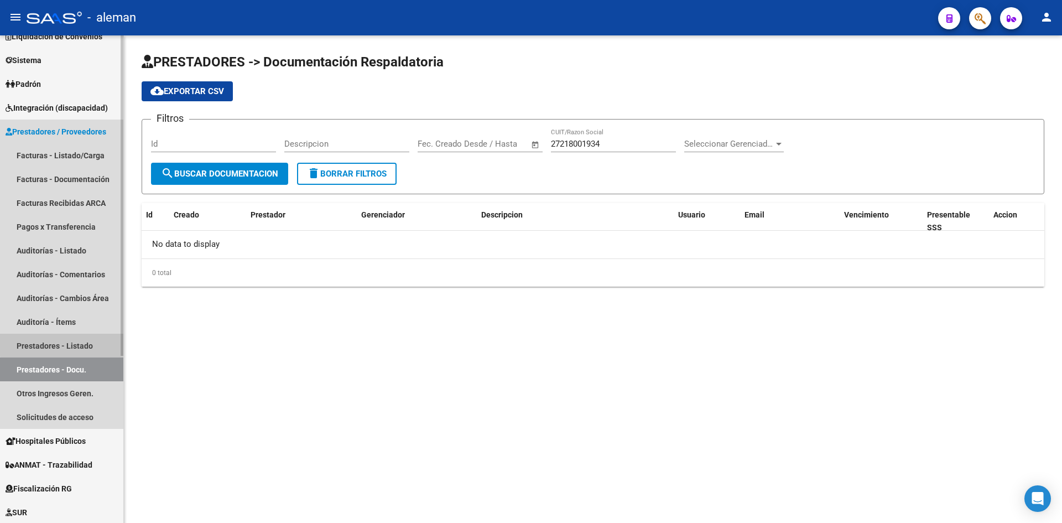
click at [89, 342] on link "Prestadores - Listado" at bounding box center [61, 346] width 123 height 24
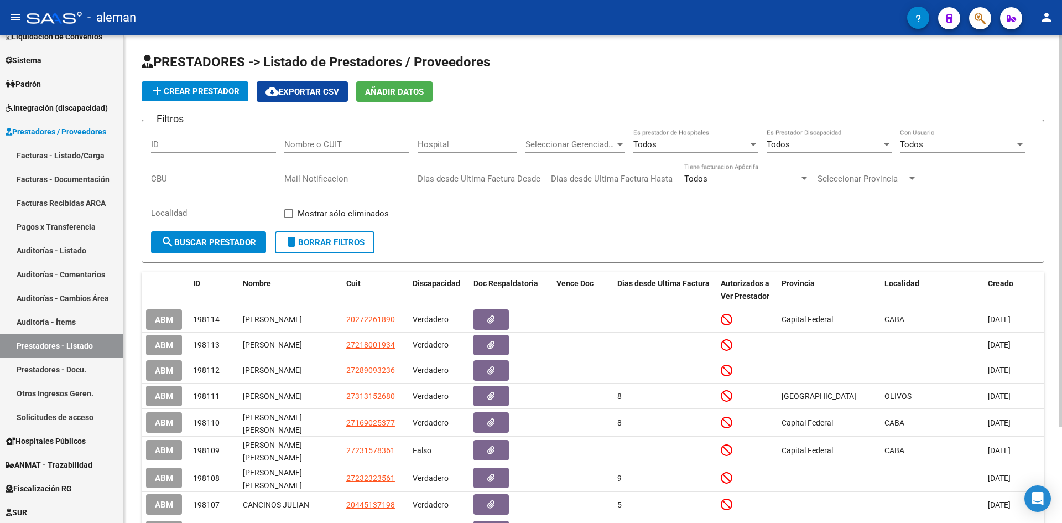
click at [297, 147] on input "Nombre o CUIT" at bounding box center [346, 144] width 125 height 10
type input "27218001934"
click at [256, 240] on span "search Buscar Prestador" at bounding box center [208, 242] width 95 height 10
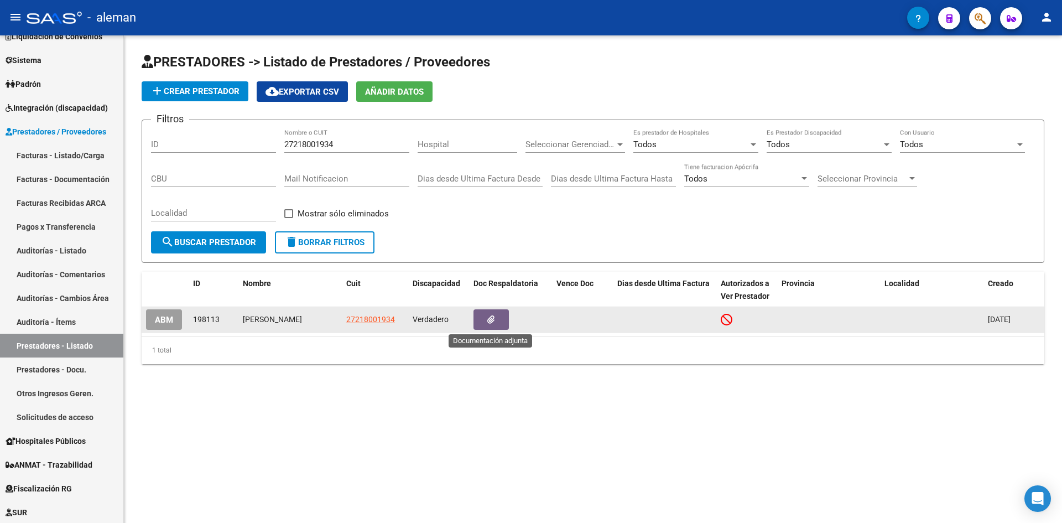
click at [483, 316] on button "button" at bounding box center [491, 319] width 35 height 20
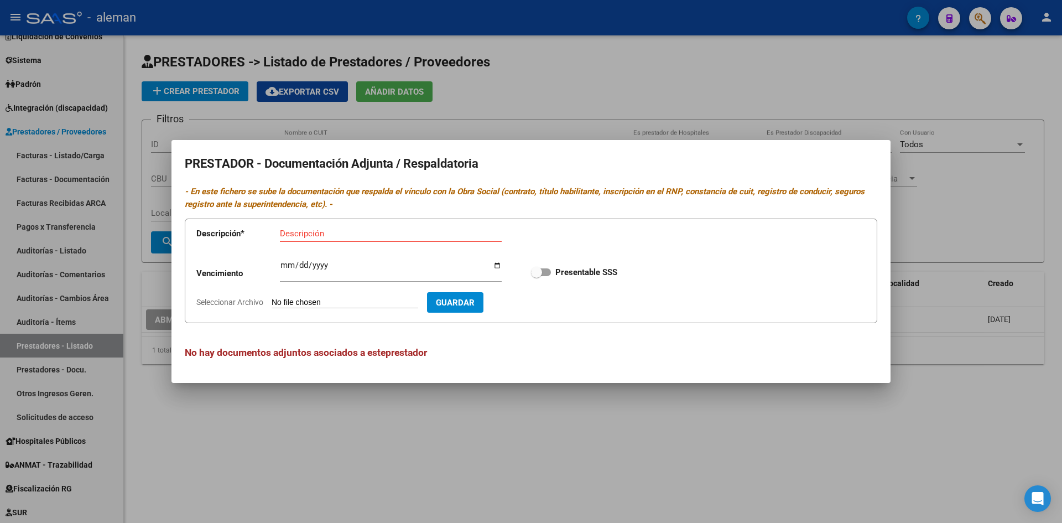
click at [953, 237] on div at bounding box center [531, 261] width 1062 height 523
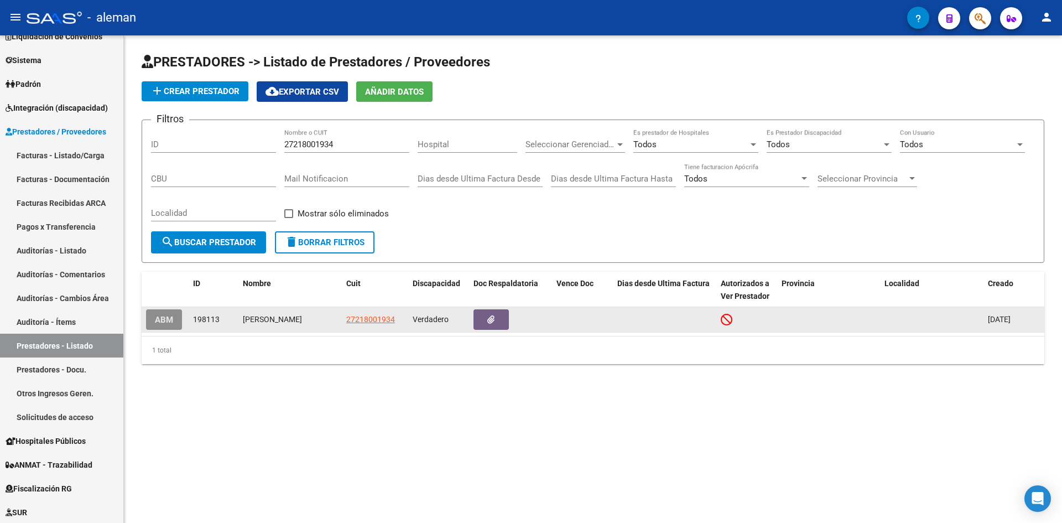
click at [171, 312] on button "ABM" at bounding box center [164, 319] width 36 height 20
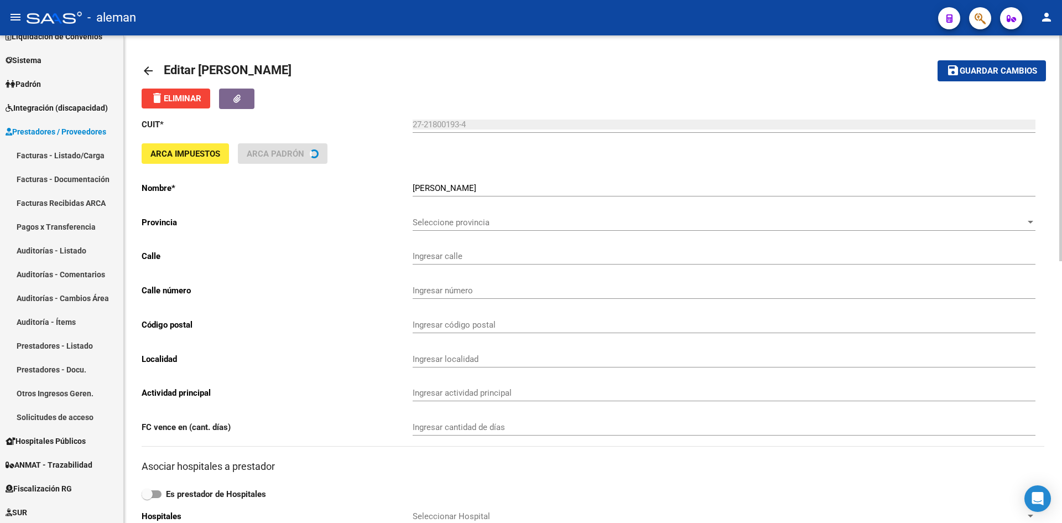
type input "AV DEL TRABAJO"
type input "1079"
type input "1888"
type input "[PERSON_NAME]"
type input "855000"
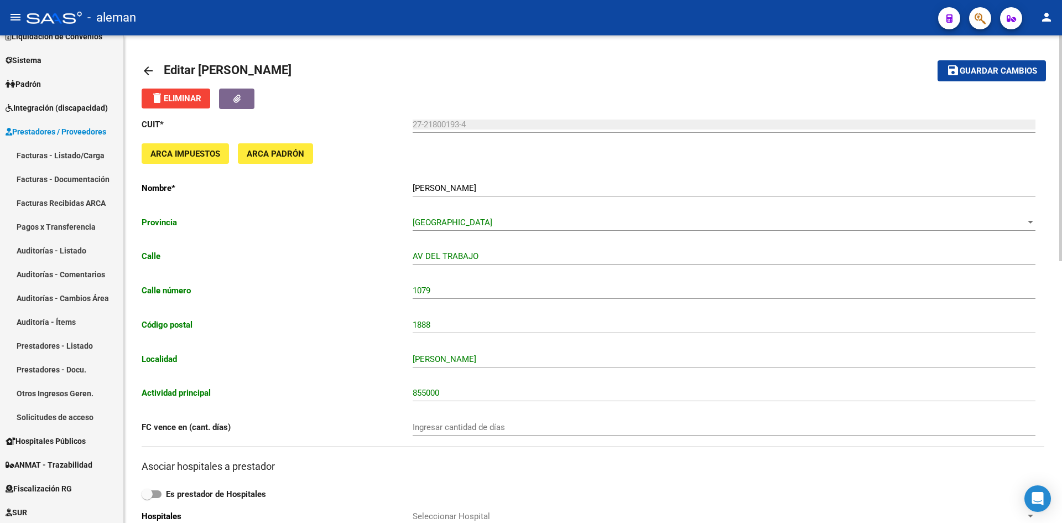
click at [153, 74] on mat-icon "arrow_back" at bounding box center [148, 70] width 13 height 13
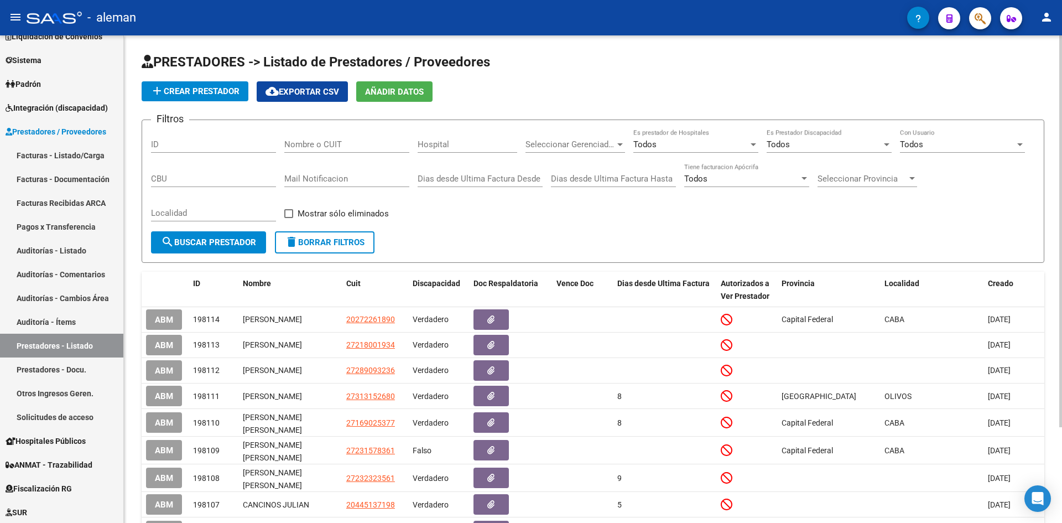
click at [342, 141] on input "Nombre o CUIT" at bounding box center [346, 144] width 125 height 10
drag, startPoint x: 344, startPoint y: 148, endPoint x: 284, endPoint y: 154, distance: 60.6
click at [284, 154] on div "Filtros ID 27218001934 Nombre o CUIT Hospital Seleccionar Gerenciador Seleccion…" at bounding box center [593, 180] width 884 height 102
type input "27218001934"
click at [224, 240] on span "search Buscar Prestador" at bounding box center [208, 242] width 95 height 10
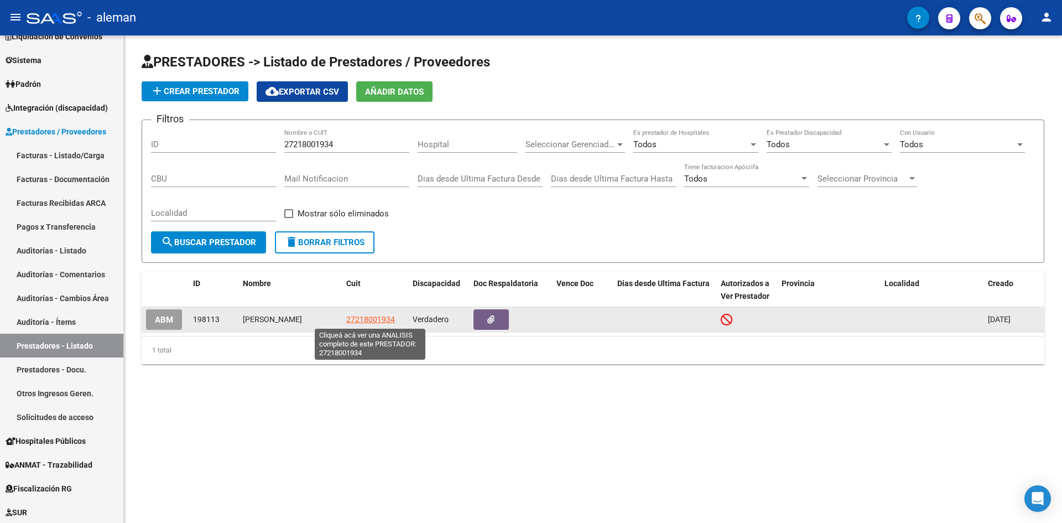
click at [350, 317] on span "27218001934" at bounding box center [370, 319] width 49 height 9
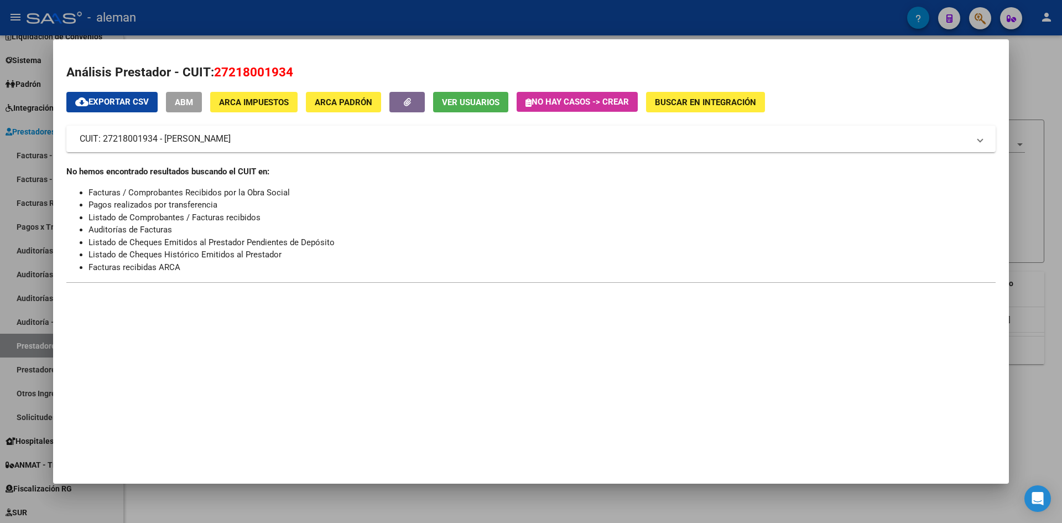
click at [1024, 78] on div at bounding box center [531, 261] width 1062 height 523
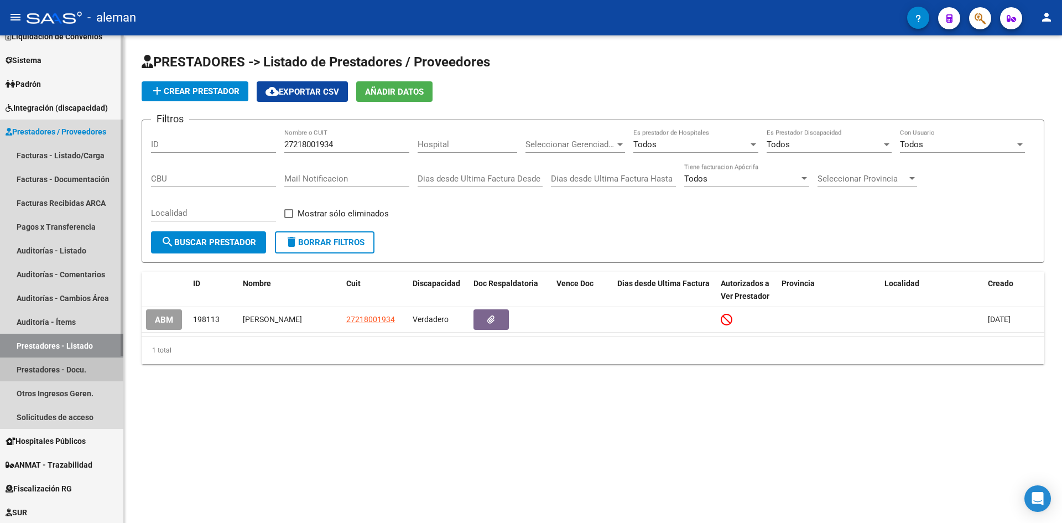
click at [70, 367] on link "Prestadores - Docu." at bounding box center [61, 369] width 123 height 24
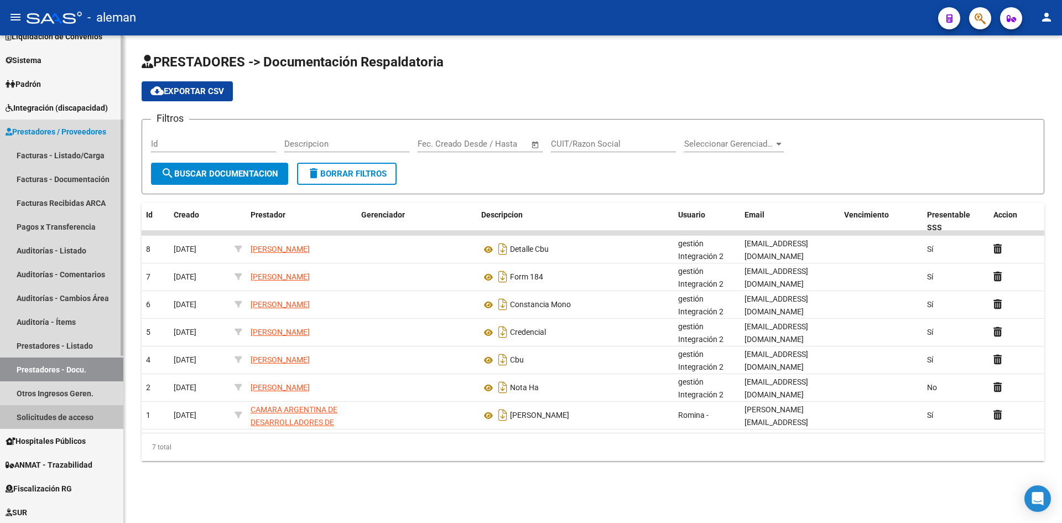
click at [55, 417] on link "Solicitudes de acceso" at bounding box center [61, 417] width 123 height 24
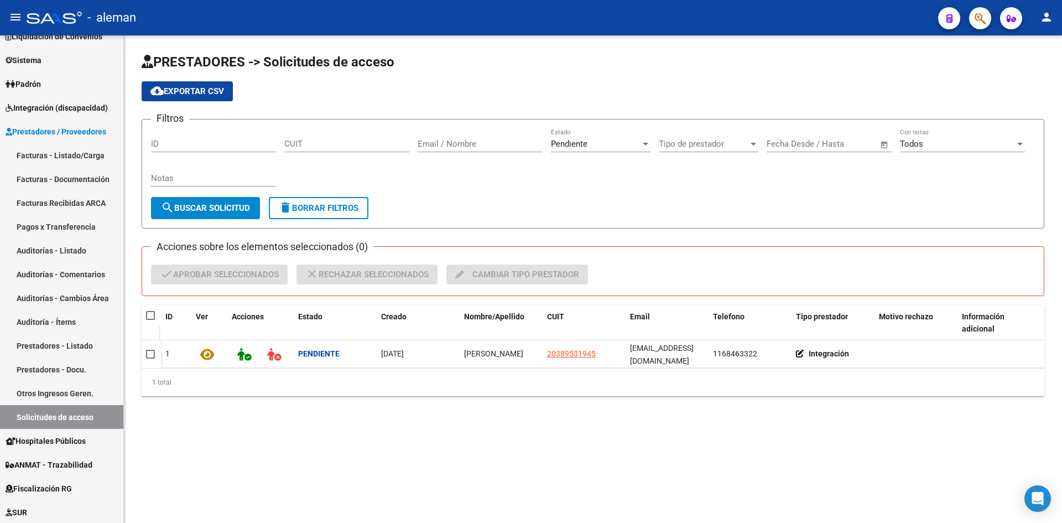
click at [331, 143] on input "CUIT" at bounding box center [346, 144] width 125 height 10
paste input "27-21800193-4"
type input "27-21800193-4"
click at [236, 201] on button "search Buscar solicitud" at bounding box center [205, 208] width 109 height 22
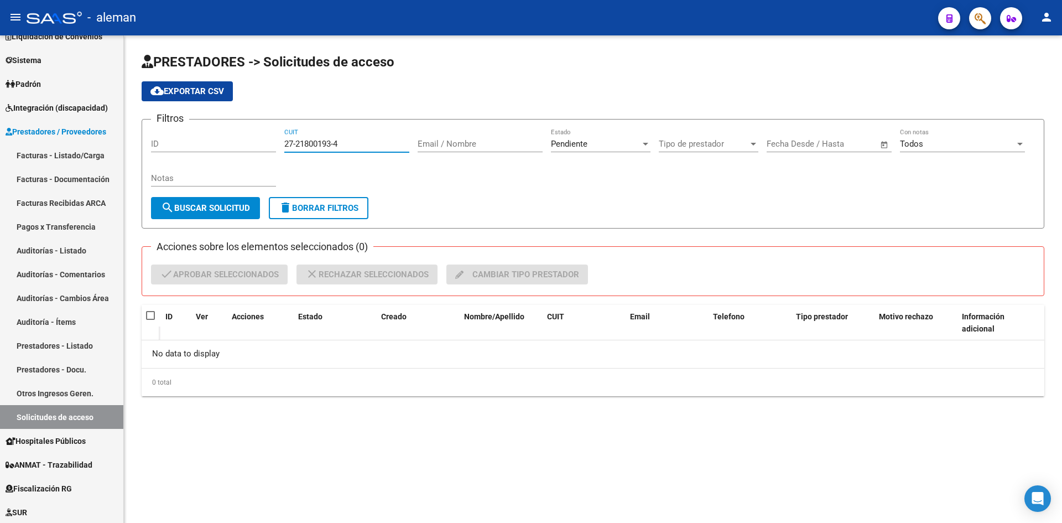
drag, startPoint x: 340, startPoint y: 146, endPoint x: 295, endPoint y: 148, distance: 45.4
click at [296, 148] on input "27-21800193-4" at bounding box center [346, 144] width 125 height 10
click at [289, 149] on div "27-21800193-4 CUIT" at bounding box center [346, 140] width 125 height 24
click at [347, 209] on span "delete Borrar Filtros" at bounding box center [319, 208] width 80 height 10
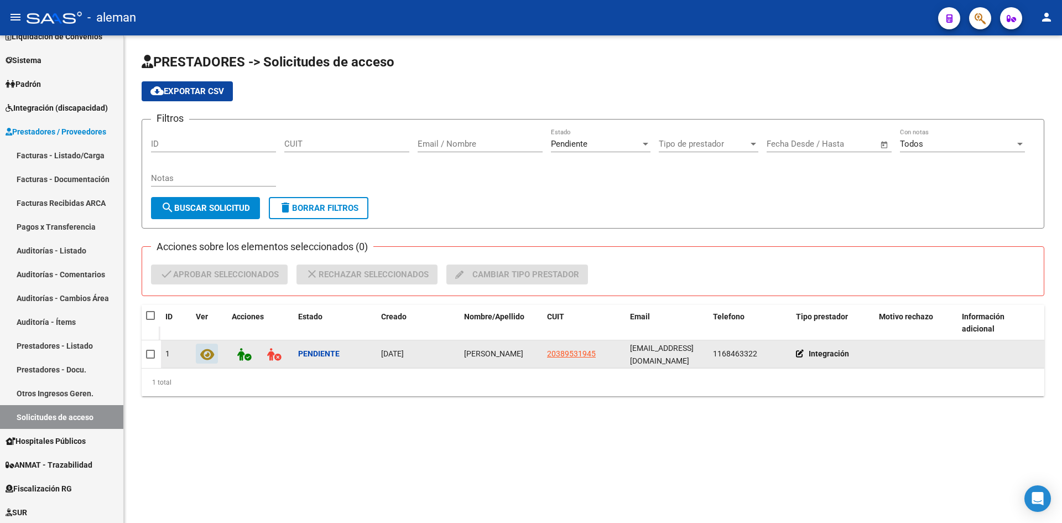
click at [210, 353] on icon at bounding box center [207, 354] width 14 height 13
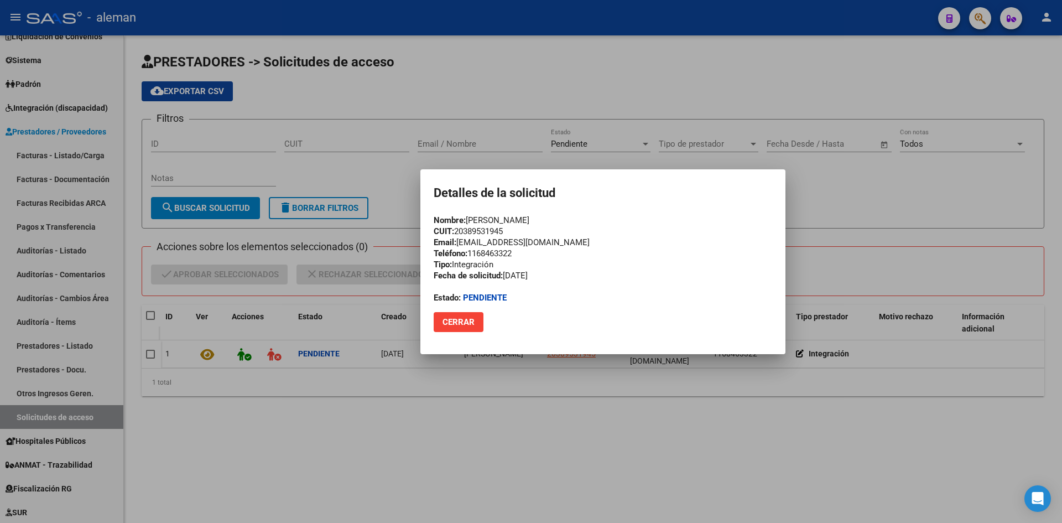
click at [843, 263] on div at bounding box center [531, 261] width 1062 height 523
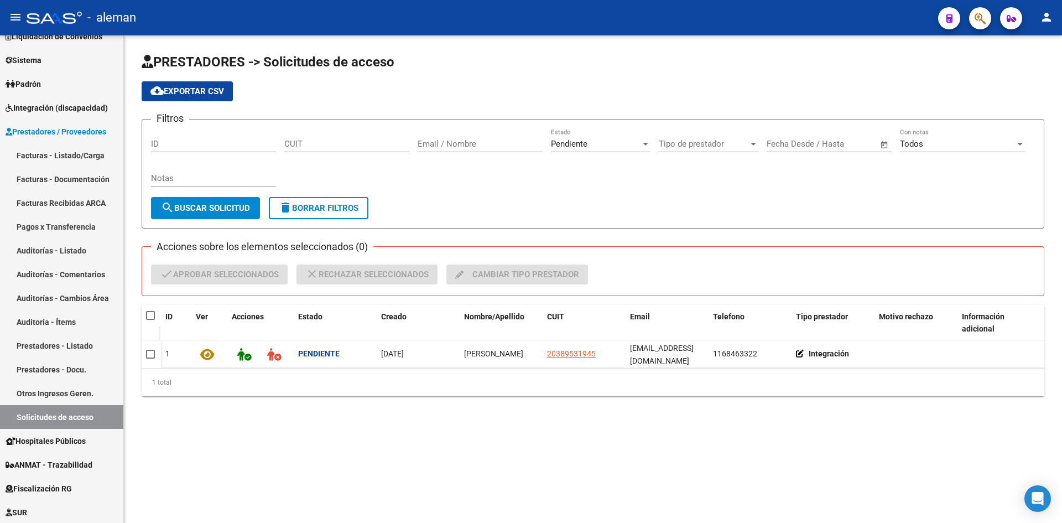
click at [673, 207] on form "Filtros ID CUIT Email / Nombre Pendiente Estado Tipo de prestador Tipo de prest…" at bounding box center [593, 174] width 903 height 110
click at [646, 145] on div at bounding box center [646, 144] width 6 height 3
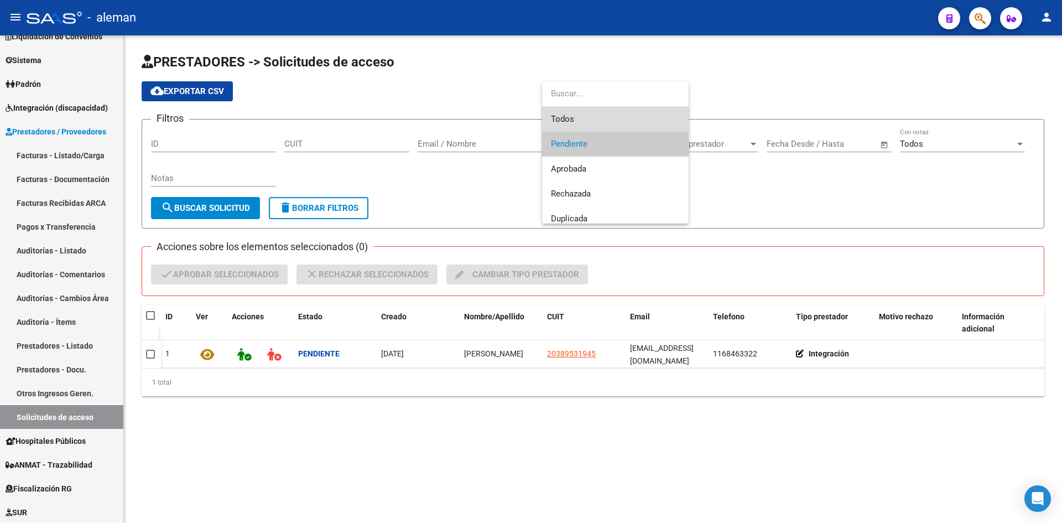
click at [592, 122] on span "Todos" at bounding box center [615, 119] width 129 height 25
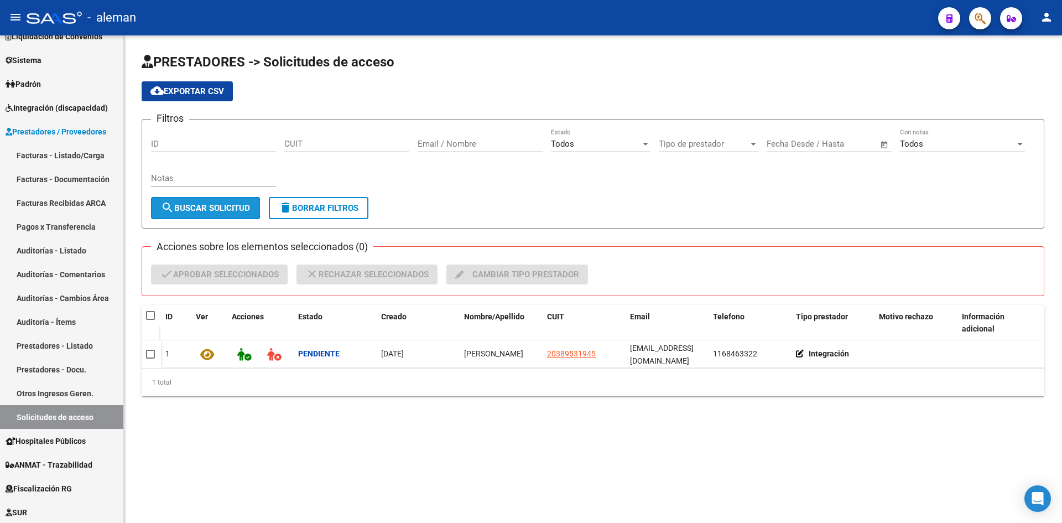
click at [236, 211] on span "search Buscar solicitud" at bounding box center [205, 208] width 89 height 10
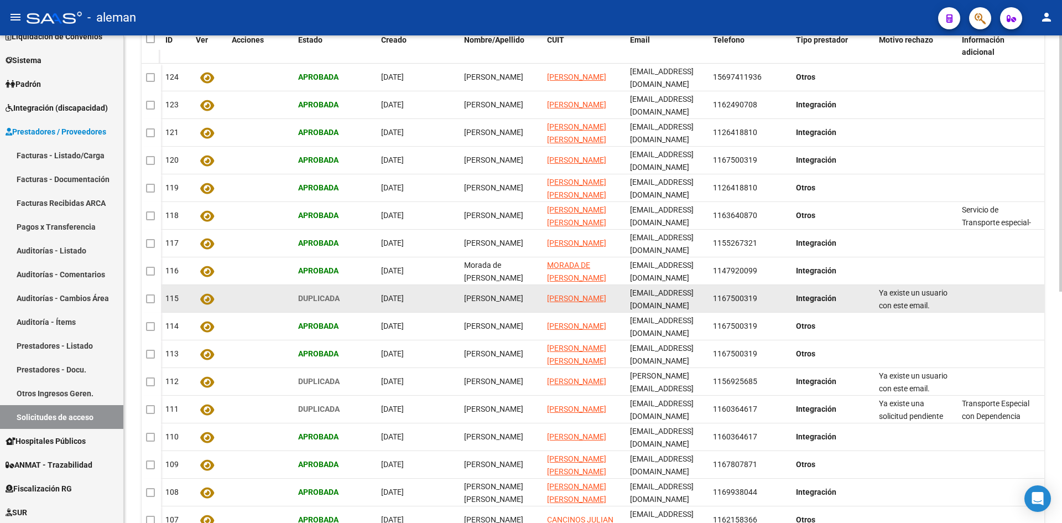
scroll to position [221, 0]
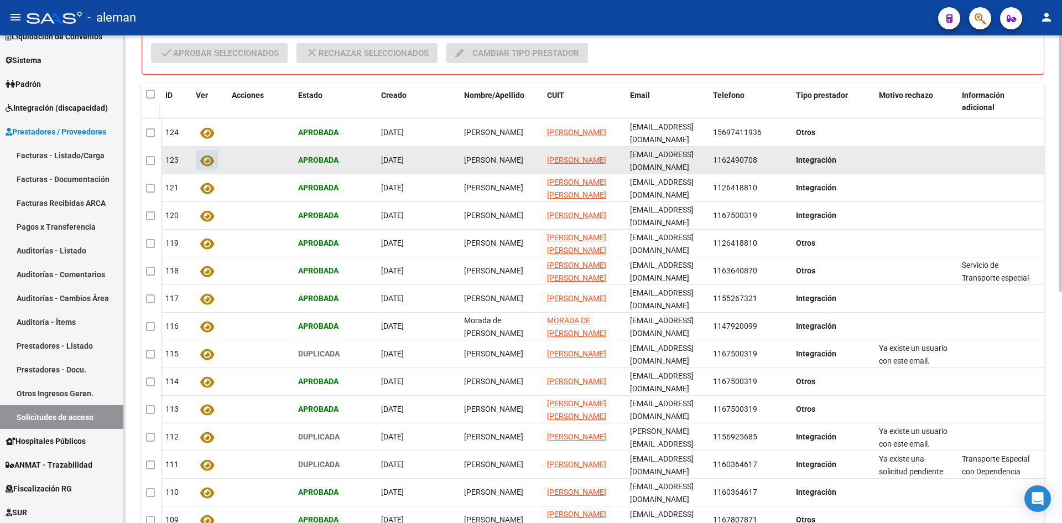
click at [211, 160] on icon at bounding box center [207, 160] width 14 height 13
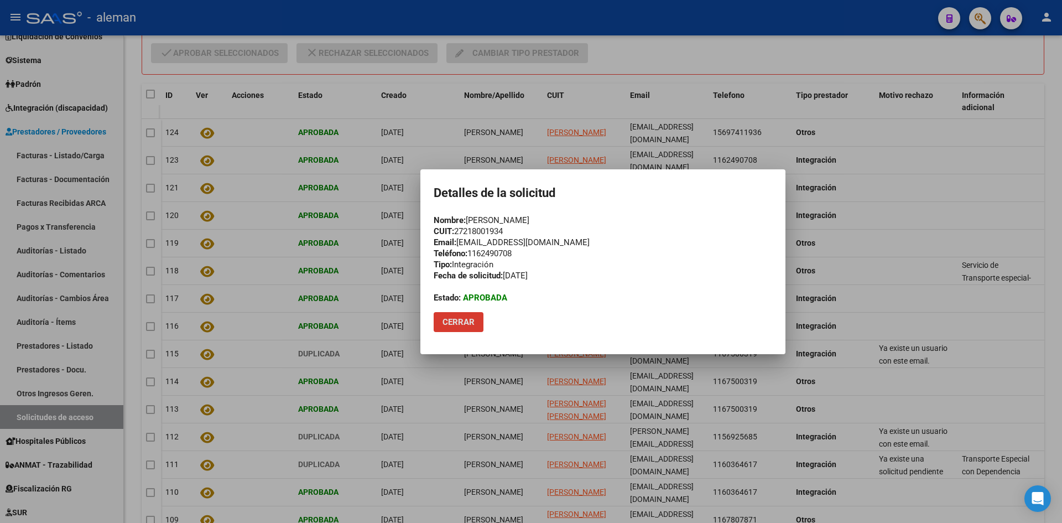
click at [917, 192] on div at bounding box center [531, 261] width 1062 height 523
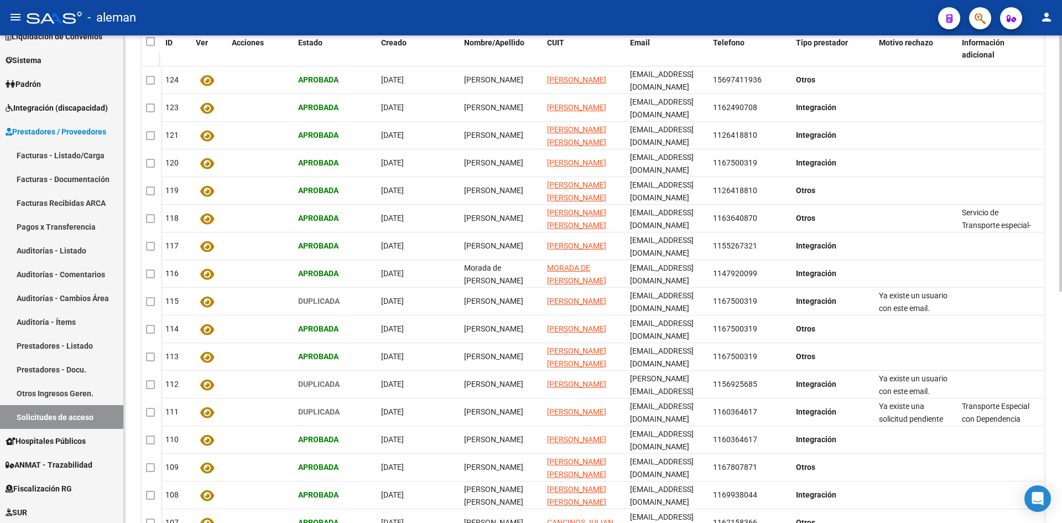
scroll to position [108, 0]
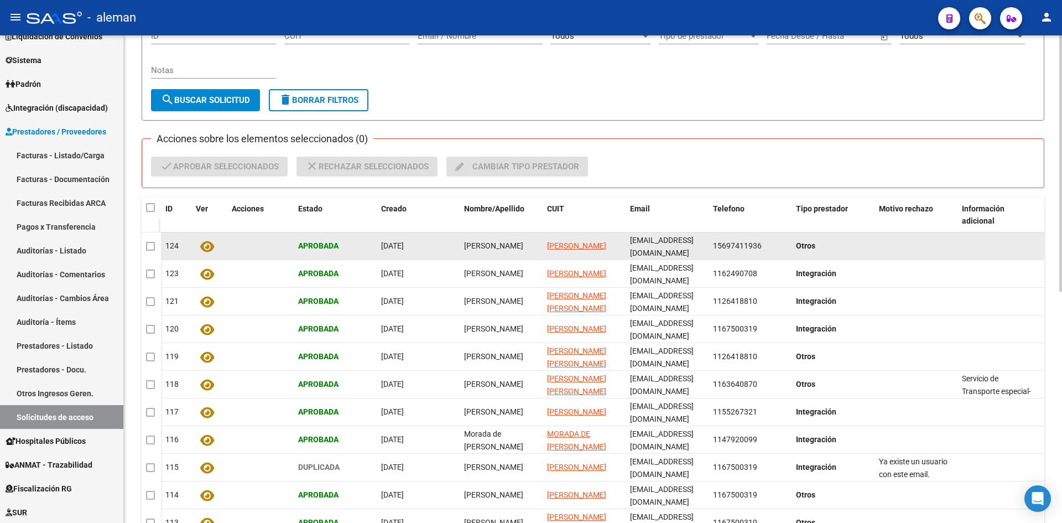
drag, startPoint x: 530, startPoint y: 247, endPoint x: 455, endPoint y: 249, distance: 75.3
click at [455, 249] on div "124 Aprobada [DATE] [PERSON_NAME] [PERSON_NAME] [PERSON_NAME][EMAIL_ADDRESS][DO…" at bounding box center [656, 246] width 990 height 28
copy div "[PERSON_NAME]"
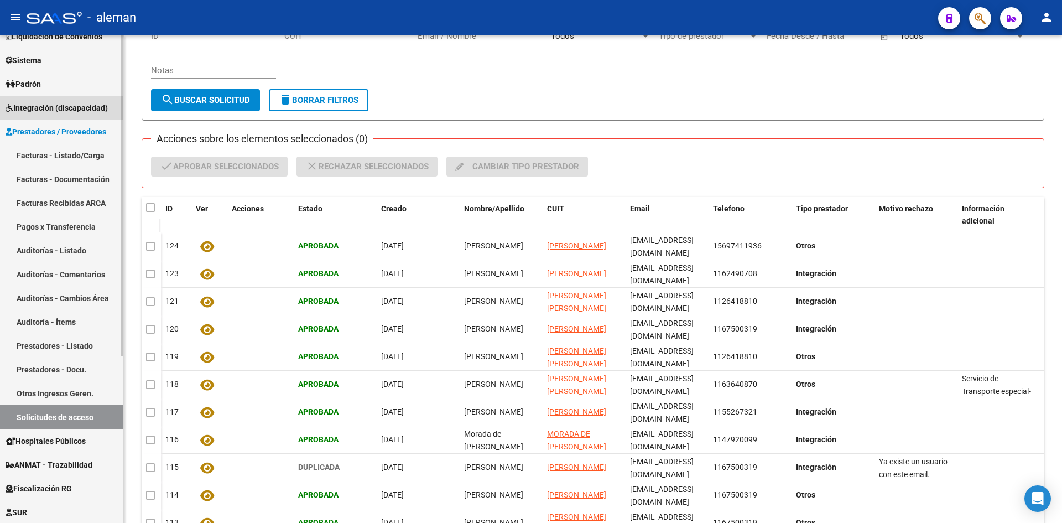
click at [48, 106] on span "Integración (discapacidad)" at bounding box center [57, 108] width 102 height 12
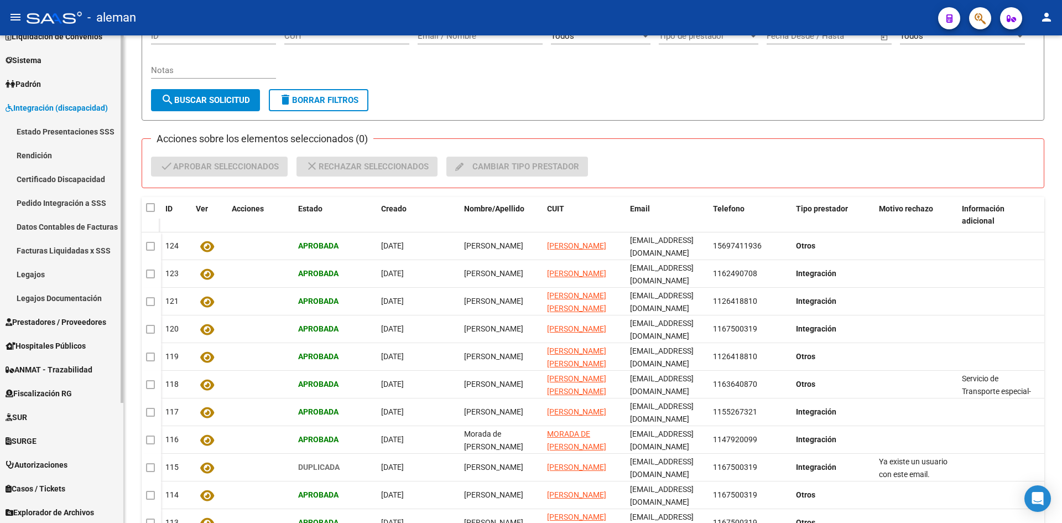
click at [53, 275] on link "Legajos" at bounding box center [61, 274] width 123 height 24
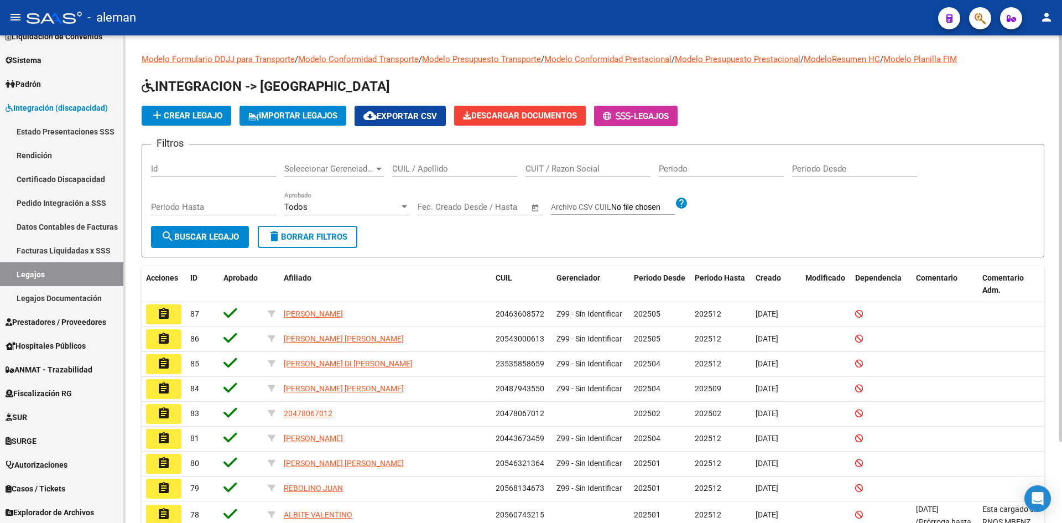
click at [625, 172] on input "CUIT / Razon Social" at bounding box center [588, 169] width 125 height 10
paste input "[PERSON_NAME]"
type input "[PERSON_NAME]"
drag, startPoint x: 606, startPoint y: 167, endPoint x: 523, endPoint y: 178, distance: 84.3
click at [523, 178] on div "Filtros Id Seleccionar Gerenciador Seleccionar Gerenciador CUIL / Apellido [PER…" at bounding box center [593, 189] width 884 height 72
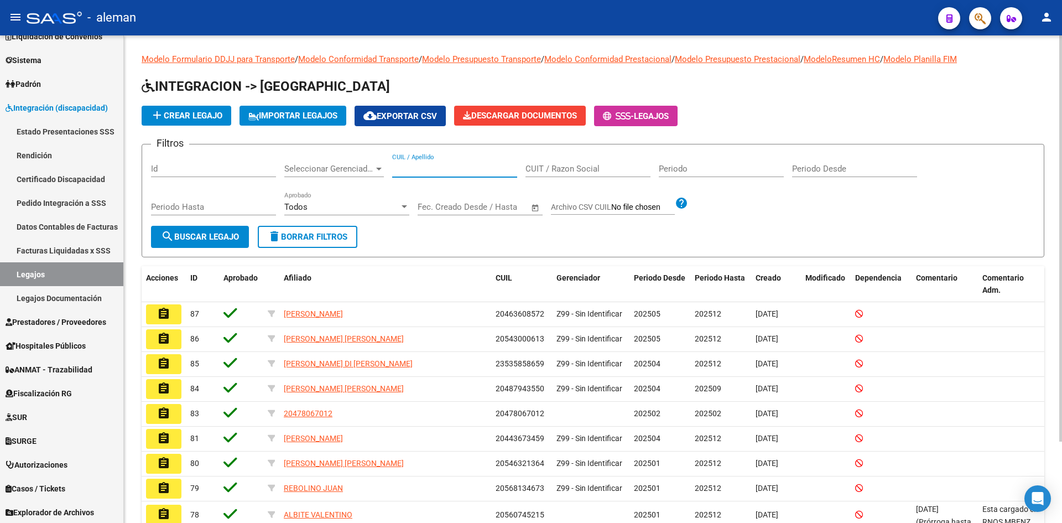
click at [456, 173] on input "CUIL / Apellido" at bounding box center [454, 169] width 125 height 10
paste input "[PERSON_NAME]"
type input "[PERSON_NAME]"
click at [211, 240] on span "search Buscar Legajo" at bounding box center [200, 237] width 78 height 10
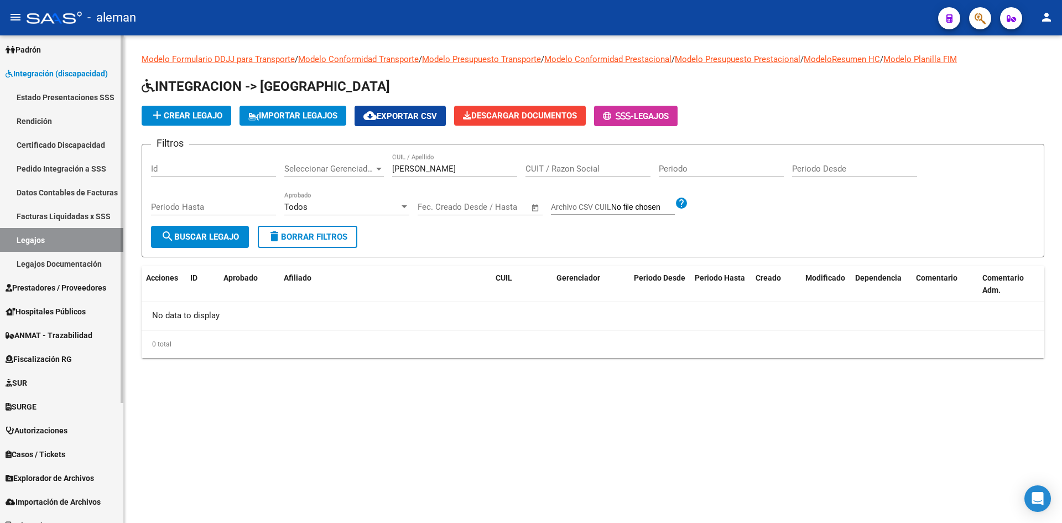
scroll to position [159, 0]
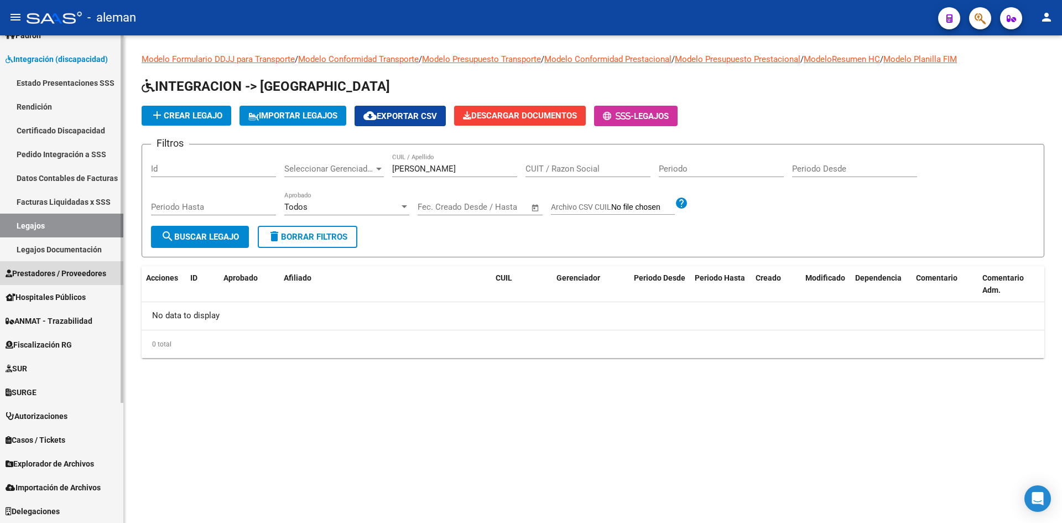
click at [74, 268] on span "Prestadores / Proveedores" at bounding box center [56, 273] width 101 height 12
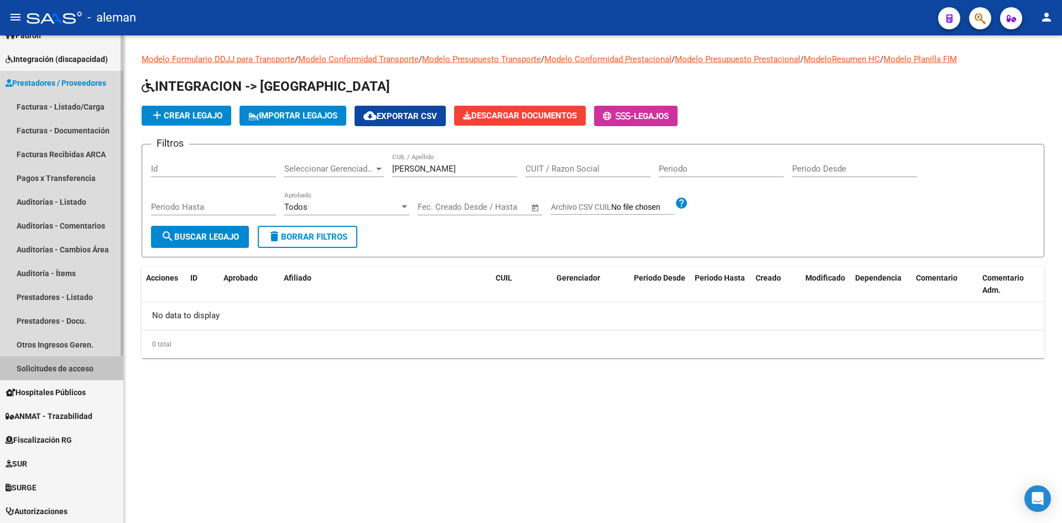
click at [63, 371] on link "Solicitudes de acceso" at bounding box center [61, 368] width 123 height 24
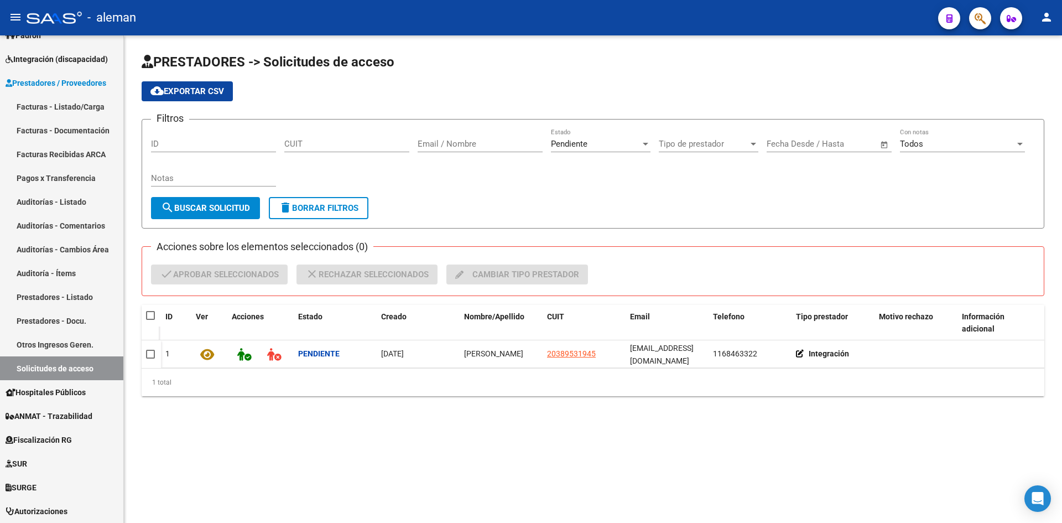
click at [639, 146] on div "Pendiente" at bounding box center [596, 144] width 90 height 10
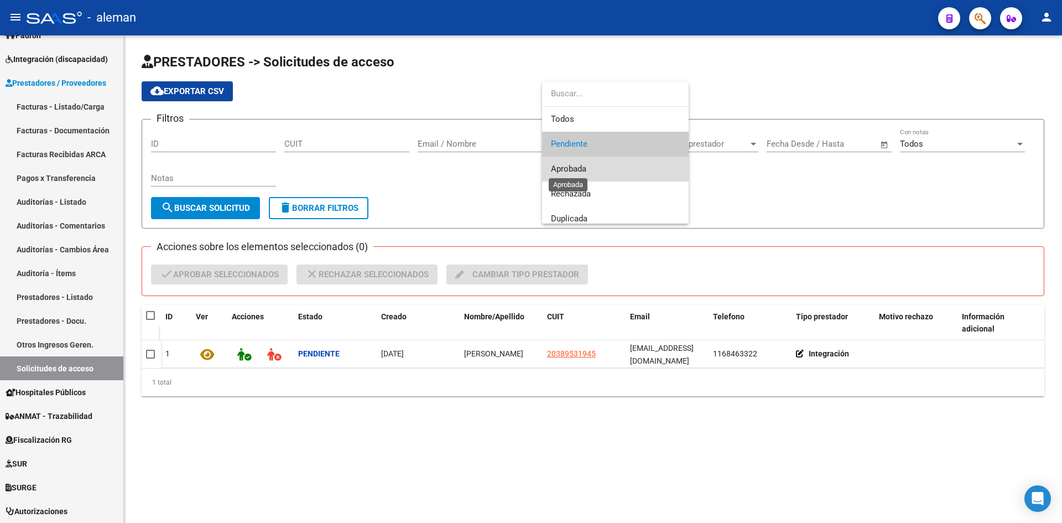
click at [576, 167] on span "Aprobada" at bounding box center [568, 169] width 35 height 10
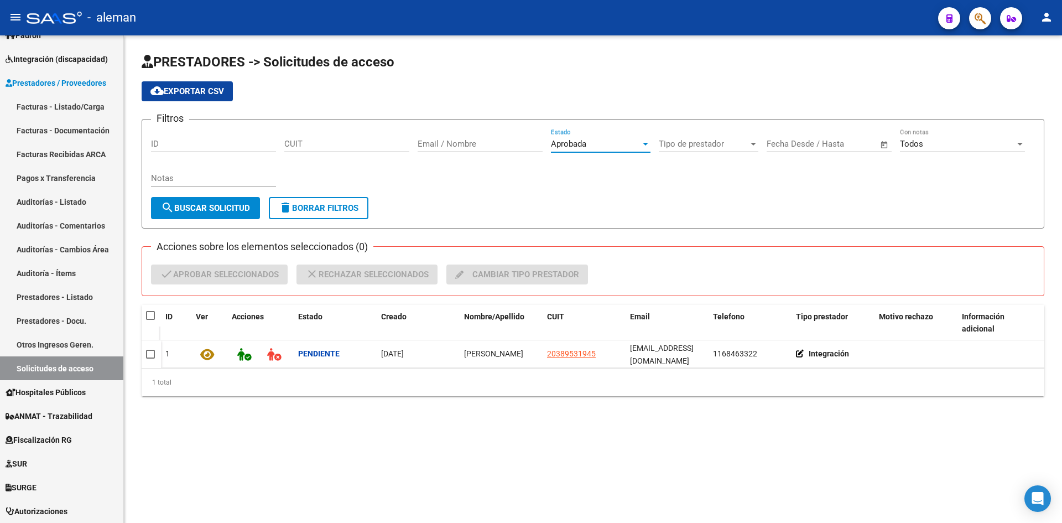
click at [226, 212] on span "search Buscar solicitud" at bounding box center [205, 208] width 89 height 10
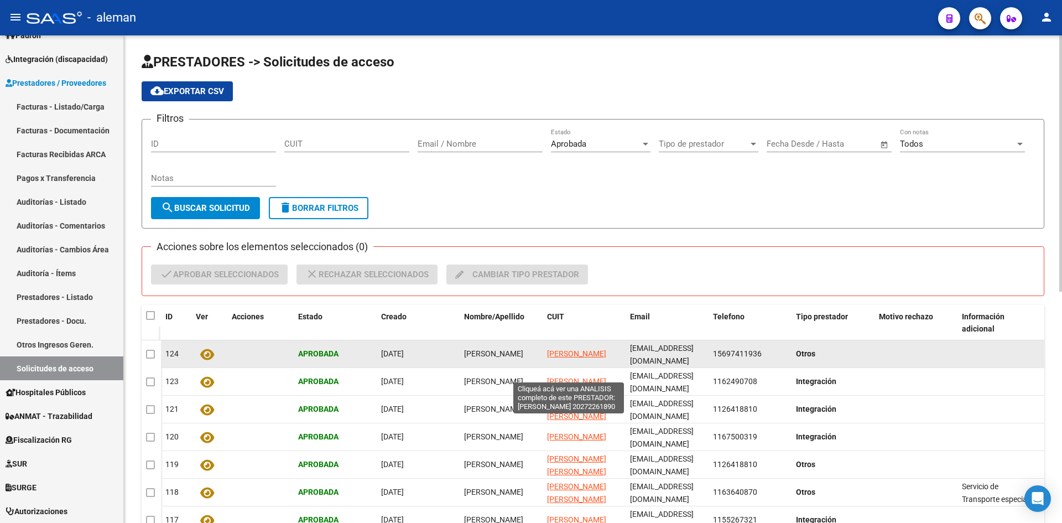
click at [570, 357] on span "[PERSON_NAME]" at bounding box center [576, 353] width 59 height 9
type textarea "20272261890"
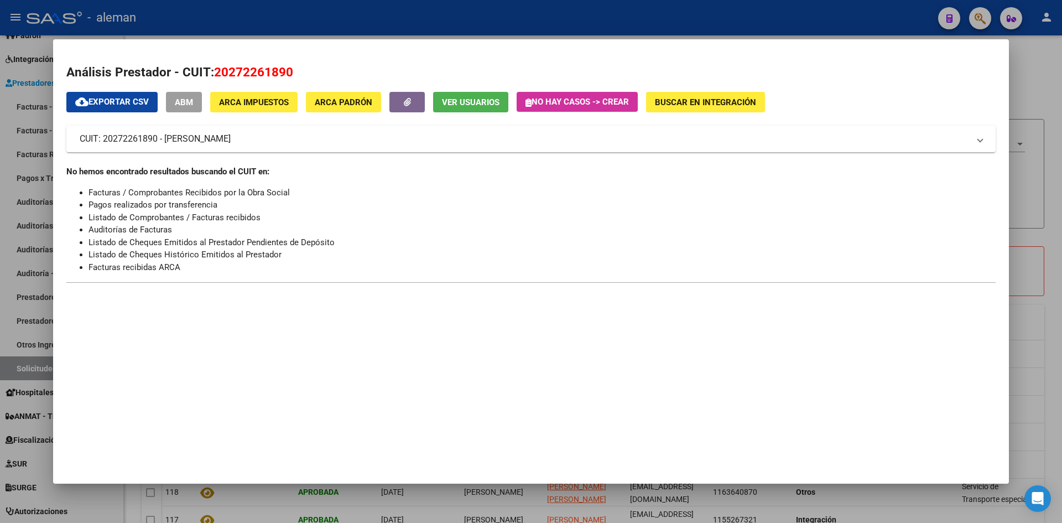
drag, startPoint x: 308, startPoint y: 72, endPoint x: 226, endPoint y: 76, distance: 82.0
click at [226, 76] on h2 "Análisis Prestador - CUIT: 20272261890" at bounding box center [530, 72] width 929 height 19
copy span "20272261890"
click at [1041, 223] on div at bounding box center [531, 261] width 1062 height 523
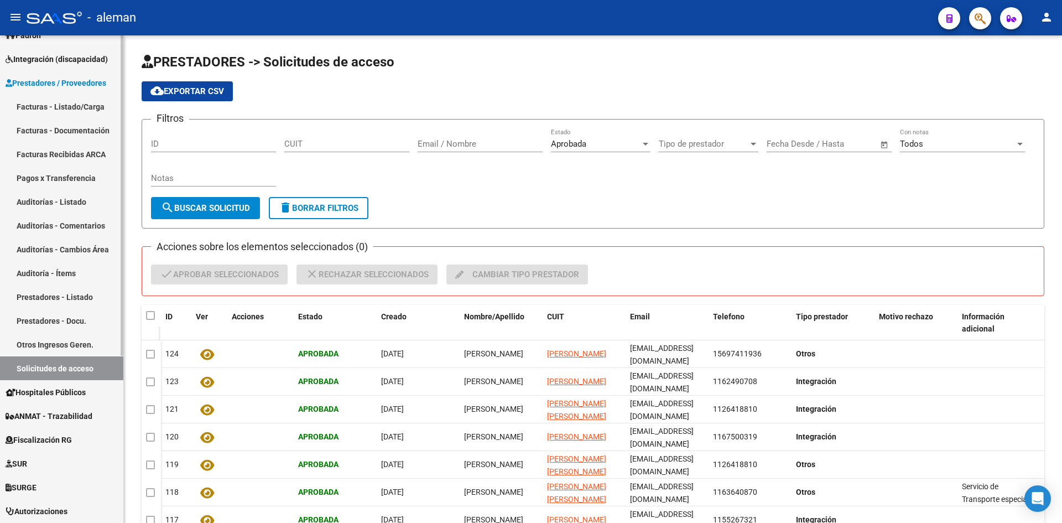
click at [55, 59] on span "Integración (discapacidad)" at bounding box center [57, 59] width 102 height 12
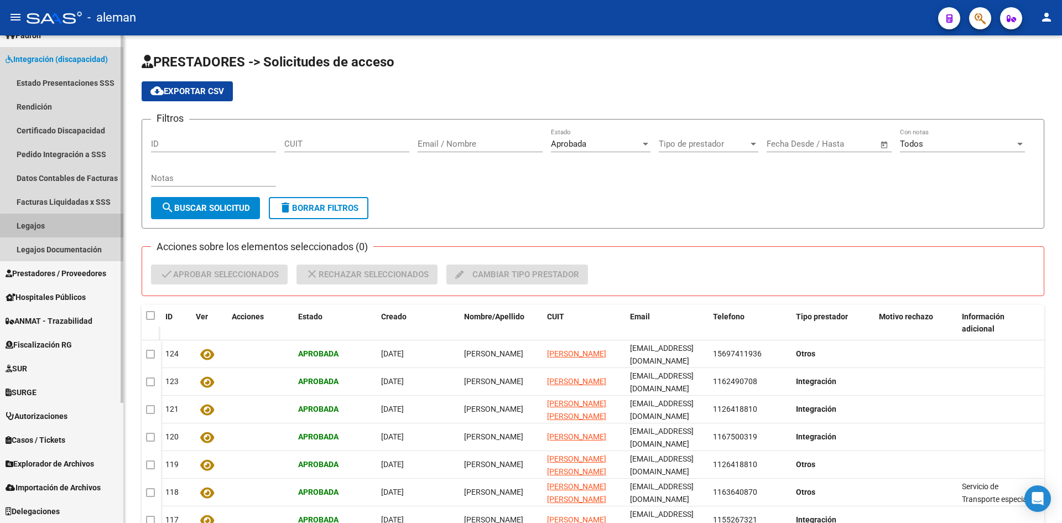
click at [67, 226] on link "Legajos" at bounding box center [61, 226] width 123 height 24
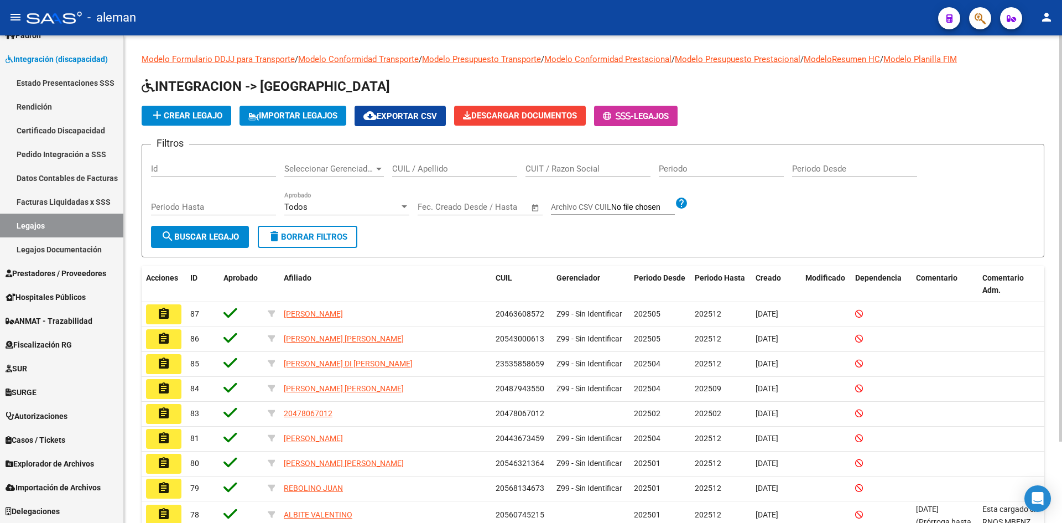
click at [528, 167] on input "CUIT / Razon Social" at bounding box center [588, 169] width 125 height 10
paste input "20272261890"
type input "20272261890"
click at [248, 241] on button "search Buscar Legajo" at bounding box center [200, 237] width 98 height 22
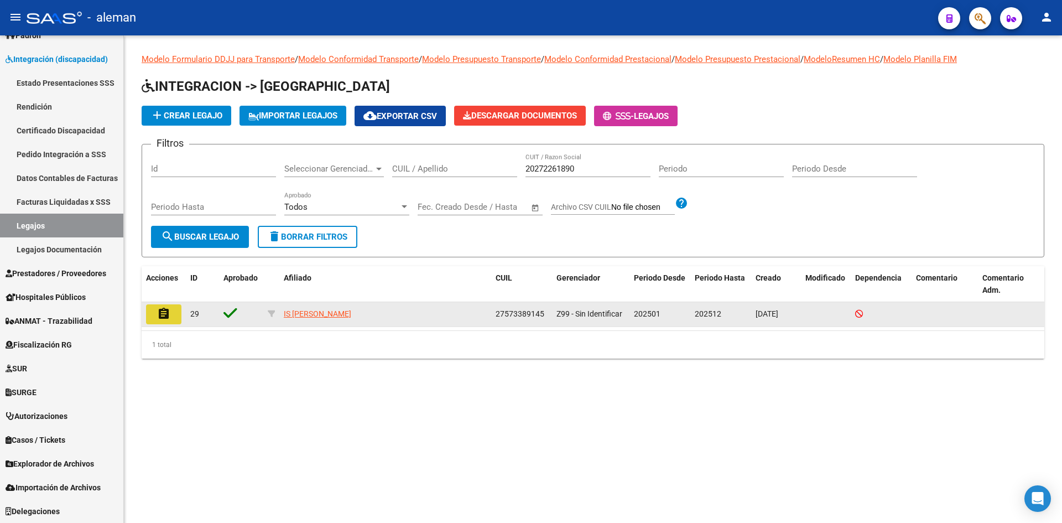
click at [170, 314] on mat-icon "assignment" at bounding box center [163, 313] width 13 height 13
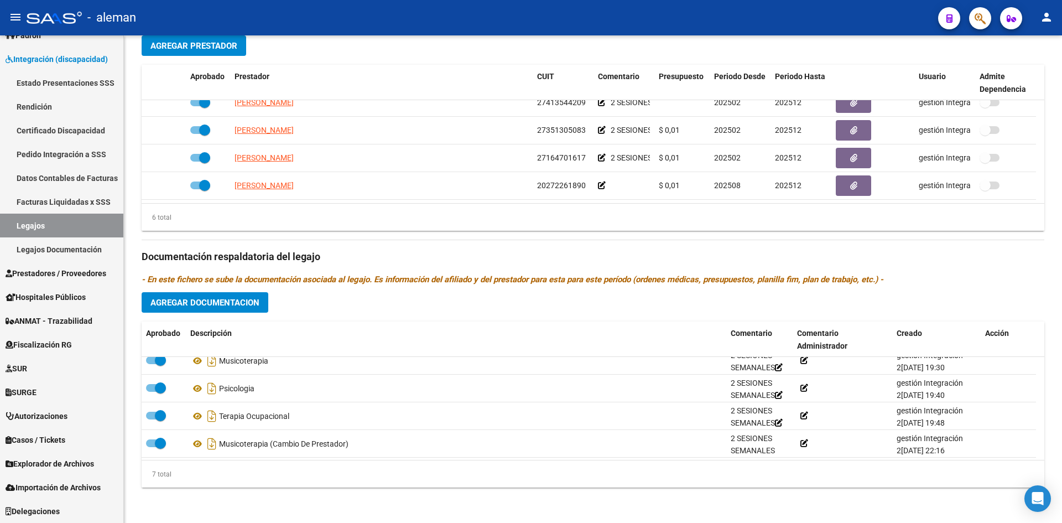
scroll to position [94, 0]
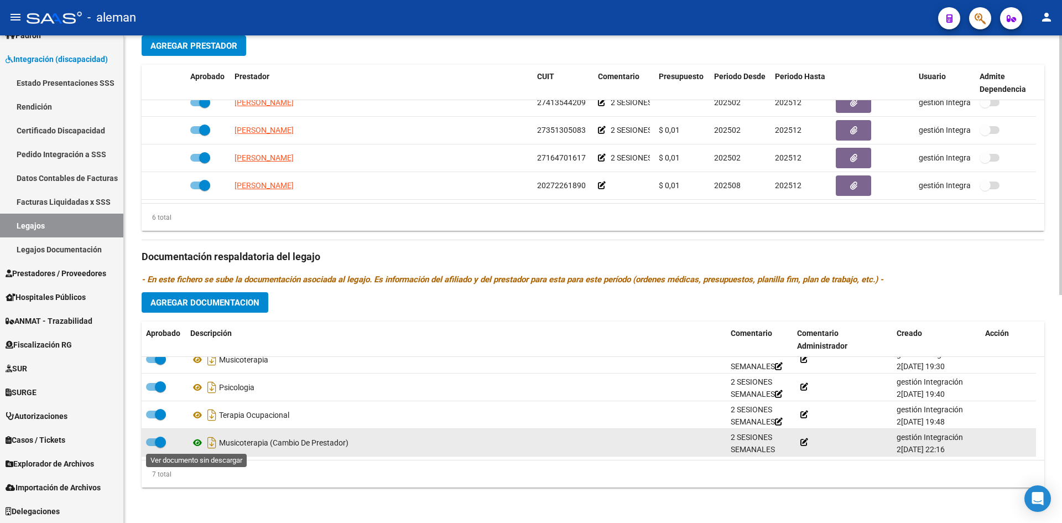
click at [198, 444] on icon at bounding box center [197, 442] width 14 height 13
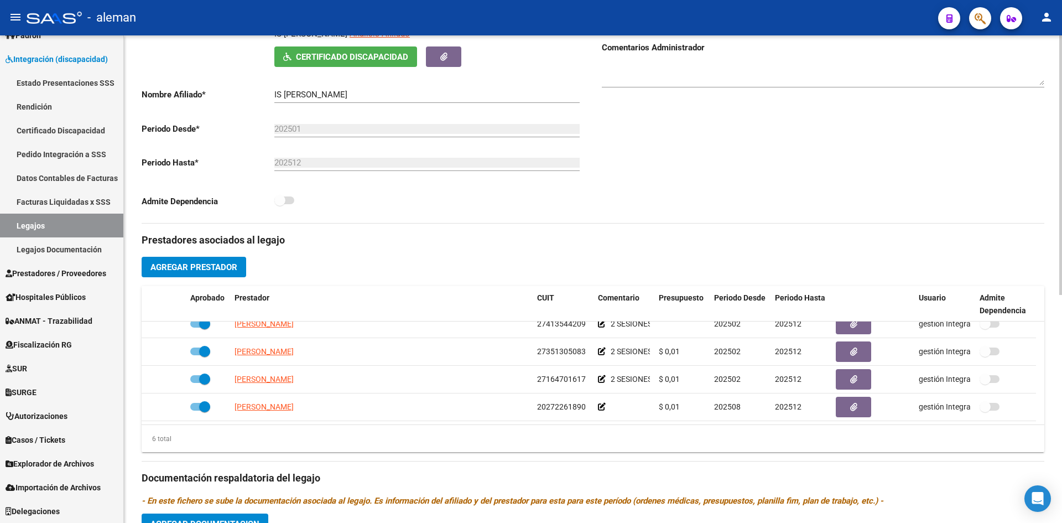
scroll to position [318, 0]
